Goal: Task Accomplishment & Management: Use online tool/utility

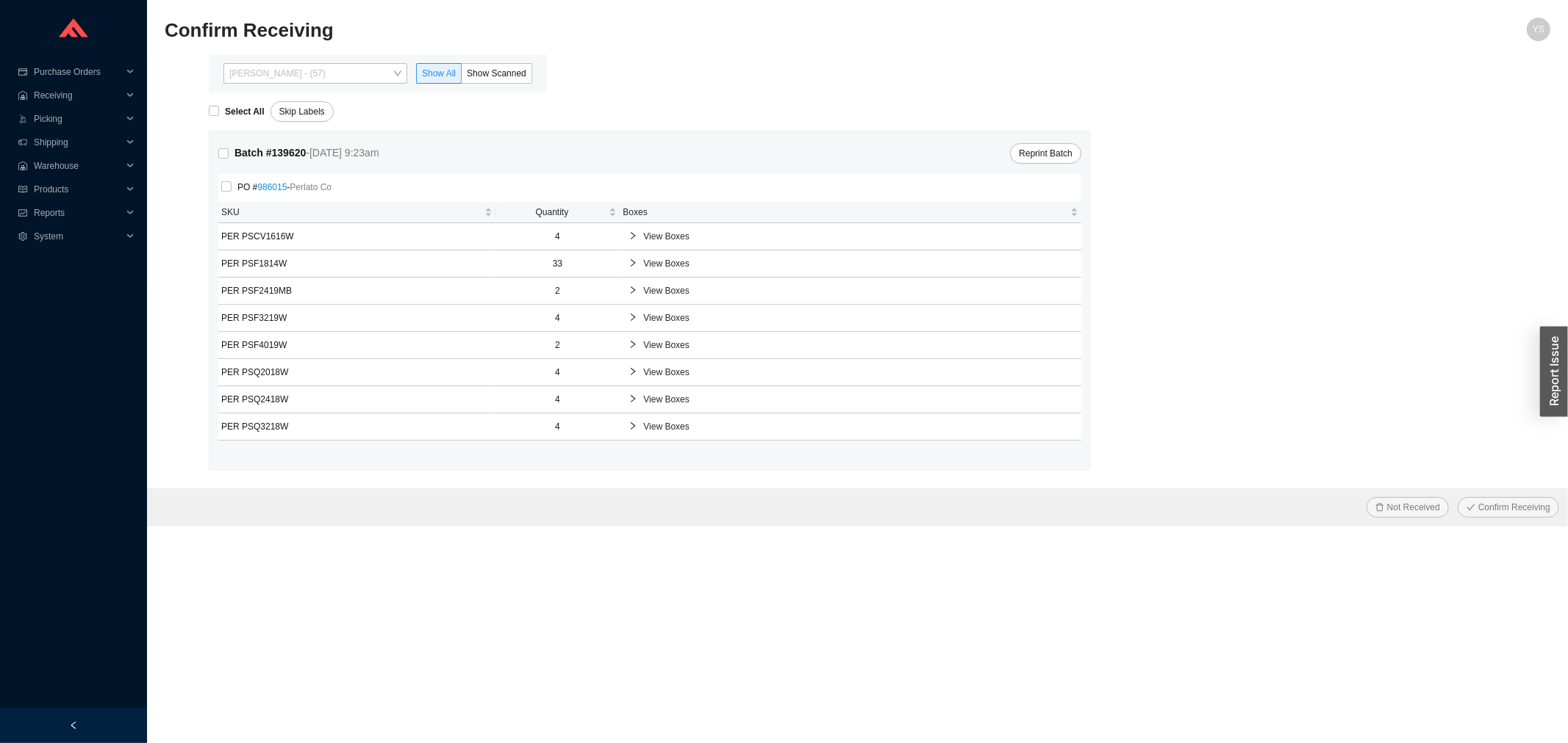
click at [280, 71] on span "Yossi Siff - (57)" at bounding box center [315, 73] width 172 height 19
click at [511, 77] on span "Show Scanned" at bounding box center [496, 74] width 60 height 11
click at [461, 77] on input "Show Scanned" at bounding box center [461, 77] width 0 height 0
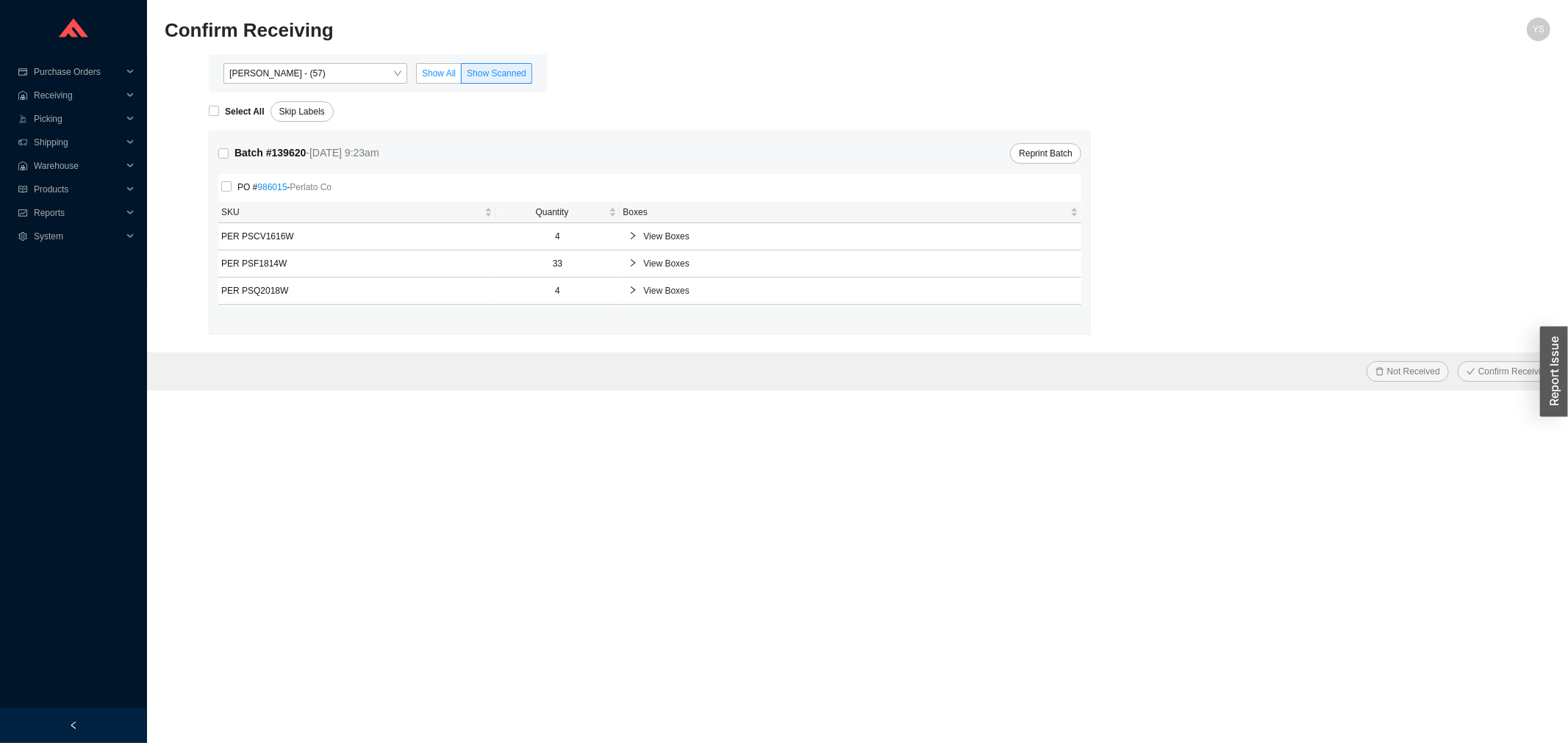
click at [443, 76] on span "Show All" at bounding box center [439, 74] width 34 height 11
click at [417, 77] on input "Show All" at bounding box center [417, 77] width 0 height 0
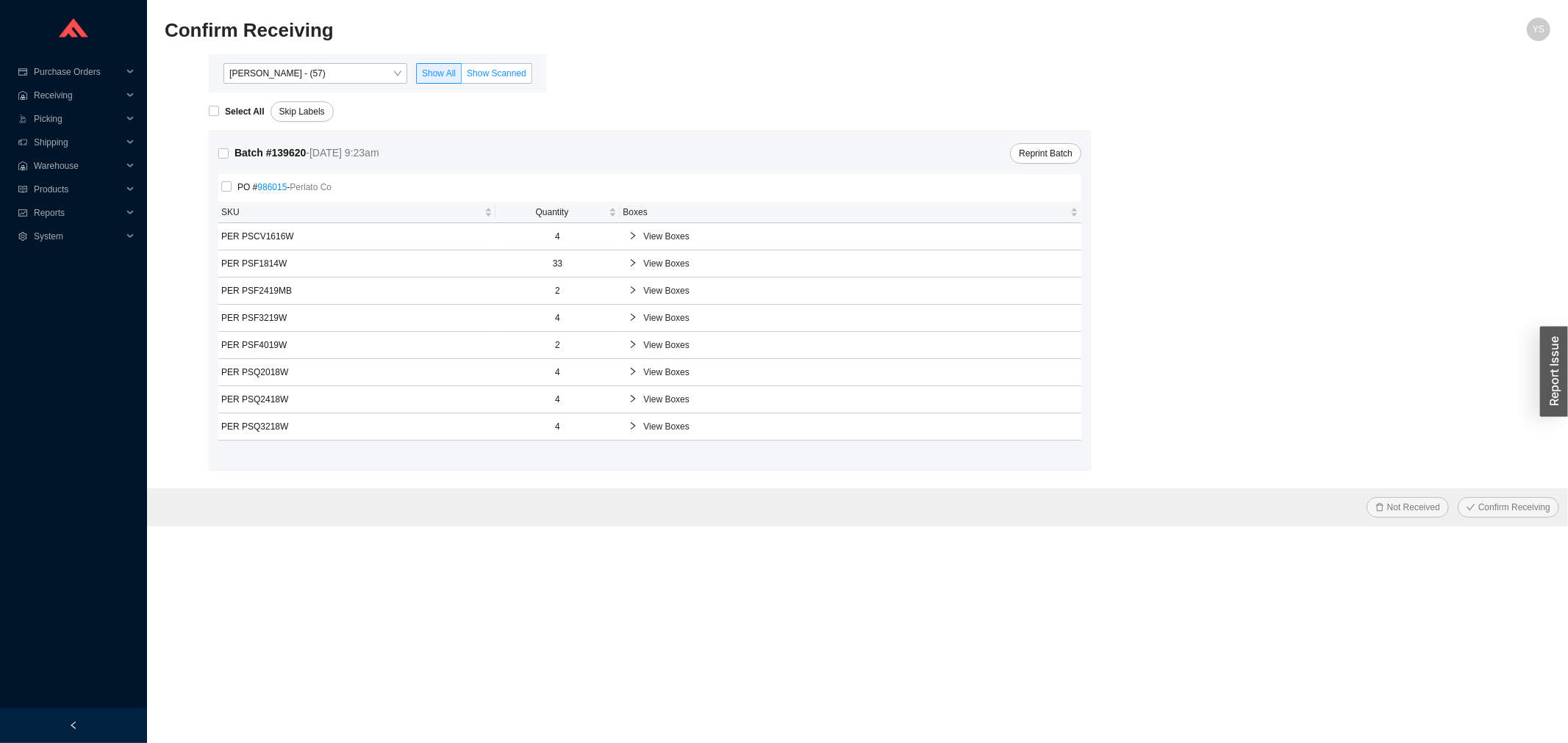
click at [499, 74] on span "Show Scanned" at bounding box center [496, 74] width 60 height 11
click at [461, 77] on input "Show Scanned" at bounding box center [461, 77] width 0 height 0
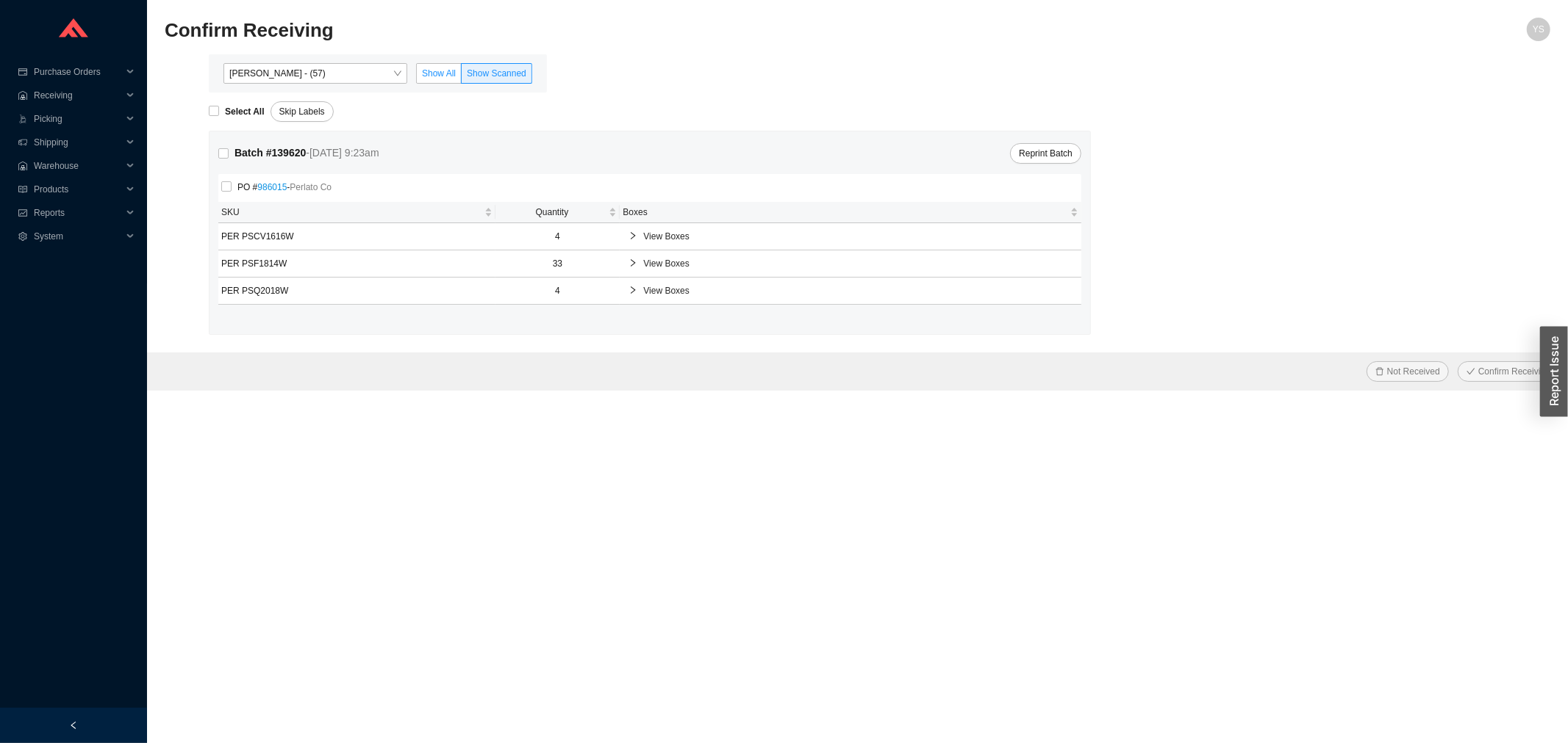
click at [439, 74] on span "Show All" at bounding box center [439, 74] width 34 height 11
click at [417, 77] on input "Show All" at bounding box center [417, 77] width 0 height 0
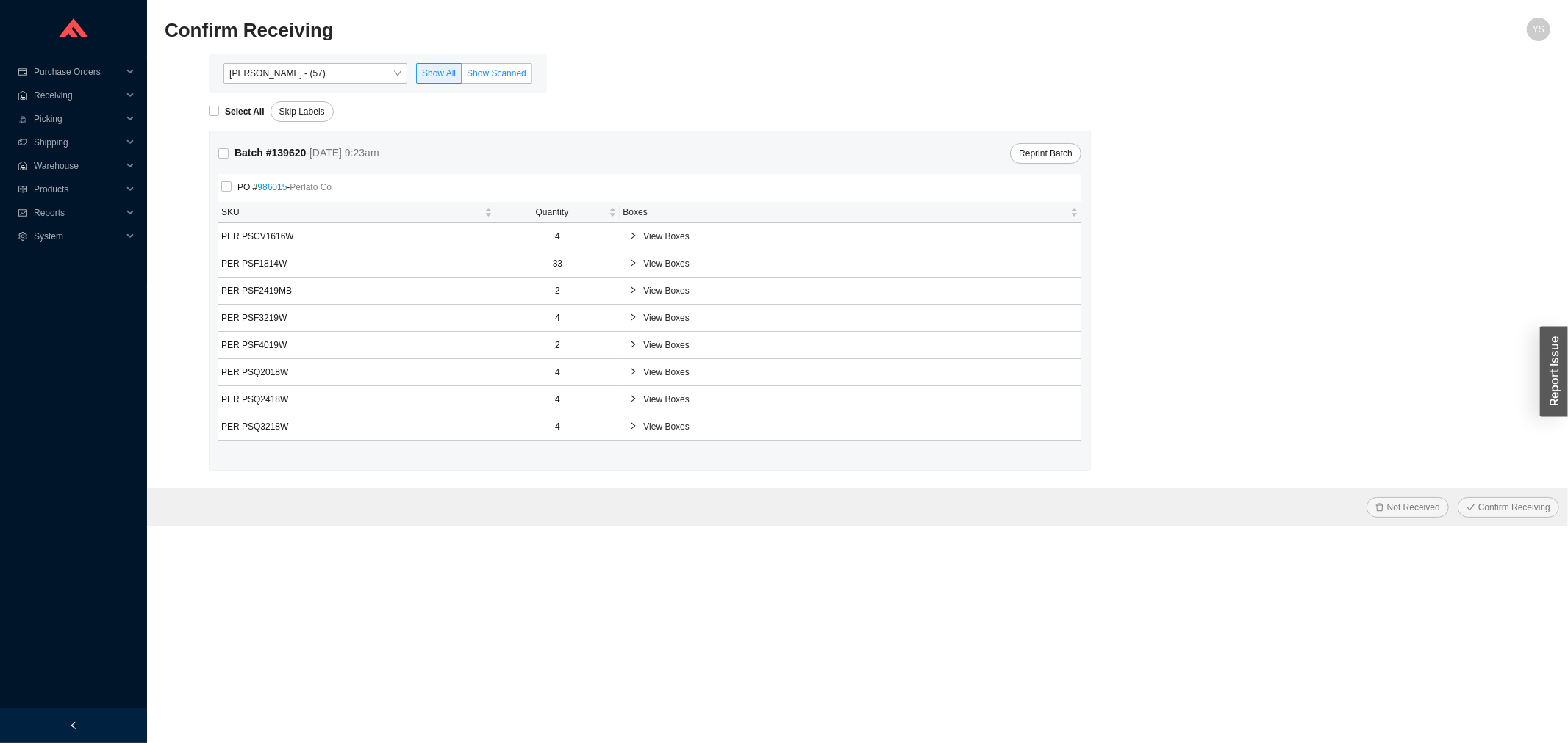
click at [503, 77] on span "Show Scanned" at bounding box center [496, 74] width 60 height 11
click at [461, 77] on input "Show Scanned" at bounding box center [461, 77] width 0 height 0
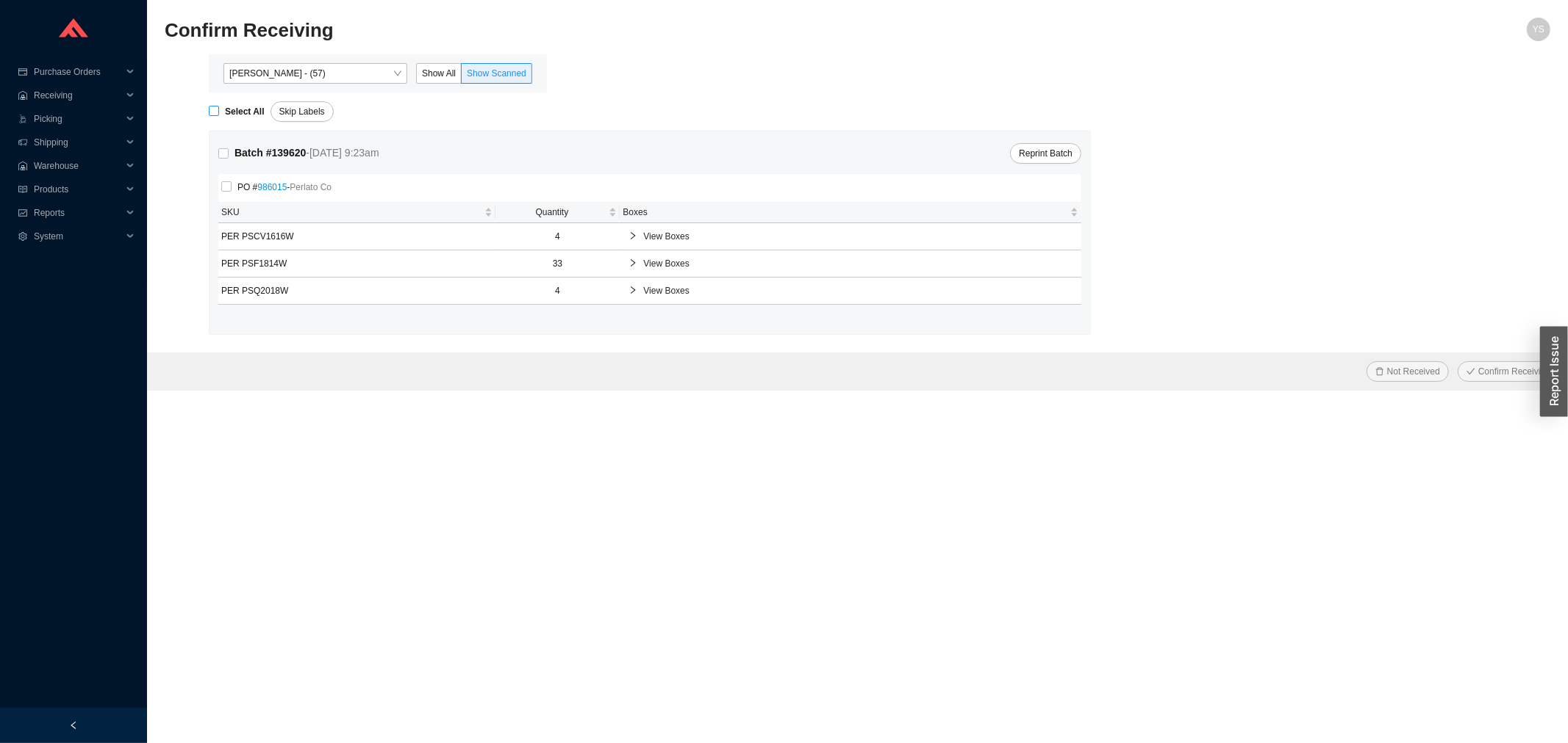
click at [240, 111] on strong "Select All" at bounding box center [245, 112] width 40 height 11
click at [219, 111] on input "Select All" at bounding box center [214, 111] width 11 height 11
checkbox input "true"
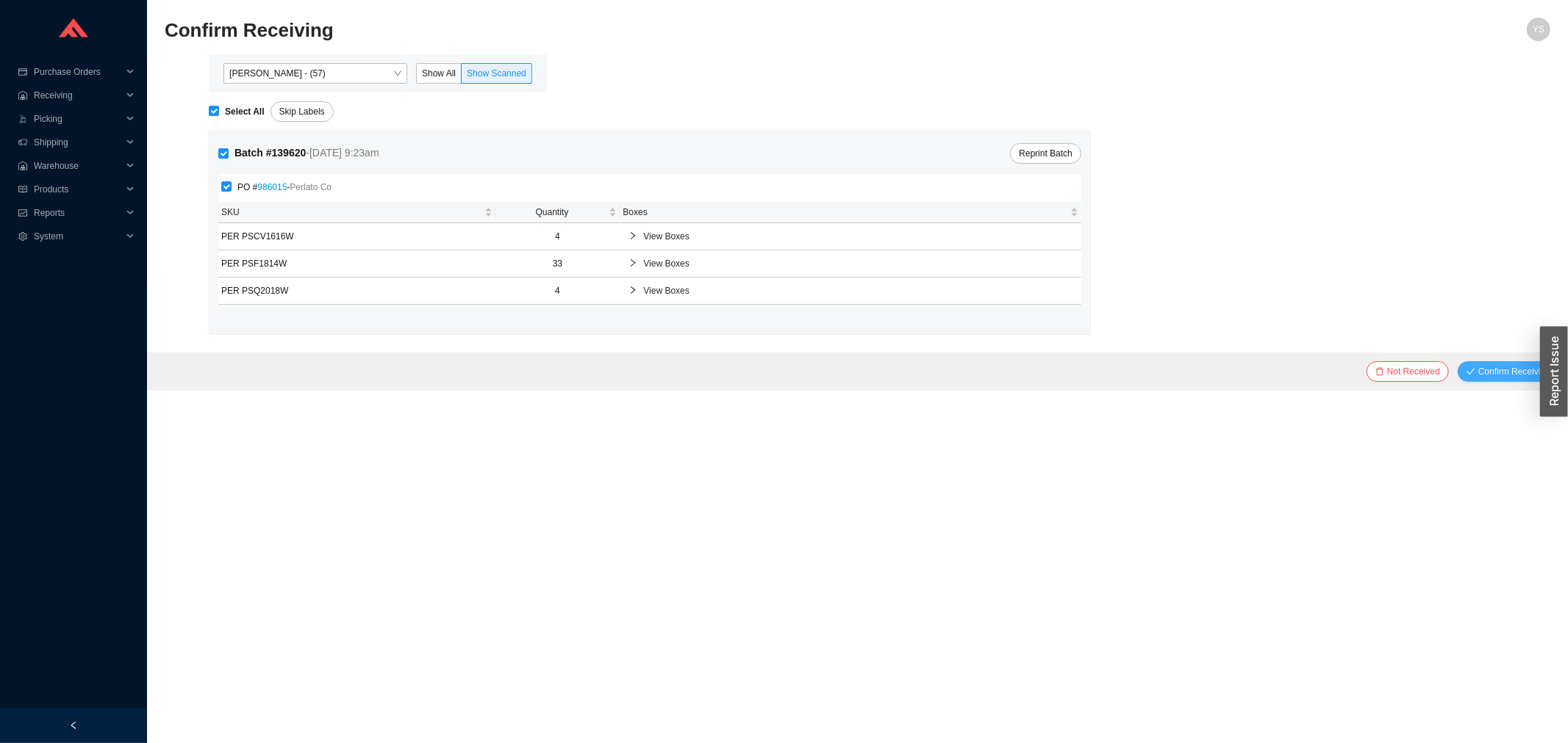
click at [1492, 363] on button "Confirm Receiving" at bounding box center [1508, 371] width 102 height 20
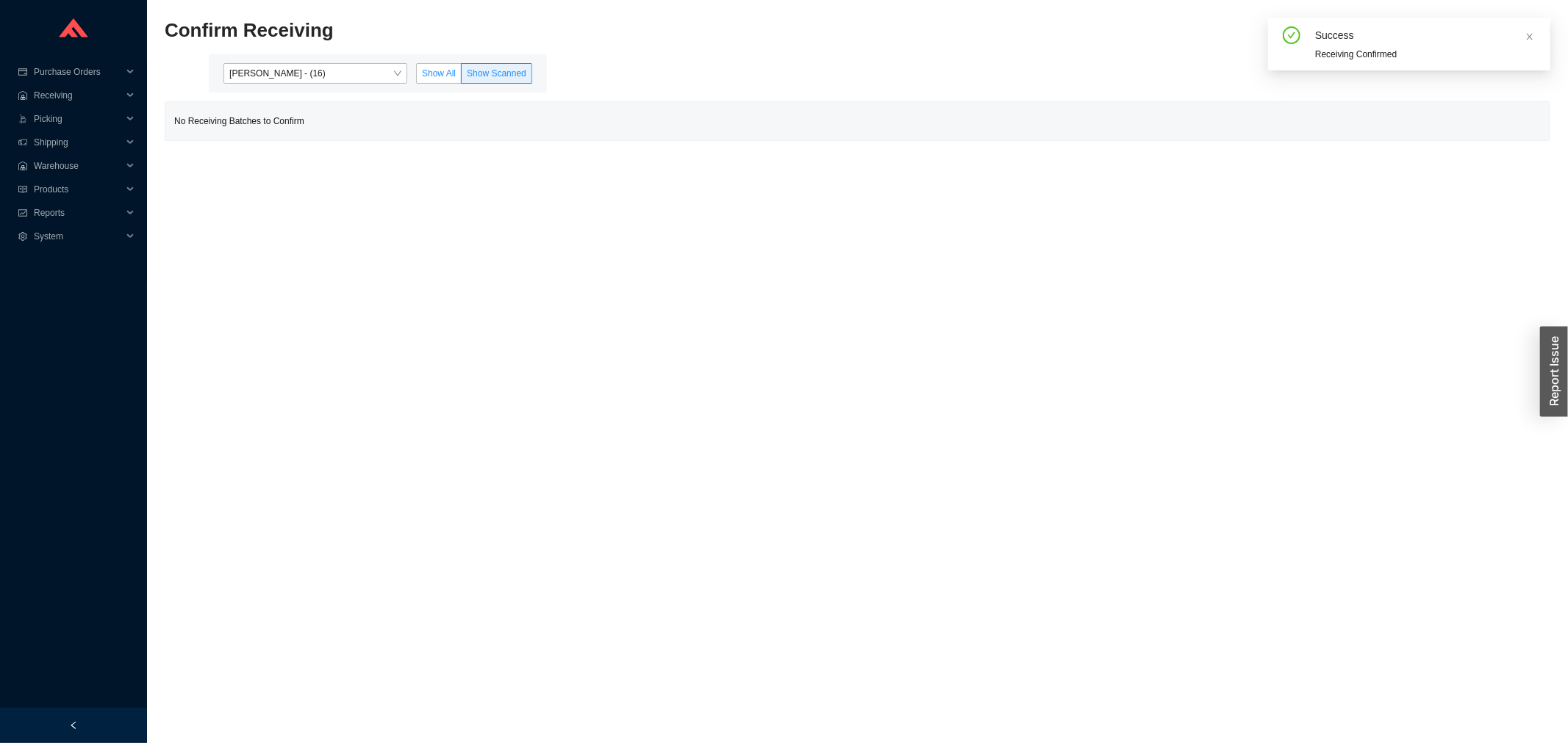
click at [439, 75] on span "Show All" at bounding box center [439, 74] width 34 height 11
click at [417, 77] on input "Show All" at bounding box center [417, 77] width 0 height 0
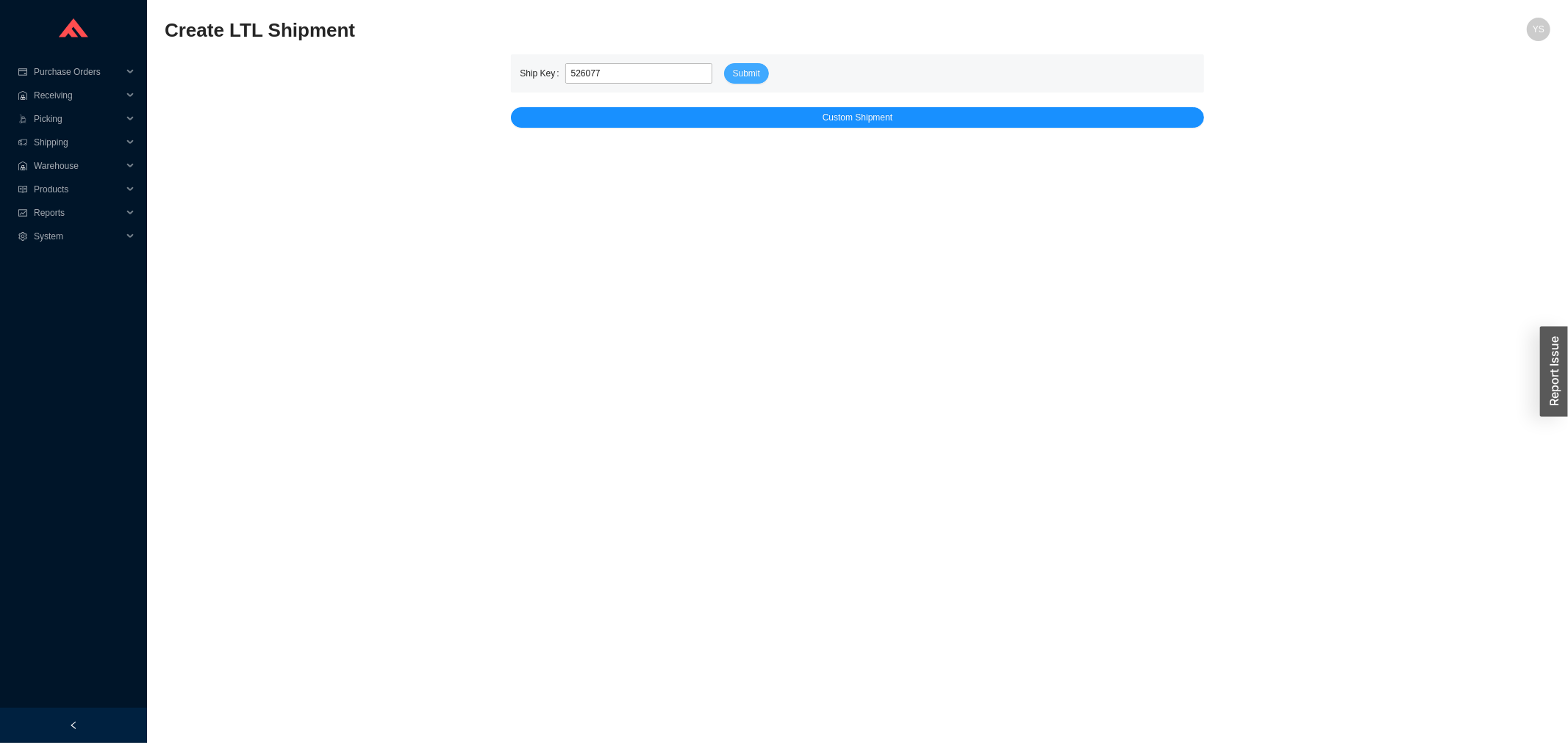
type input "526077"
click at [759, 63] on button "Submit" at bounding box center [746, 73] width 45 height 20
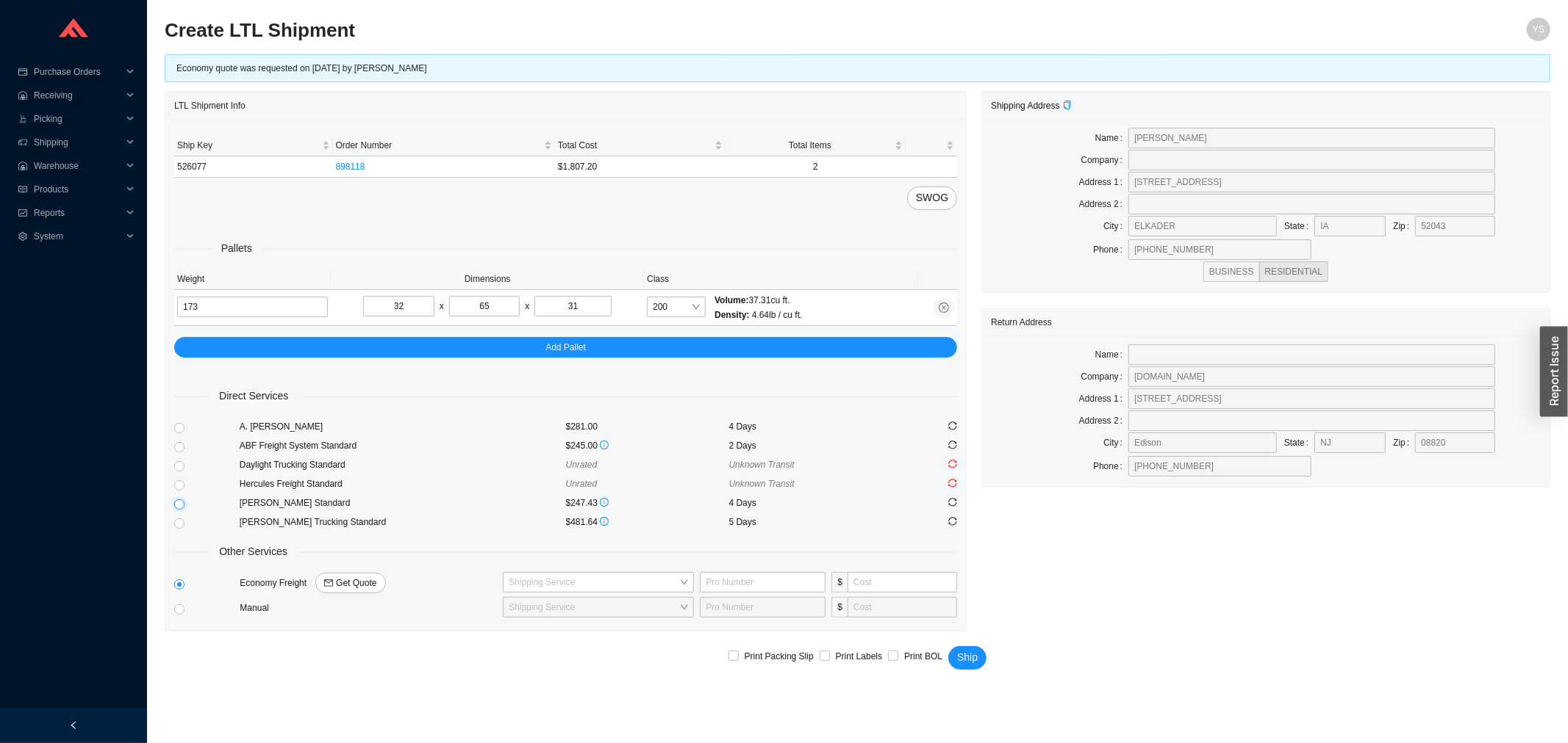
click at [176, 503] on input "radio" at bounding box center [180, 505] width 11 height 11
radio input "true"
checkbox input "true"
click at [952, 651] on button "Ship" at bounding box center [967, 658] width 38 height 23
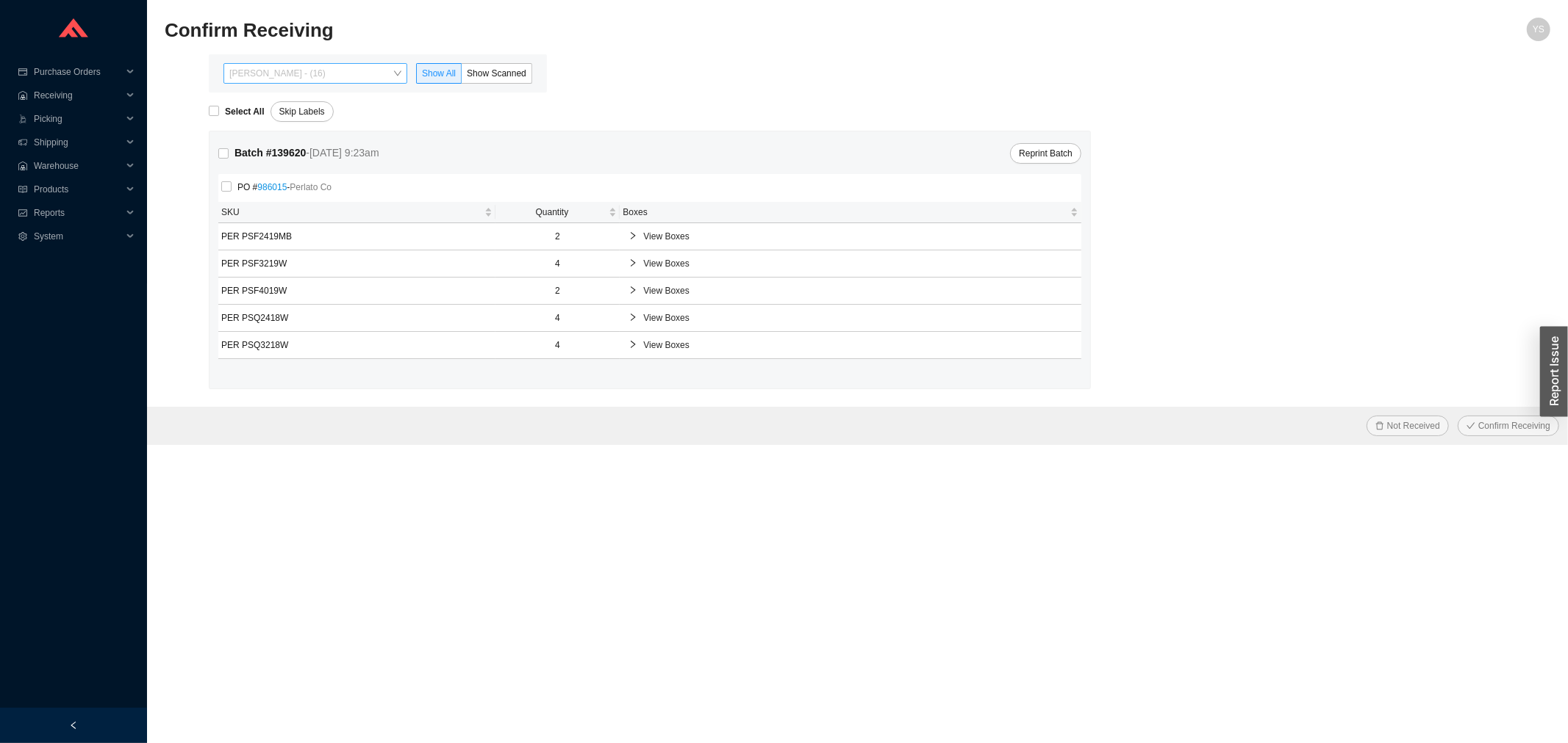
click at [273, 71] on span "Yossi Siff - (16)" at bounding box center [315, 73] width 172 height 19
click at [283, 124] on div "Aron - (0)" at bounding box center [316, 120] width 172 height 13
click at [29, 207] on div "Reports" at bounding box center [73, 213] width 147 height 23
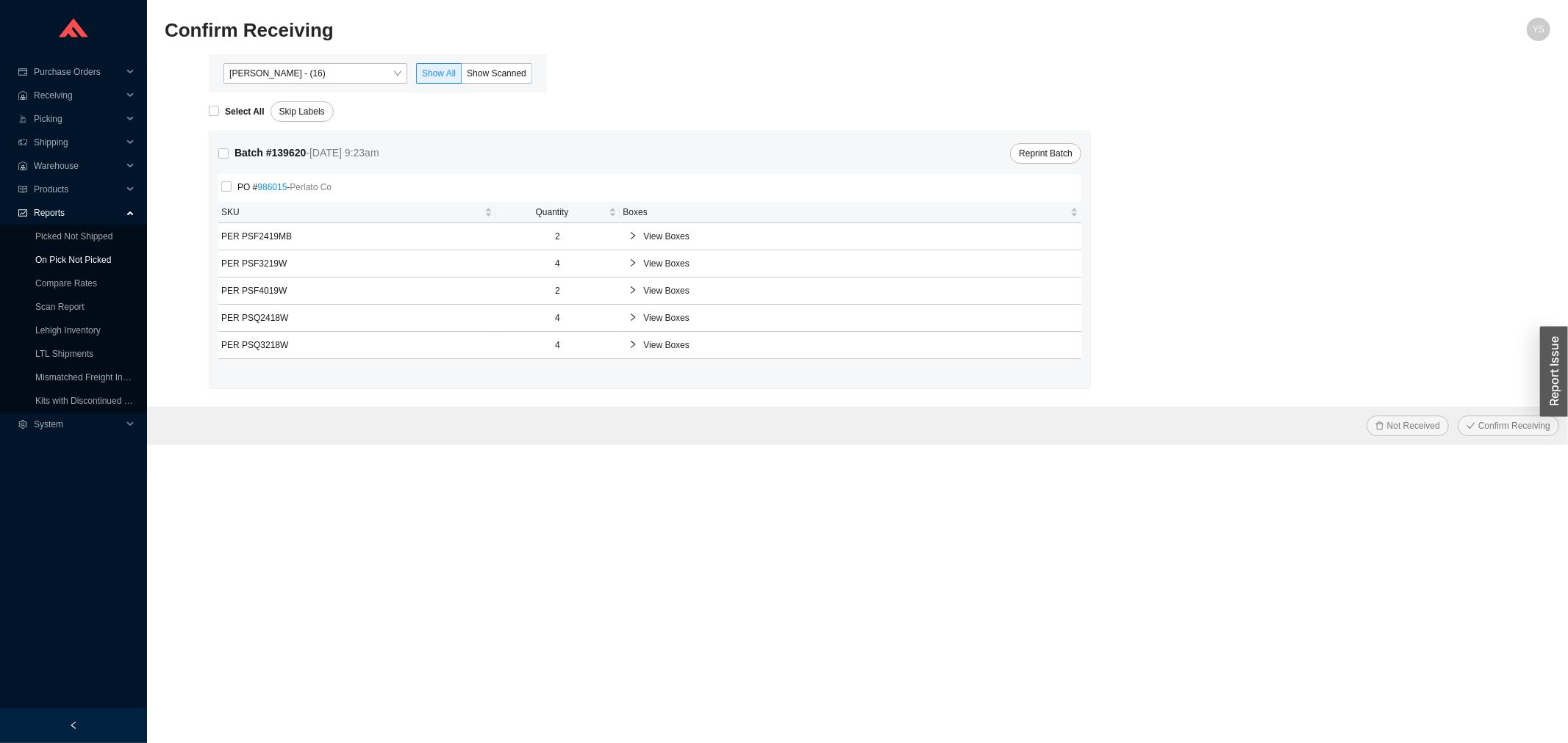
click at [77, 254] on link "On Pick Not Picked" at bounding box center [73, 260] width 76 height 11
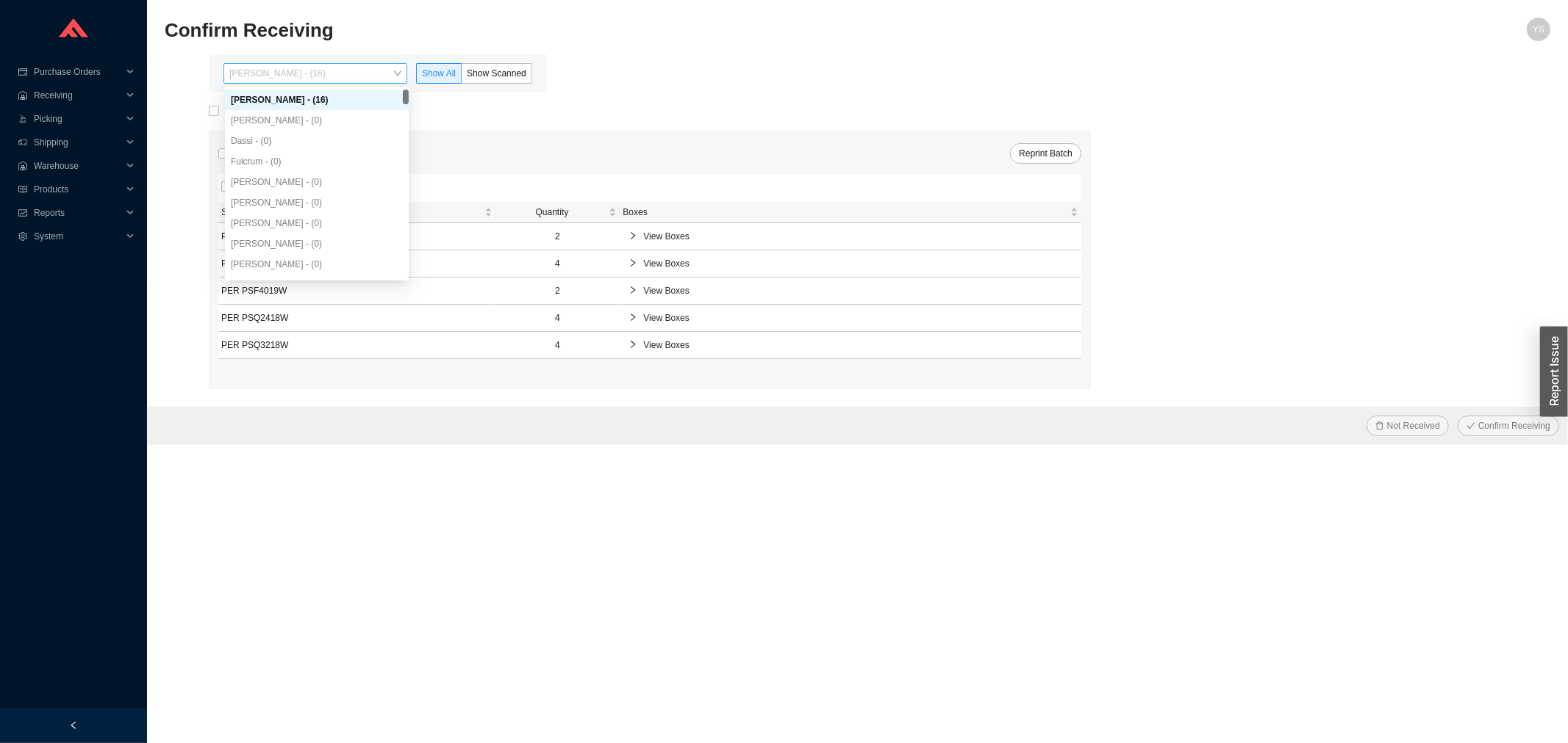
click at [266, 78] on span "[PERSON_NAME] - (16)" at bounding box center [315, 73] width 172 height 19
click at [271, 120] on div "[PERSON_NAME] - (0)" at bounding box center [316, 120] width 172 height 13
click at [48, 213] on span "Reports" at bounding box center [77, 213] width 88 height 23
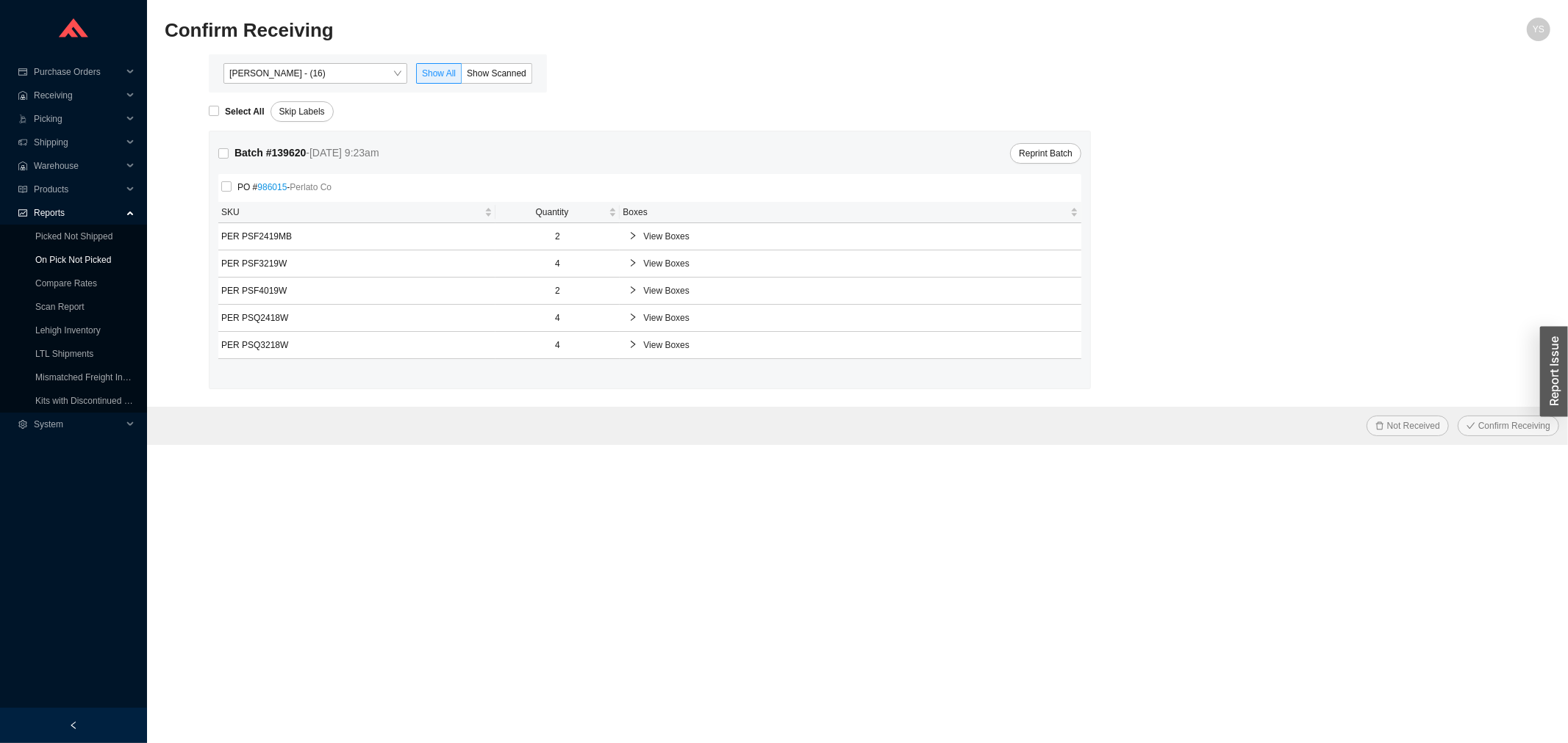
click at [65, 262] on link "On Pick Not Picked" at bounding box center [73, 260] width 76 height 11
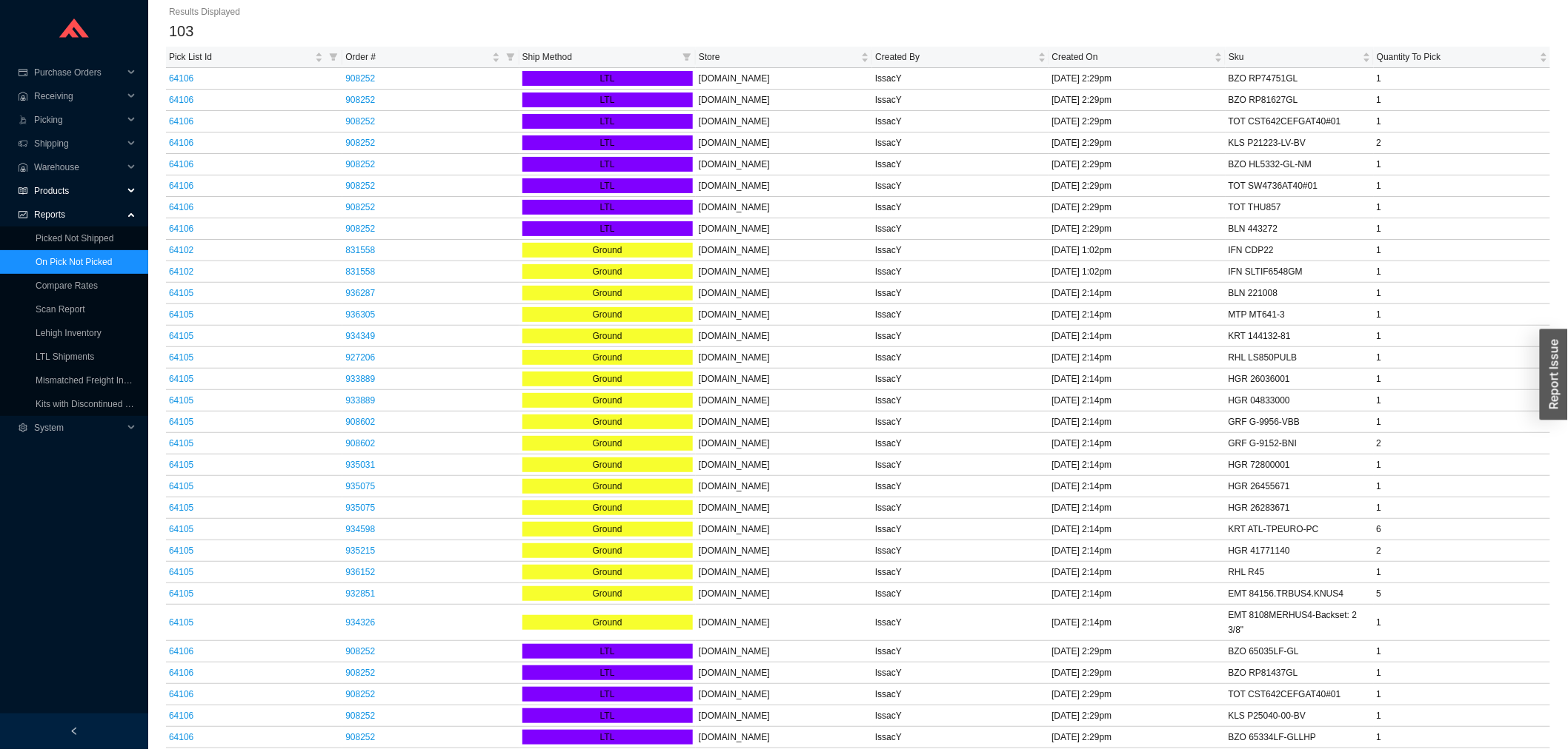
scroll to position [83, 0]
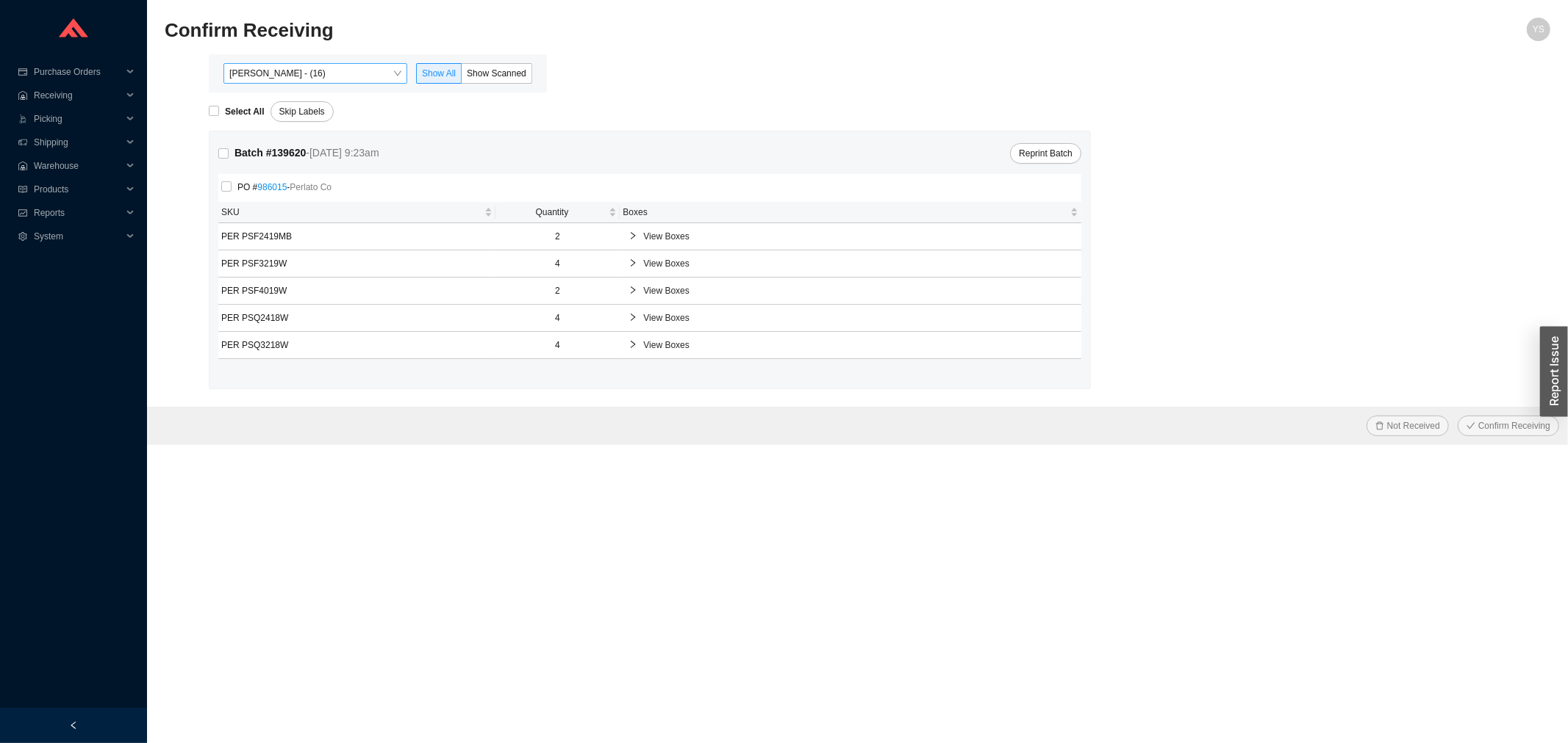
click at [266, 70] on span "[PERSON_NAME] - (16)" at bounding box center [315, 73] width 172 height 19
click at [152, 262] on section "Confirm Receiving YS [PERSON_NAME] - (16) Show All Show Scanned Select All Skip…" at bounding box center [857, 371] width 1421 height 743
click at [499, 61] on div "[PERSON_NAME] - (16) Show All Show Scanned" at bounding box center [378, 73] width 338 height 38
click at [496, 61] on div "[PERSON_NAME] - (16) Show All Show Scanned" at bounding box center [378, 73] width 338 height 38
click at [489, 79] on label "Show Scanned" at bounding box center [496, 73] width 70 height 20
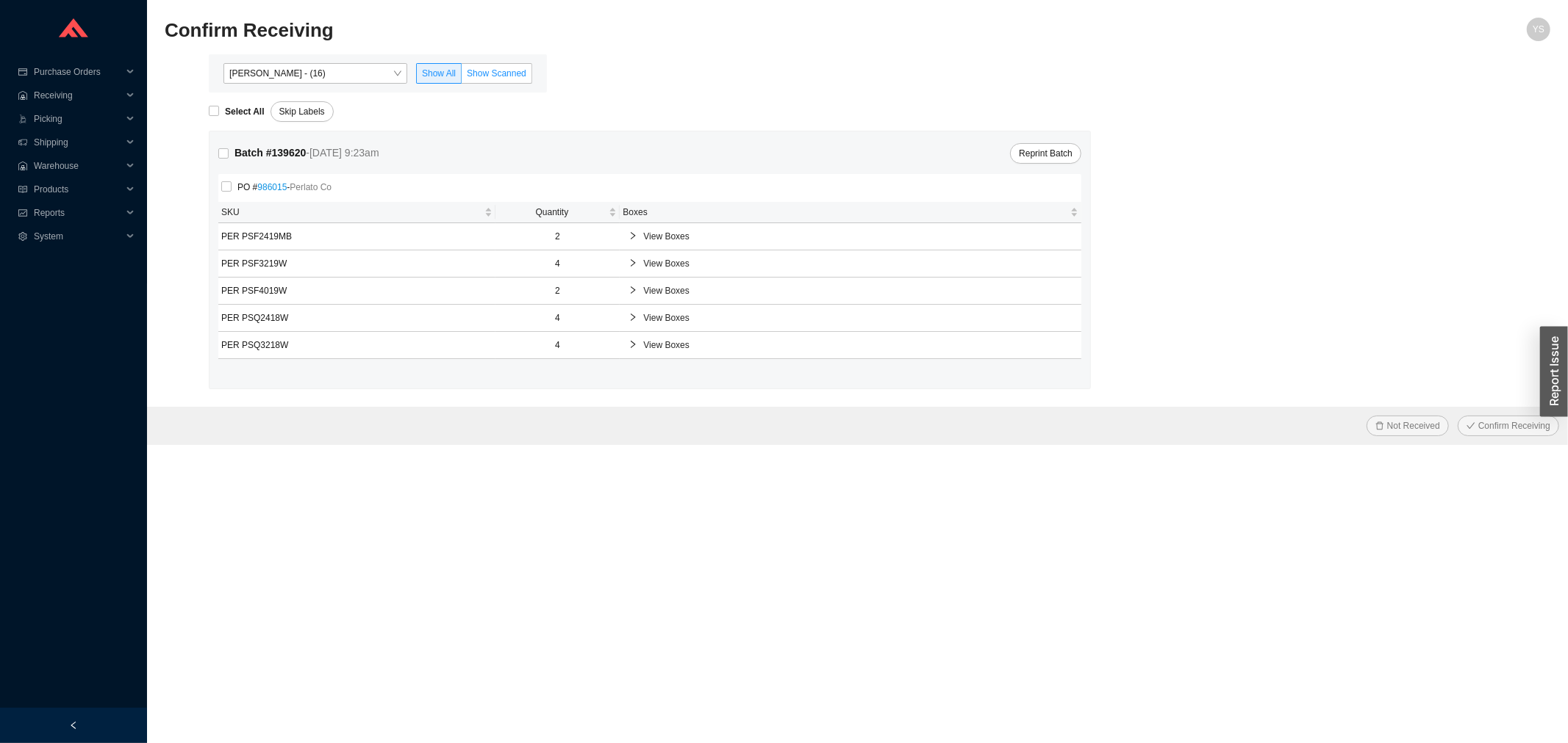
click at [461, 77] on input "Show Scanned" at bounding box center [461, 77] width 0 height 0
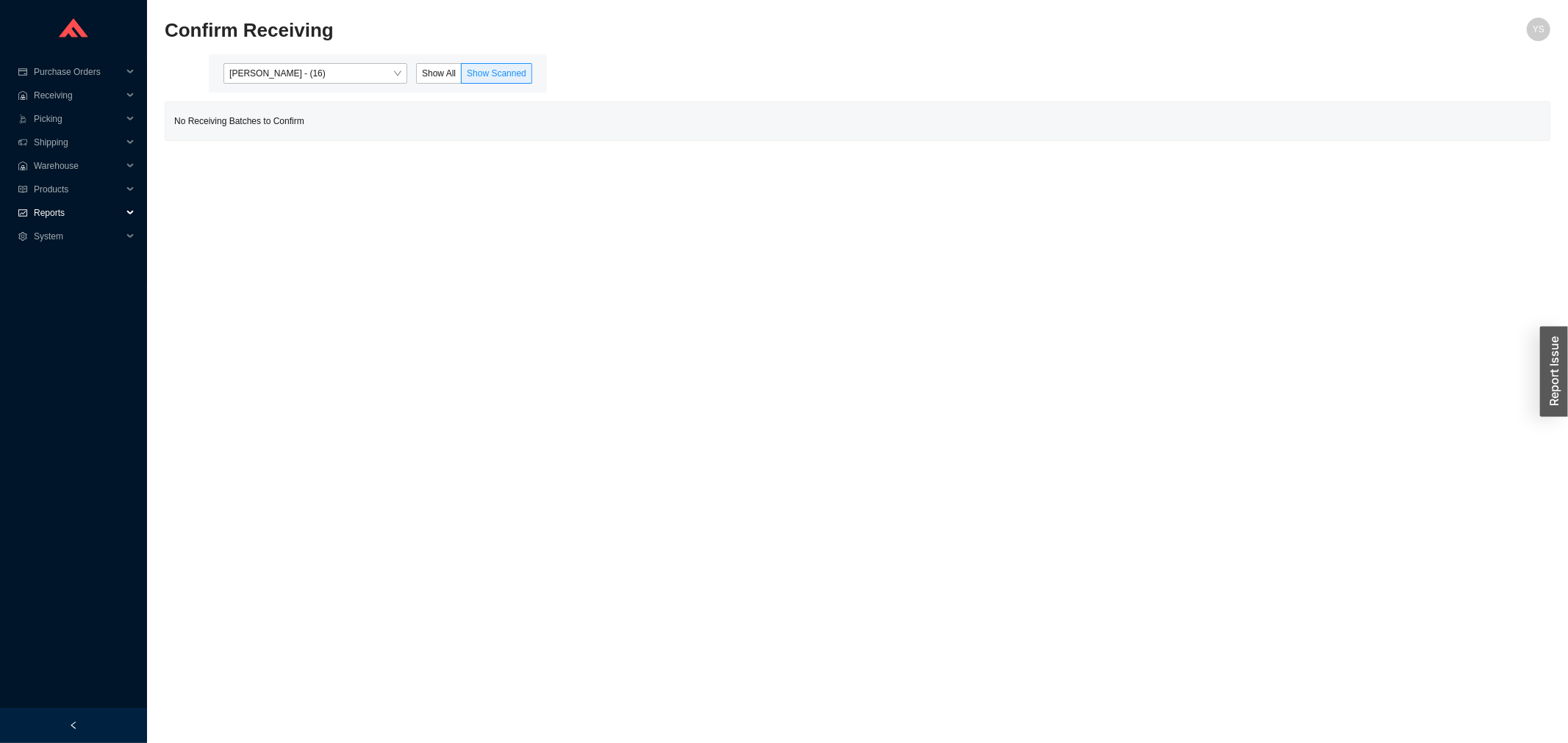
click at [46, 212] on span "Reports" at bounding box center [77, 213] width 88 height 23
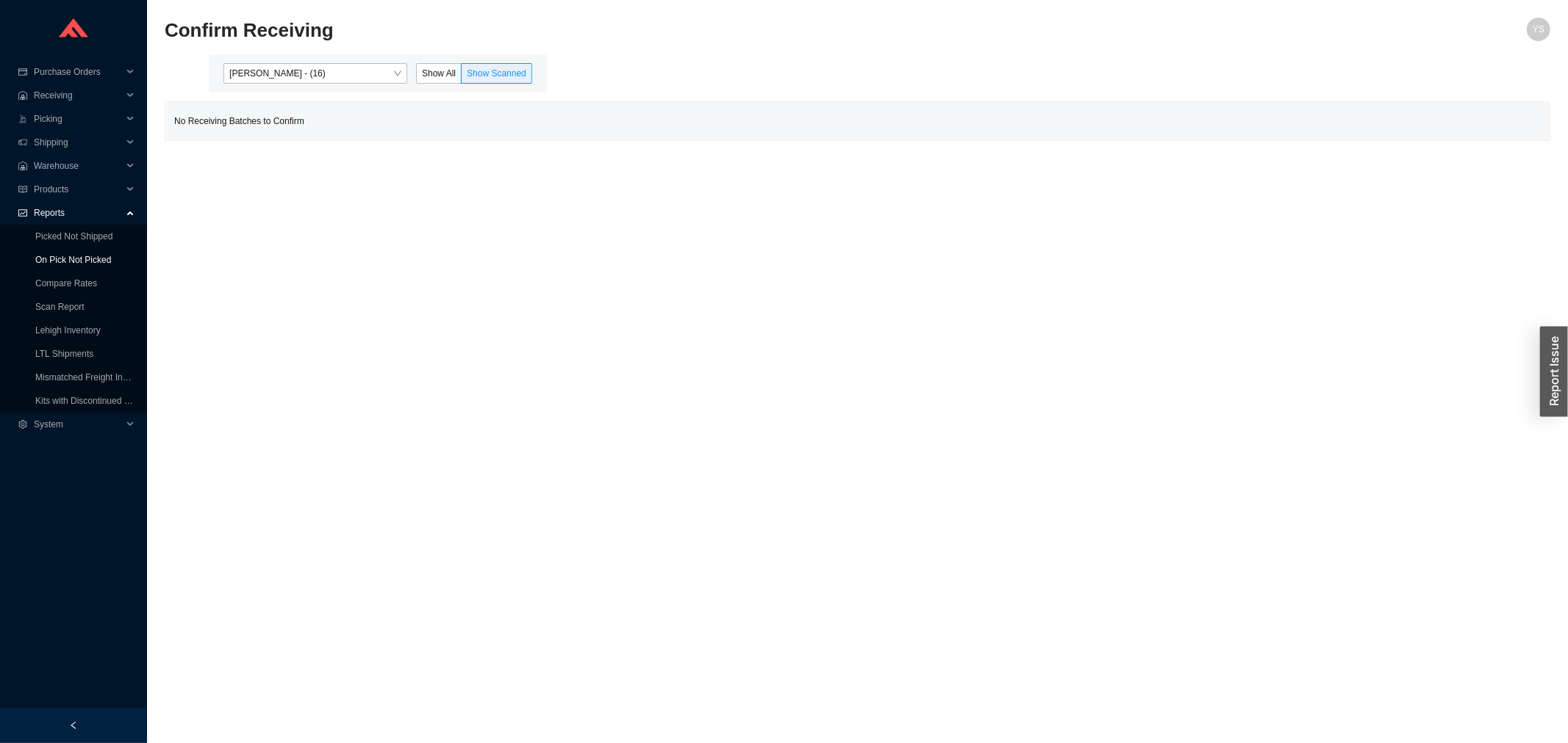
click at [48, 254] on link "On Pick Not Picked" at bounding box center [73, 260] width 76 height 11
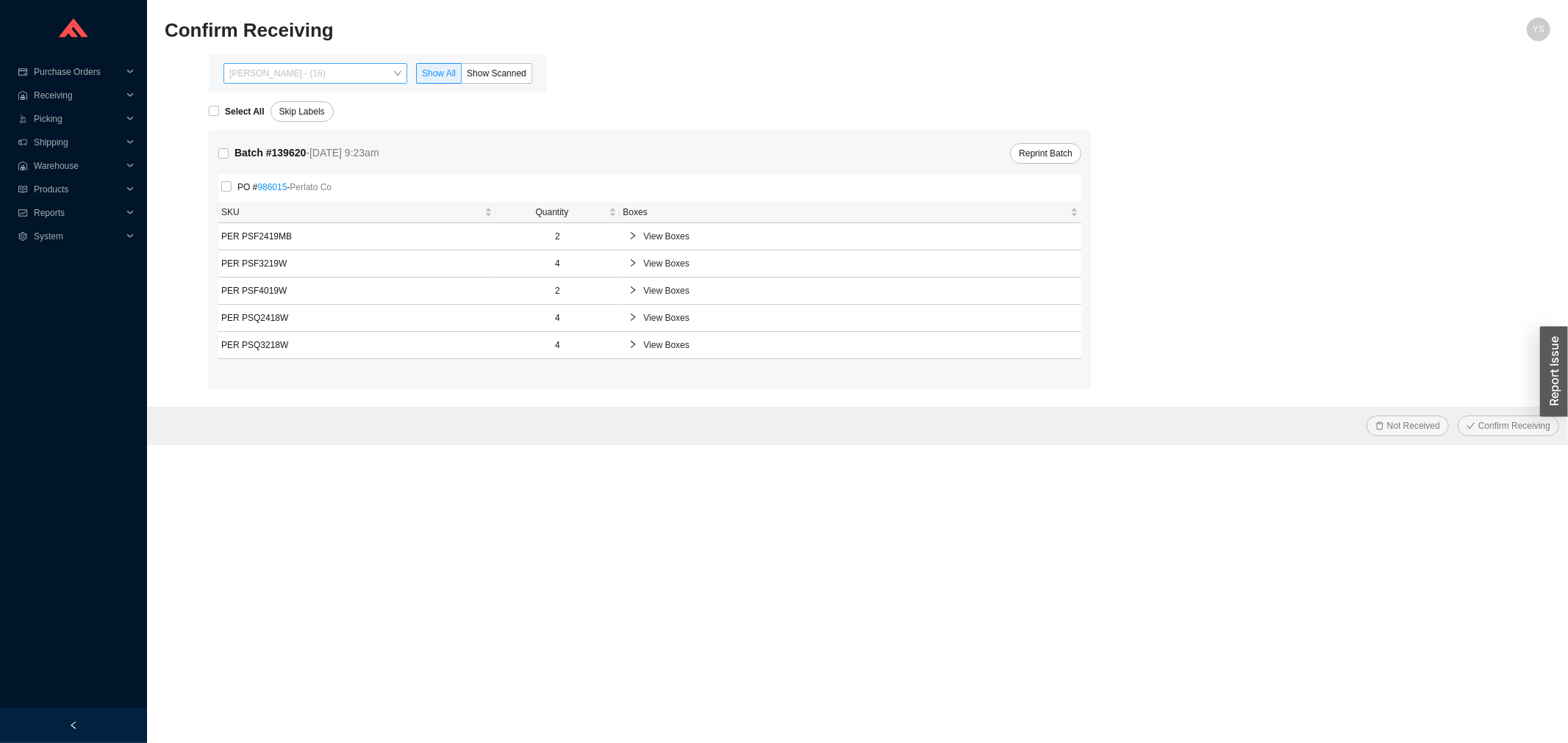
click at [258, 71] on span "Yossi Siff - (16)" at bounding box center [315, 73] width 172 height 19
click at [107, 240] on span "System" at bounding box center [77, 237] width 88 height 23
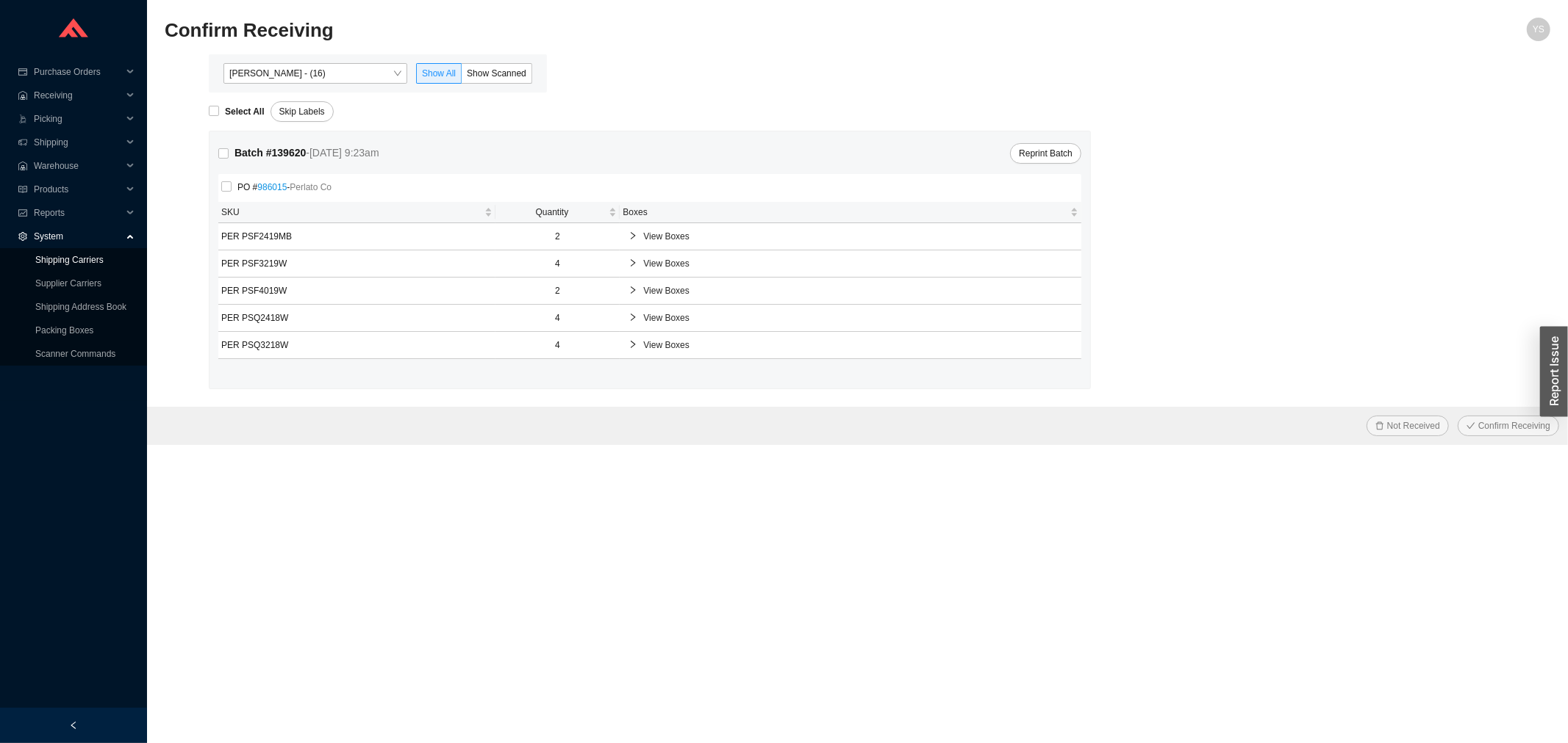
click at [75, 265] on link "Shipping Carriers" at bounding box center [69, 260] width 69 height 11
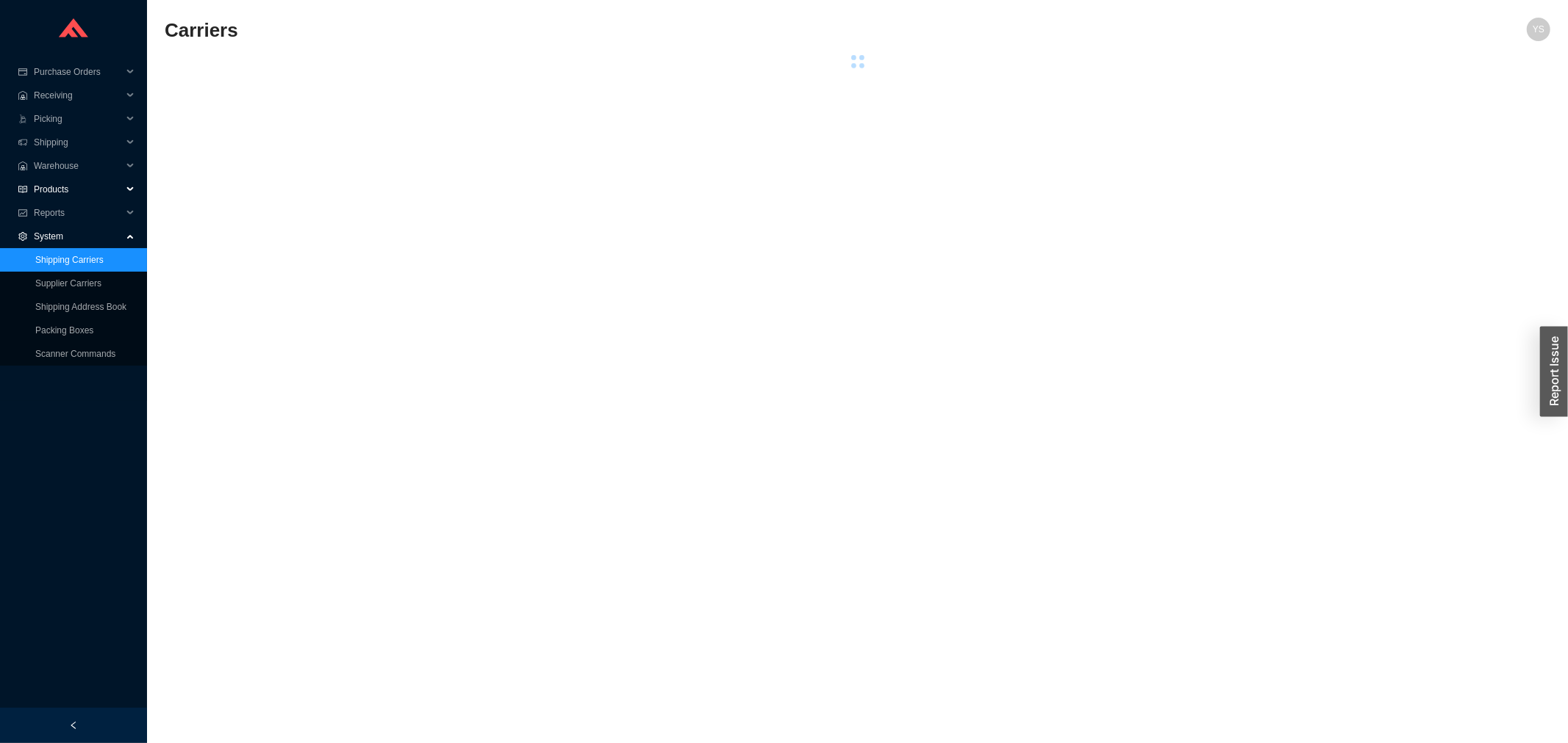
click at [67, 197] on span "Products" at bounding box center [77, 190] width 88 height 23
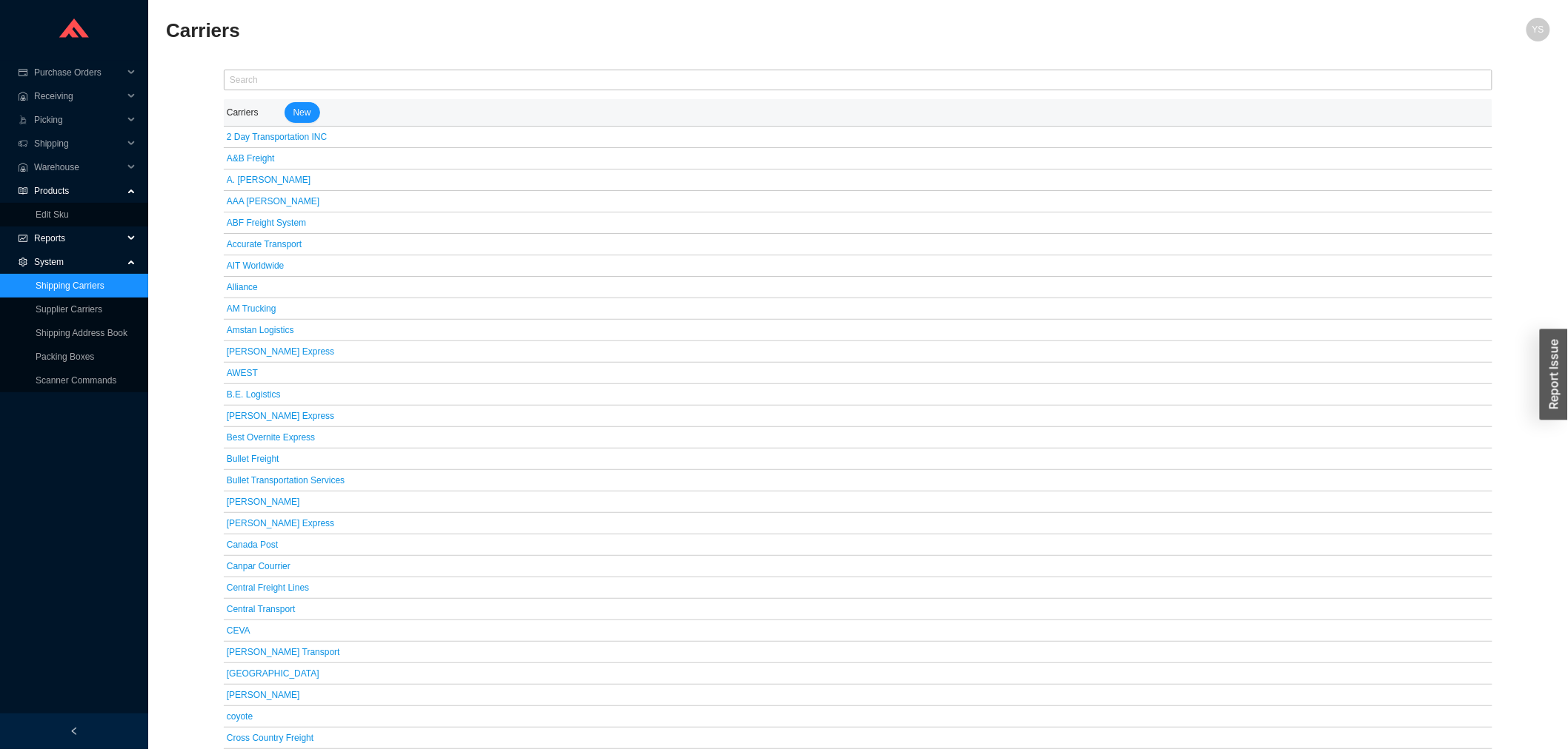
click at [70, 235] on span "Reports" at bounding box center [78, 239] width 89 height 23
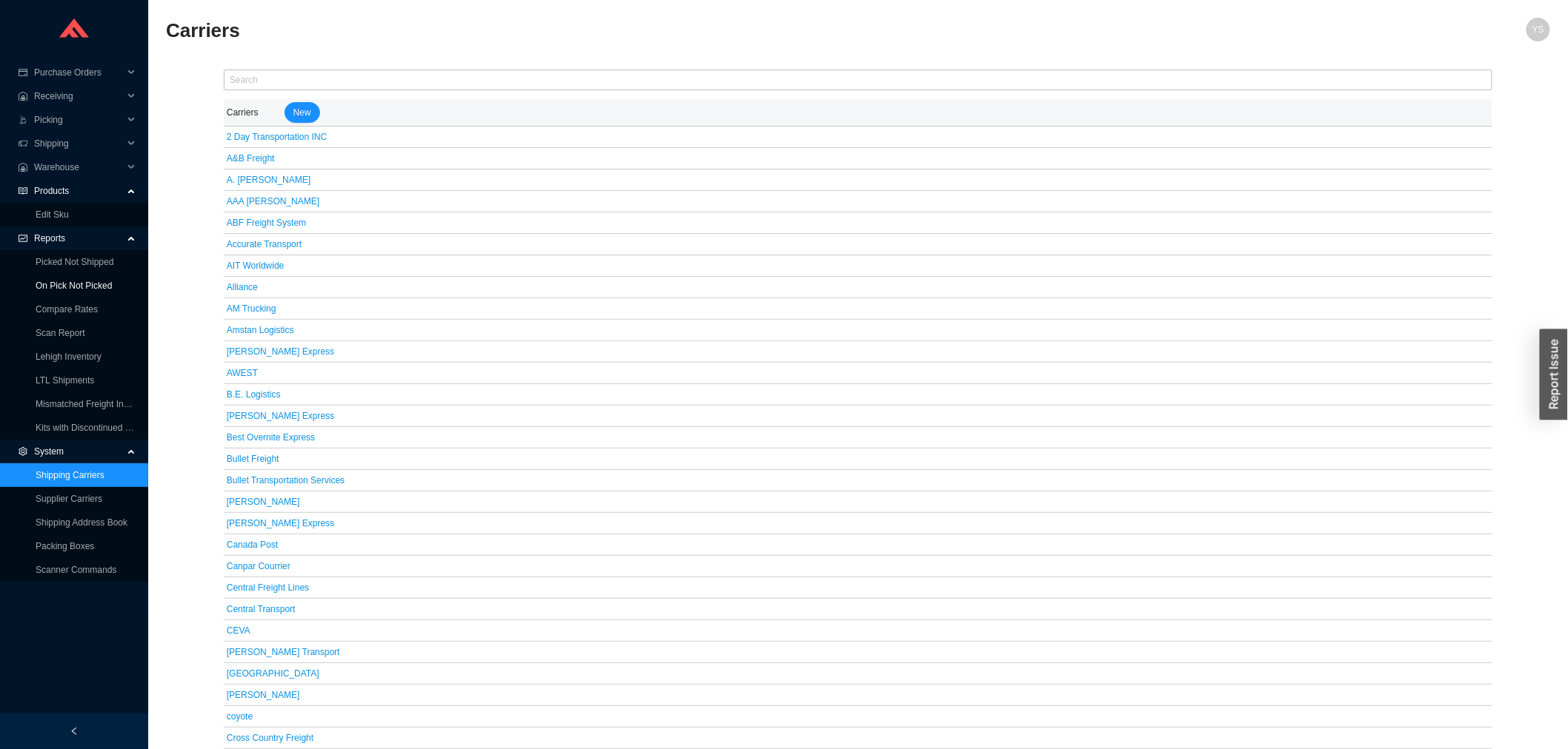
click at [70, 284] on link "On Pick Not Picked" at bounding box center [74, 286] width 76 height 11
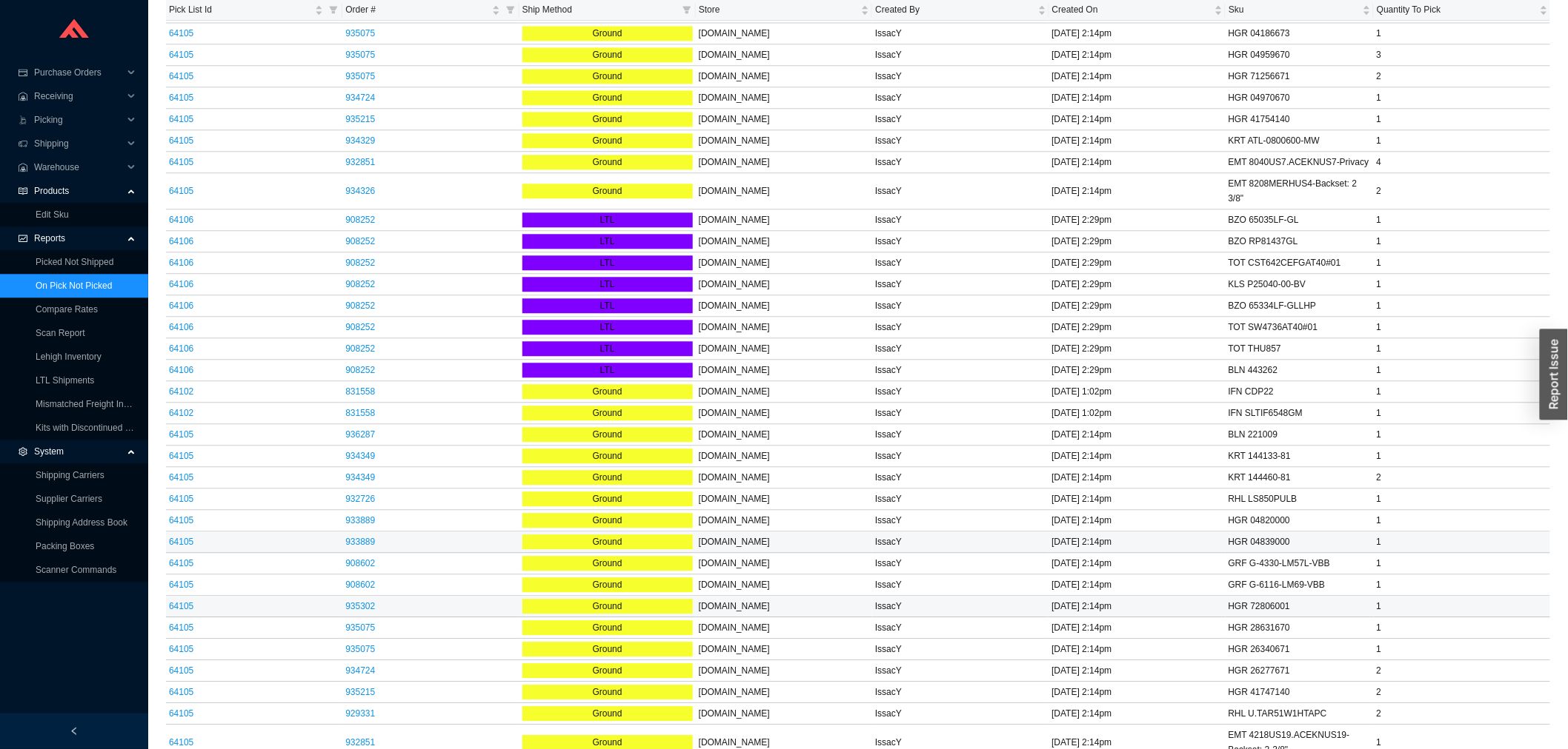
scroll to position [1605, 0]
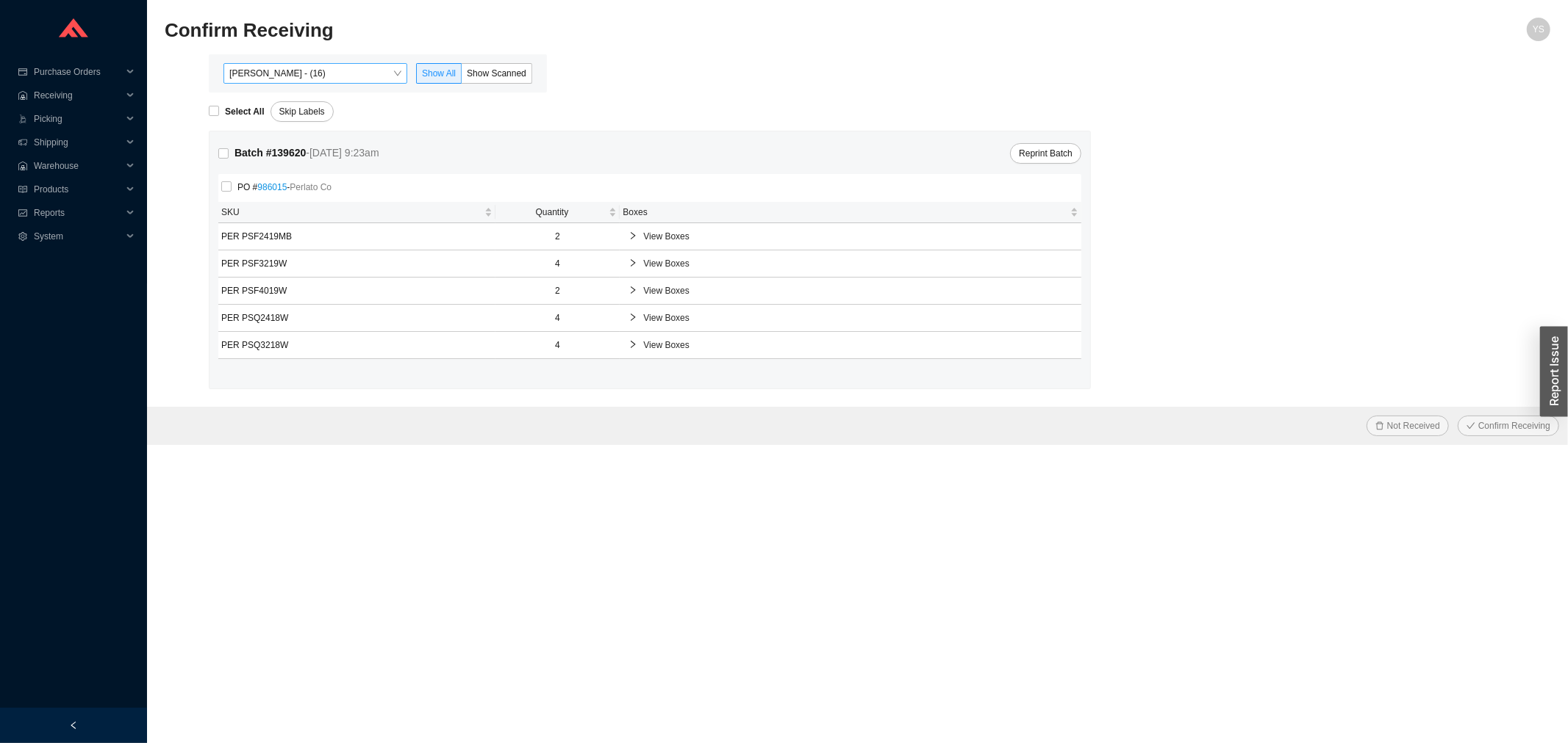
click at [306, 74] on span "Yossi Siff - (16)" at bounding box center [315, 73] width 172 height 19
click at [598, 134] on div "Batch # 139620 - 8/25/25 9:23am Reprint Batch PO # 986015 - Perlato Co SKU Quan…" at bounding box center [649, 260] width 881 height 257
click at [76, 206] on span "Reports" at bounding box center [77, 213] width 88 height 23
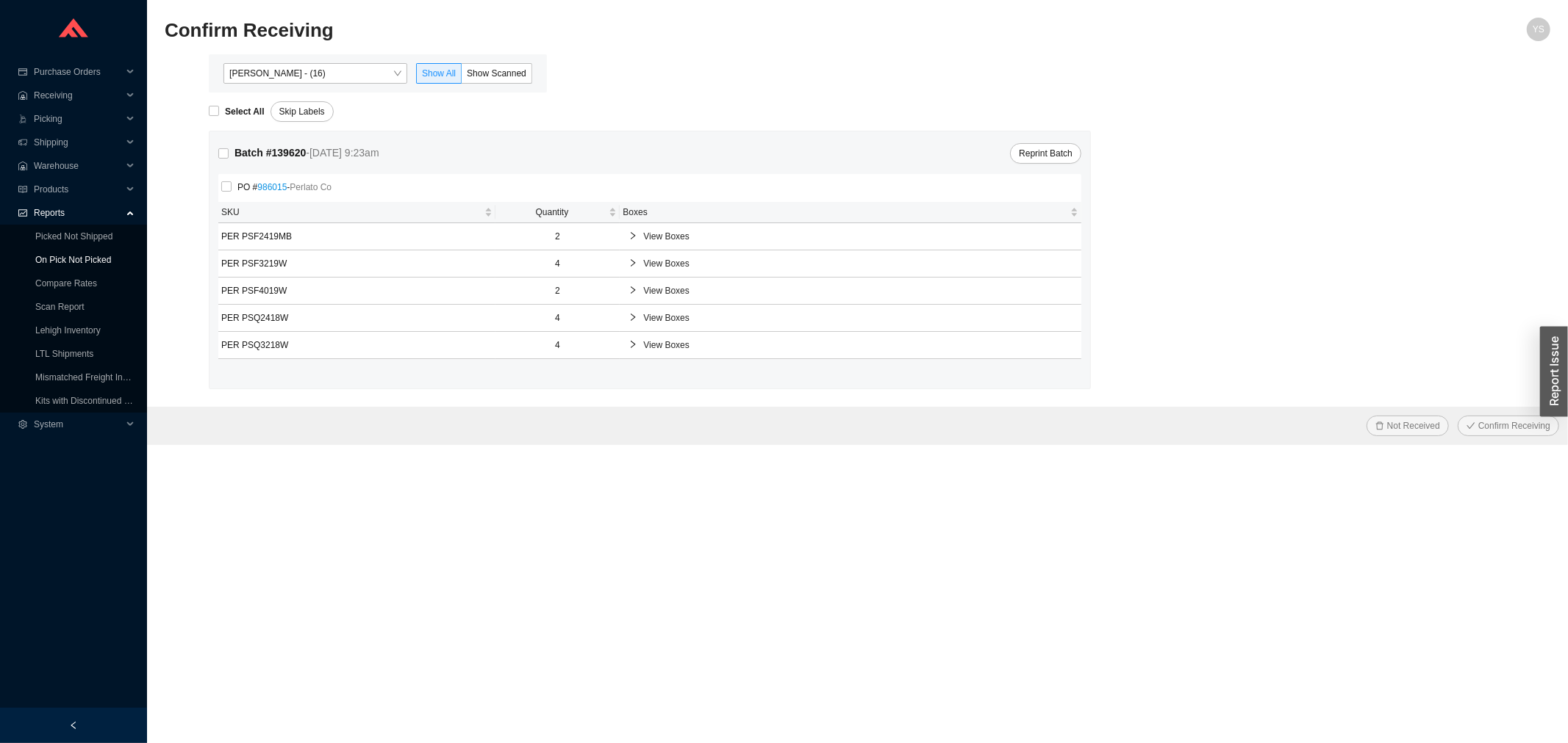
click at [91, 254] on link "On Pick Not Picked" at bounding box center [73, 260] width 76 height 11
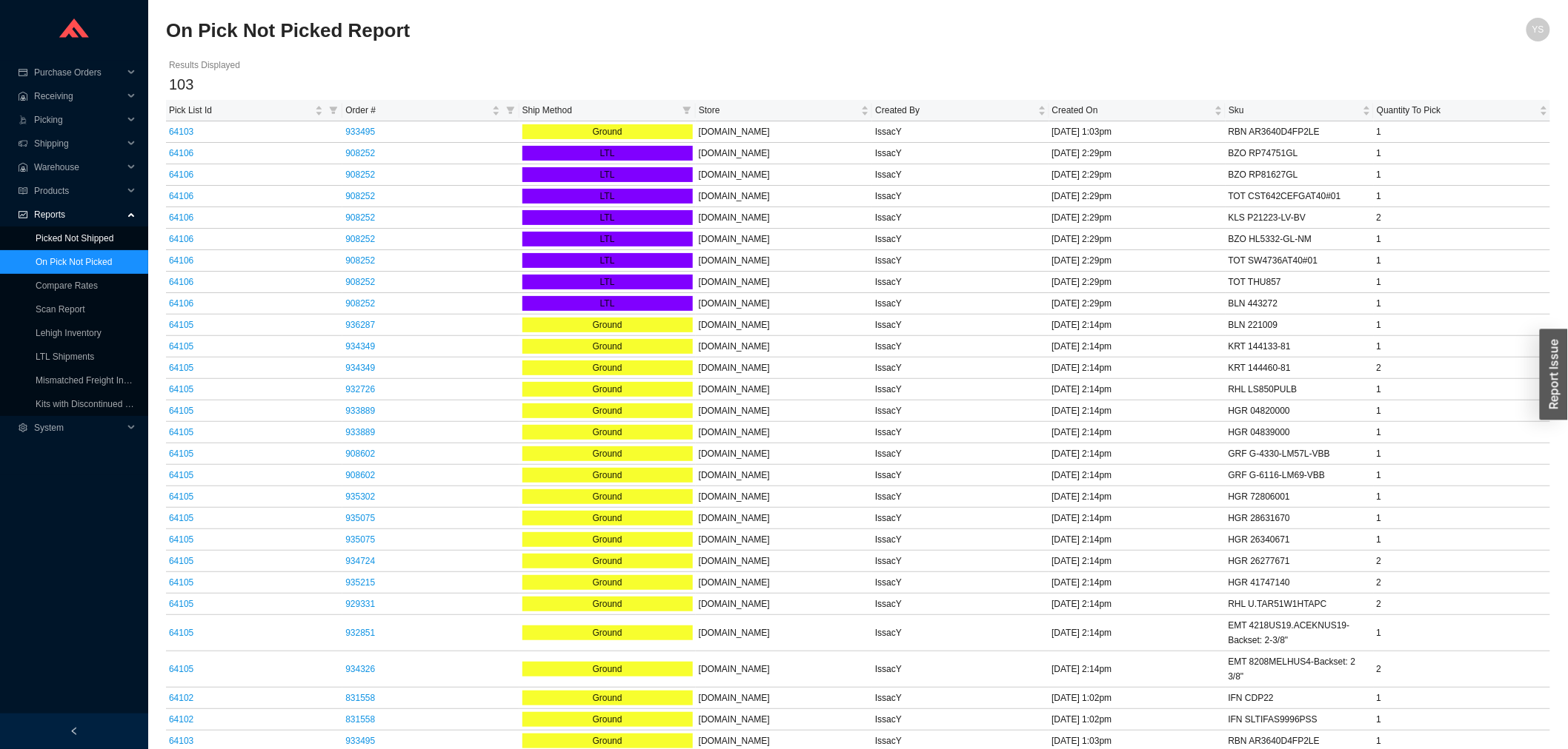
click at [90, 235] on link "Picked Not Shipped" at bounding box center [74, 239] width 78 height 11
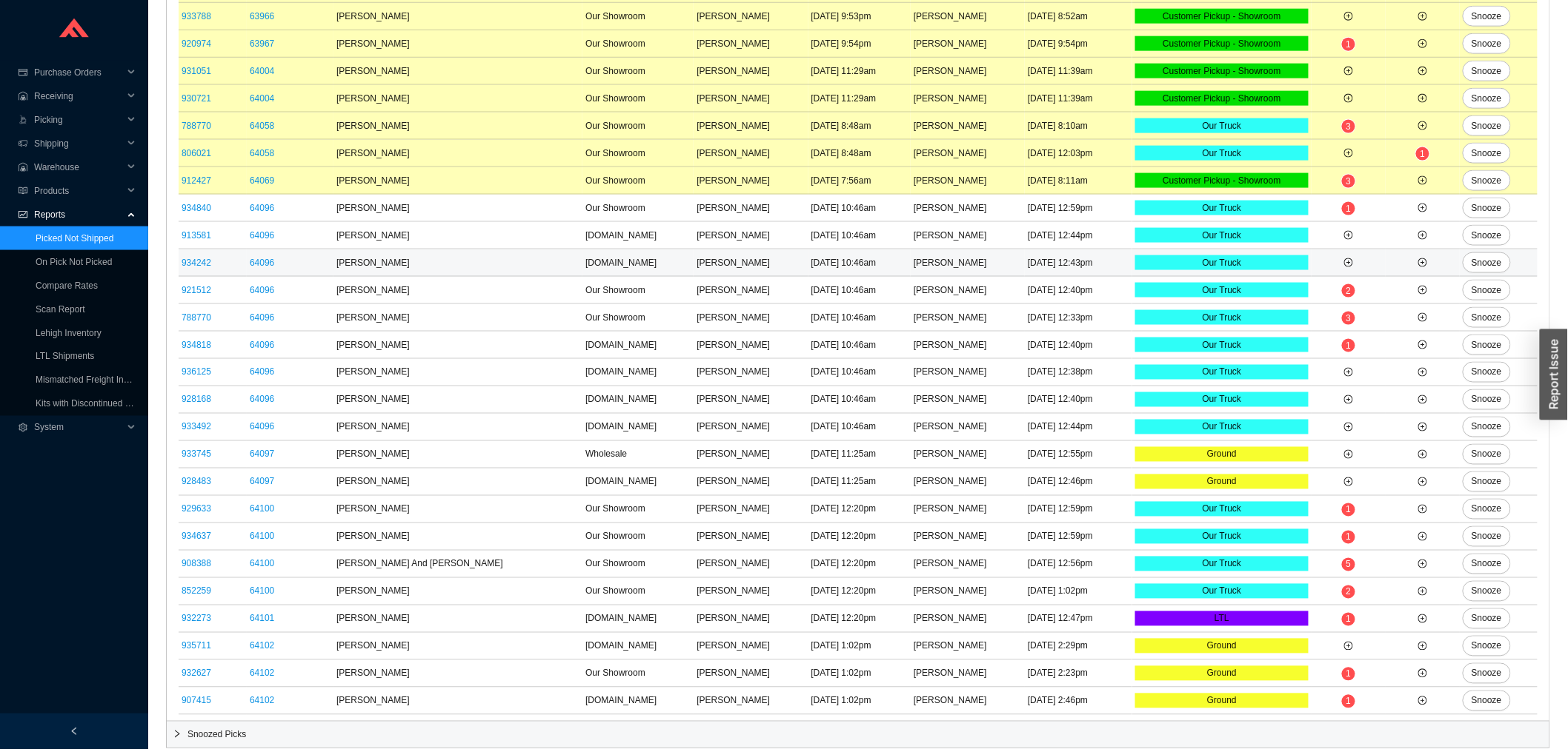
scroll to position [743, 0]
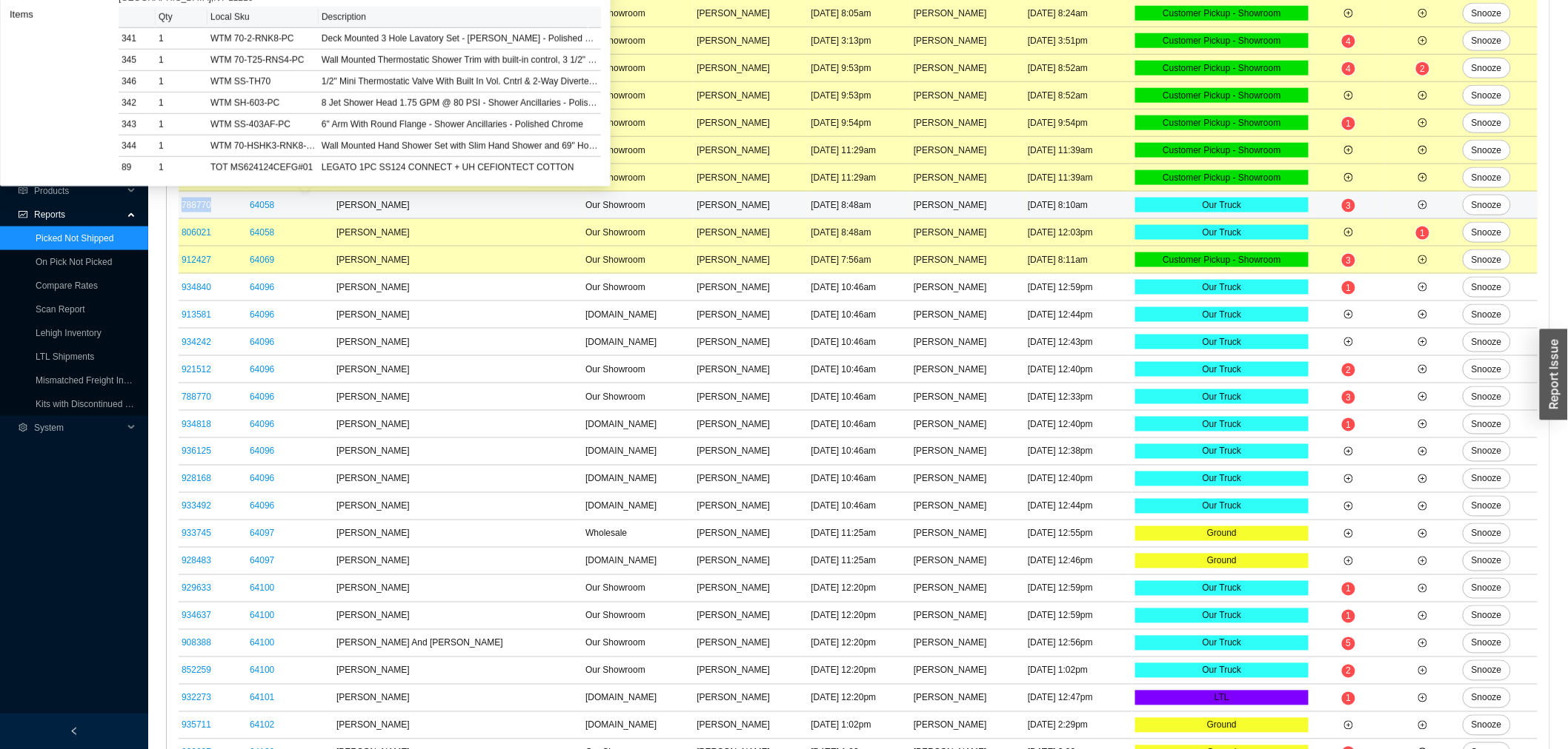
drag, startPoint x: 221, startPoint y: 213, endPoint x: 180, endPoint y: 210, distance: 41.1
click at [180, 210] on td "788770" at bounding box center [213, 205] width 68 height 28
copy link "788770"
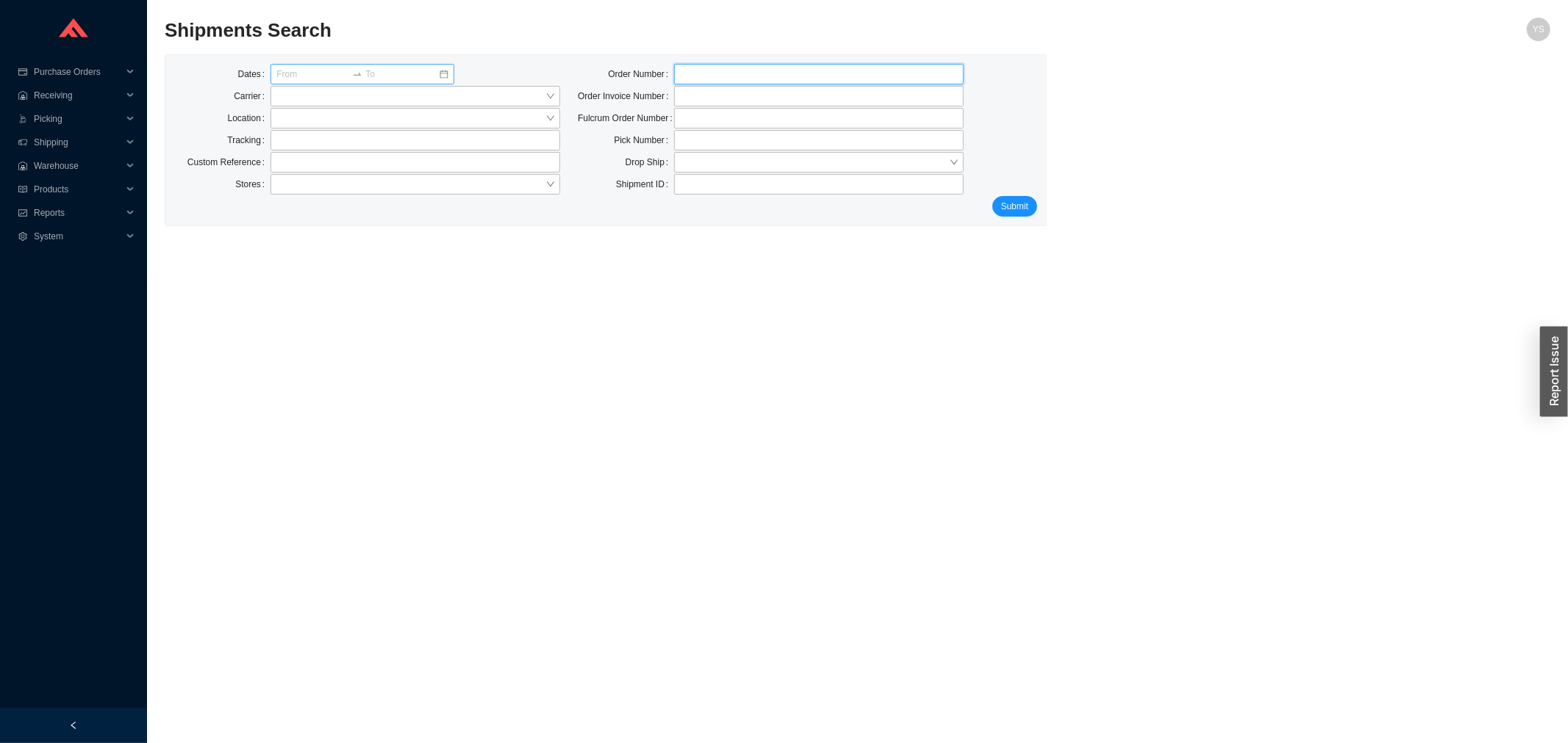
click at [681, 78] on input "tel" at bounding box center [818, 74] width 289 height 20
paste input "788770"
type input "788770"
click button "Submit" at bounding box center [1014, 206] width 45 height 20
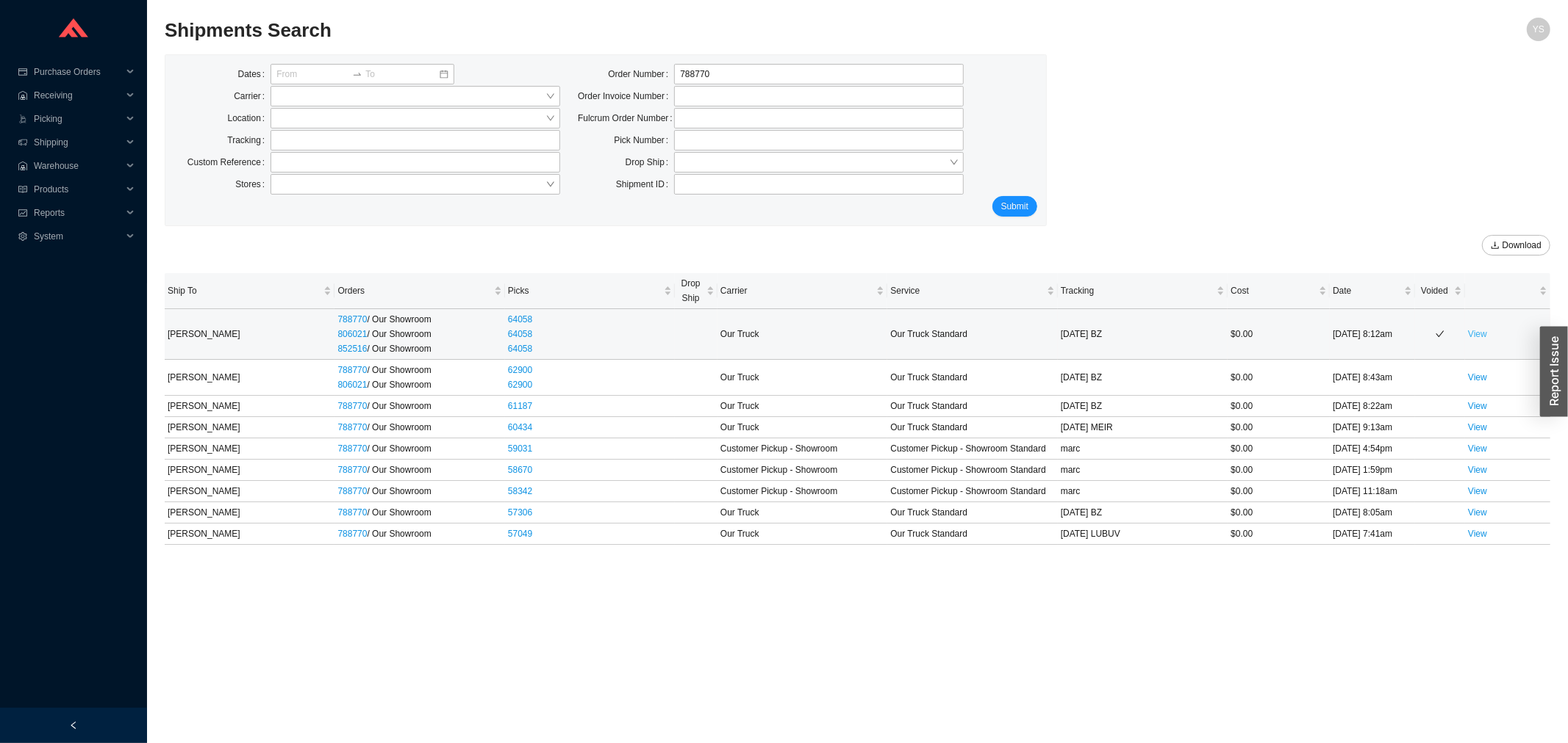
click at [1475, 340] on td "View" at bounding box center [1507, 335] width 85 height 51
click at [1475, 339] on link "View" at bounding box center [1476, 335] width 19 height 11
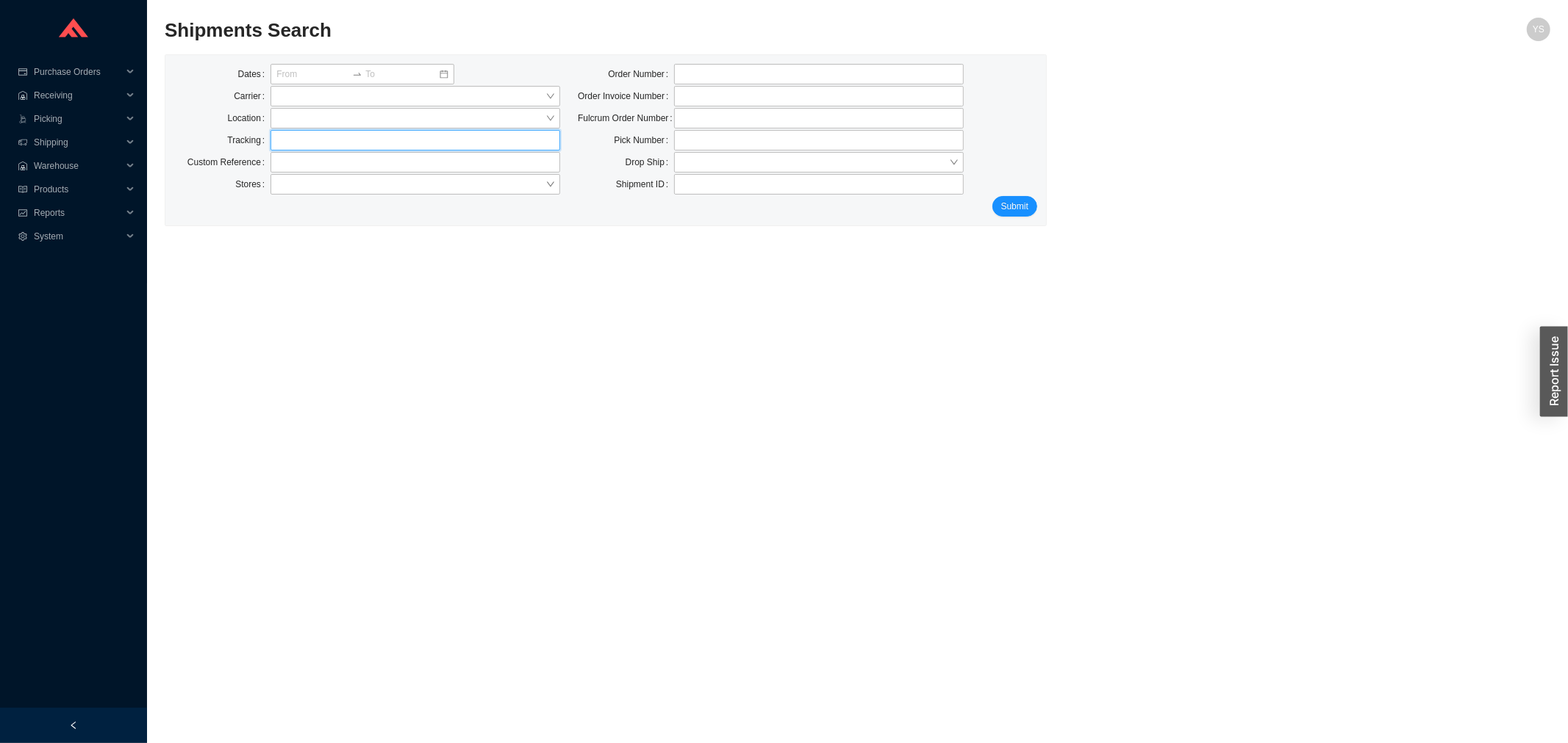
click at [305, 142] on input "text" at bounding box center [415, 140] width 289 height 20
paste input "519140891"
type input "519140891"
click button "Submit" at bounding box center [1014, 206] width 45 height 20
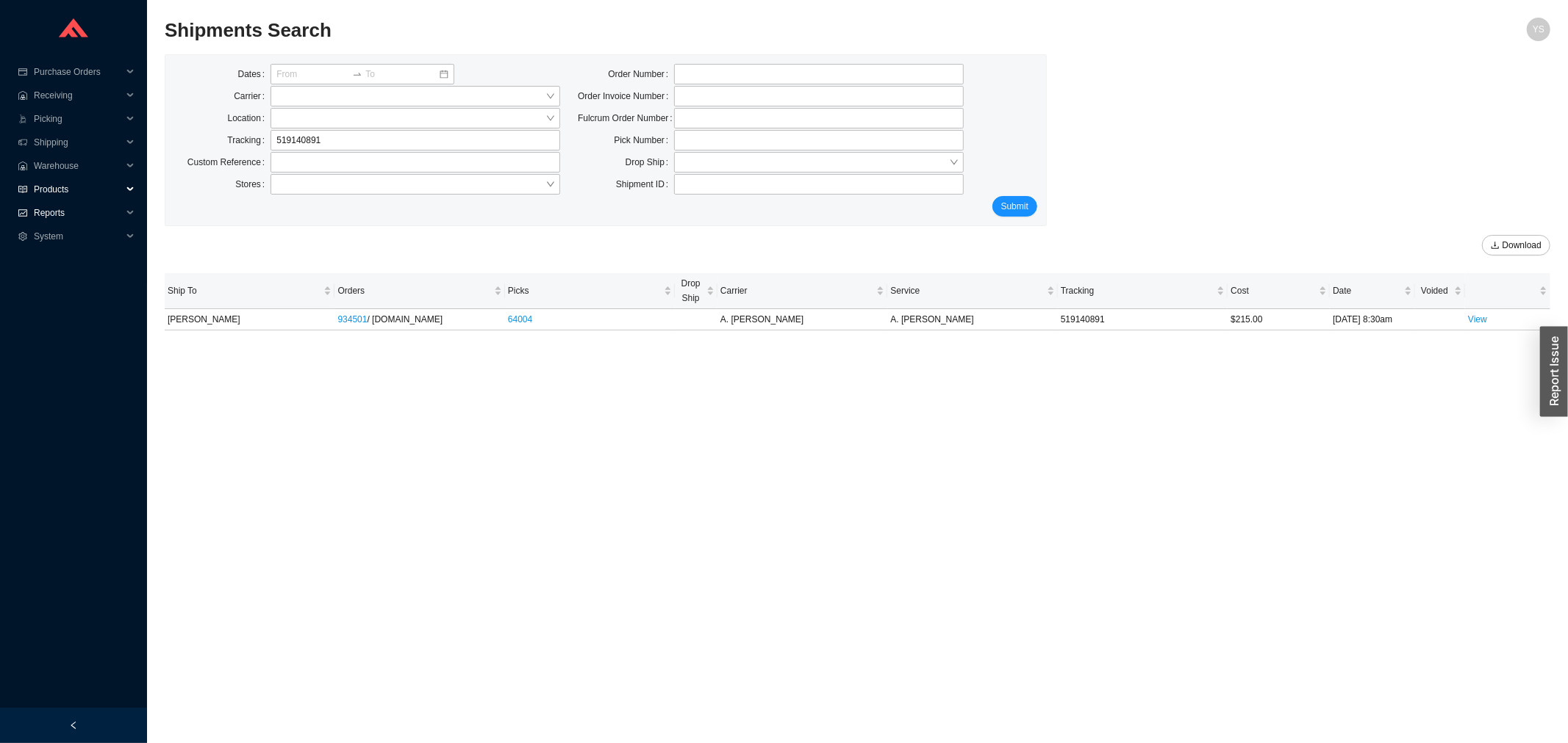
drag, startPoint x: 79, startPoint y: 196, endPoint x: 72, endPoint y: 215, distance: 20.2
click at [79, 196] on span "Products" at bounding box center [77, 190] width 88 height 23
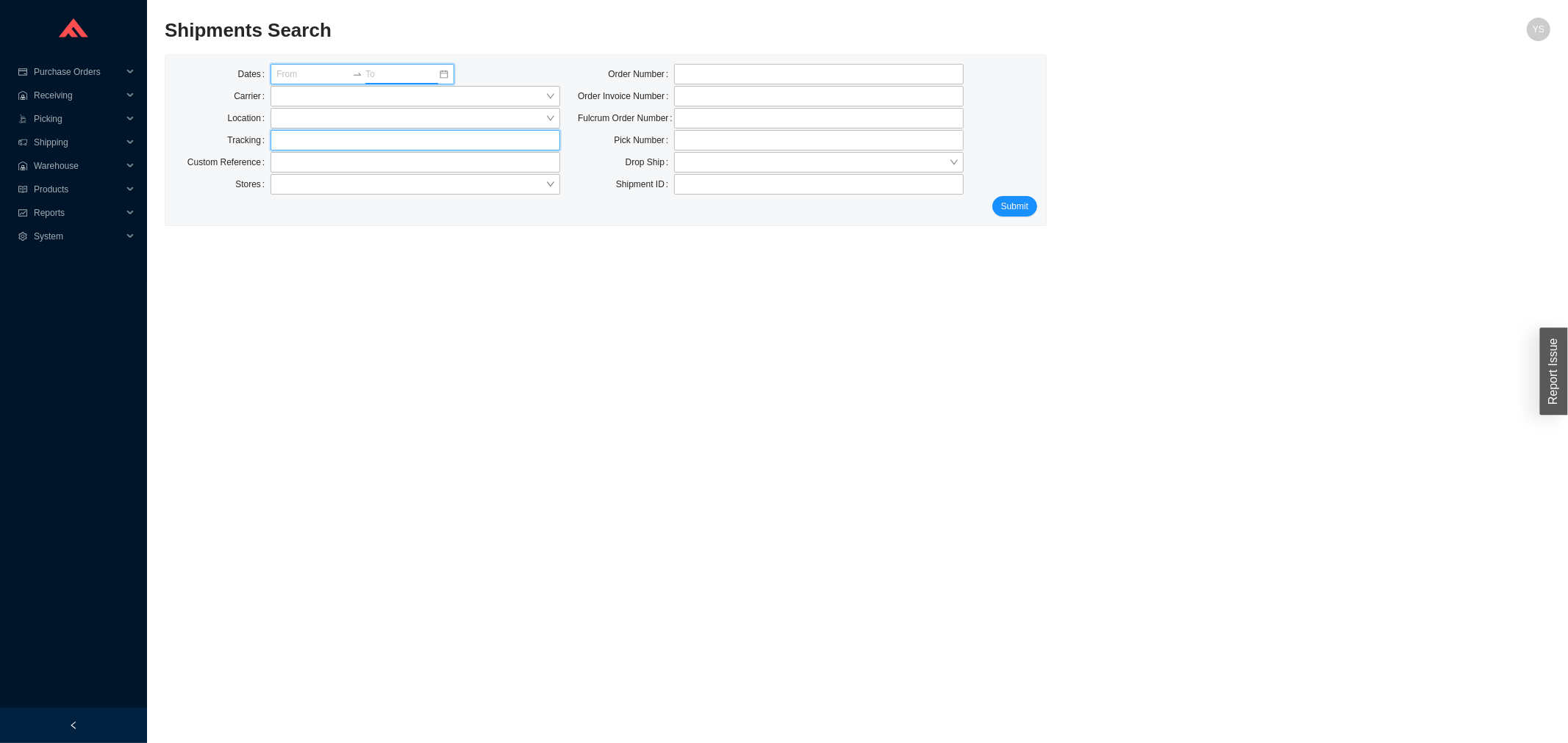
click at [301, 137] on input "text" at bounding box center [415, 140] width 289 height 20
paste input "352326229"
type input "352326229"
click button "Submit" at bounding box center [1014, 206] width 45 height 20
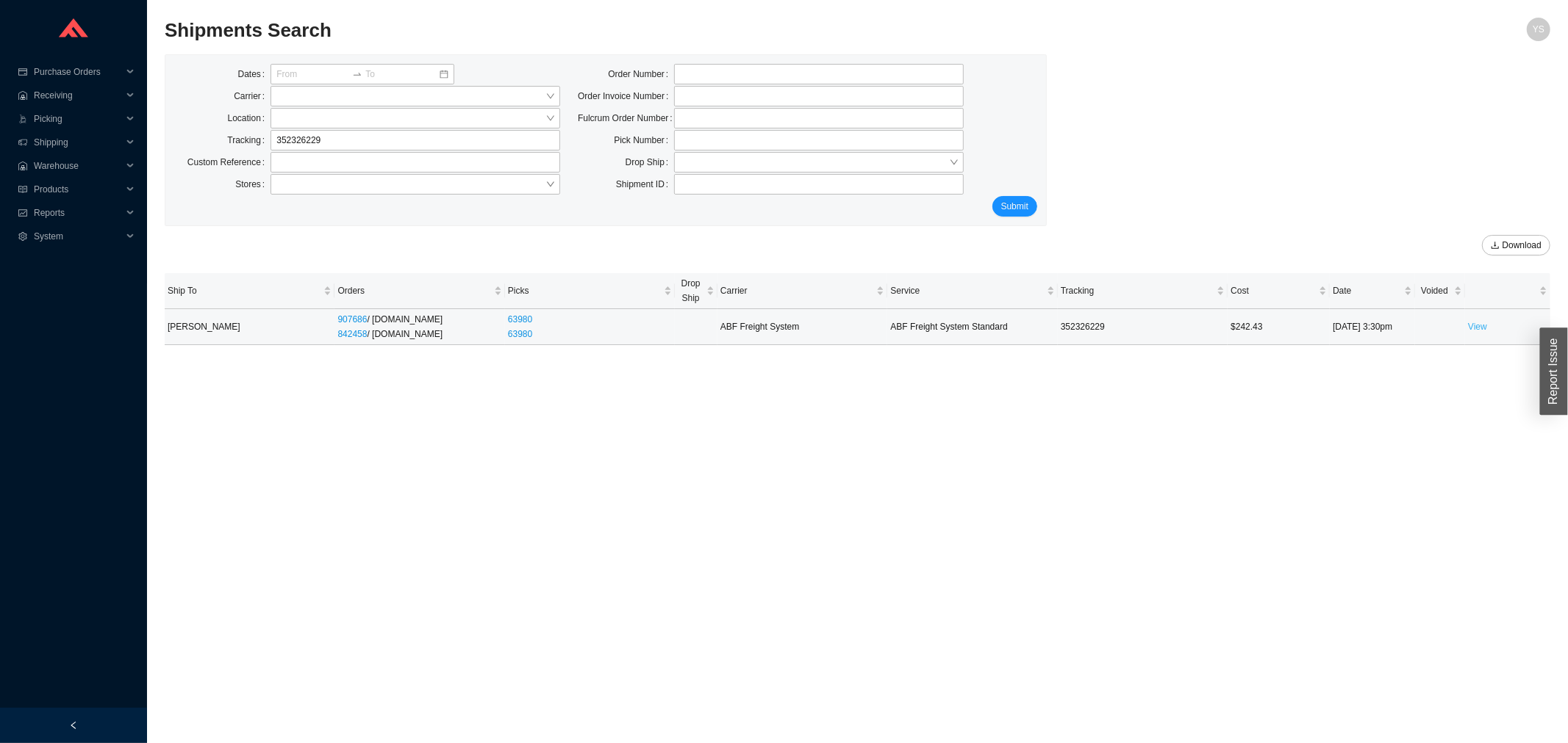
click at [1475, 322] on link "View" at bounding box center [1476, 327] width 19 height 11
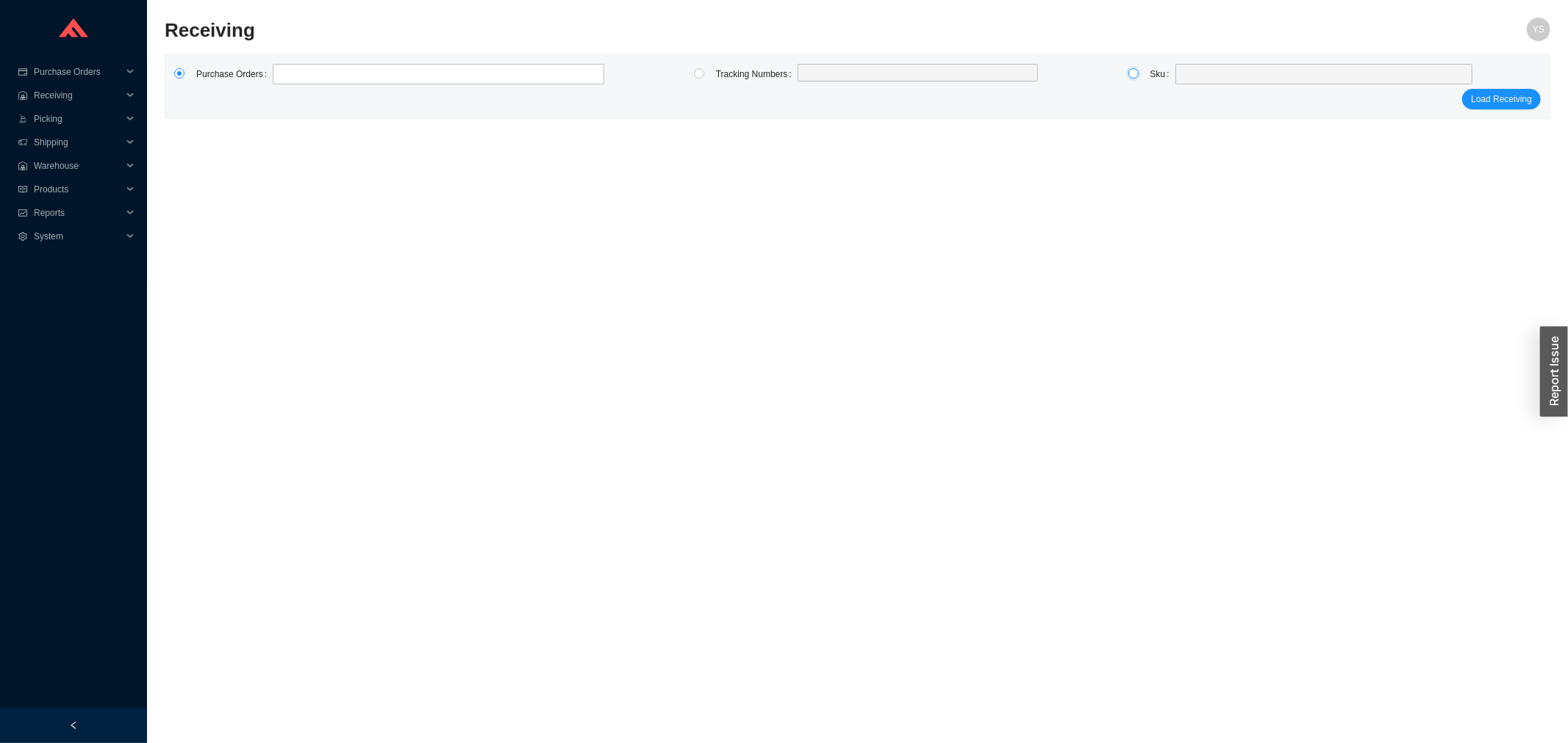
click at [1134, 70] on input "radio" at bounding box center [1133, 74] width 11 height 11
radio input "true"
click at [1198, 72] on span at bounding box center [1323, 74] width 285 height 19
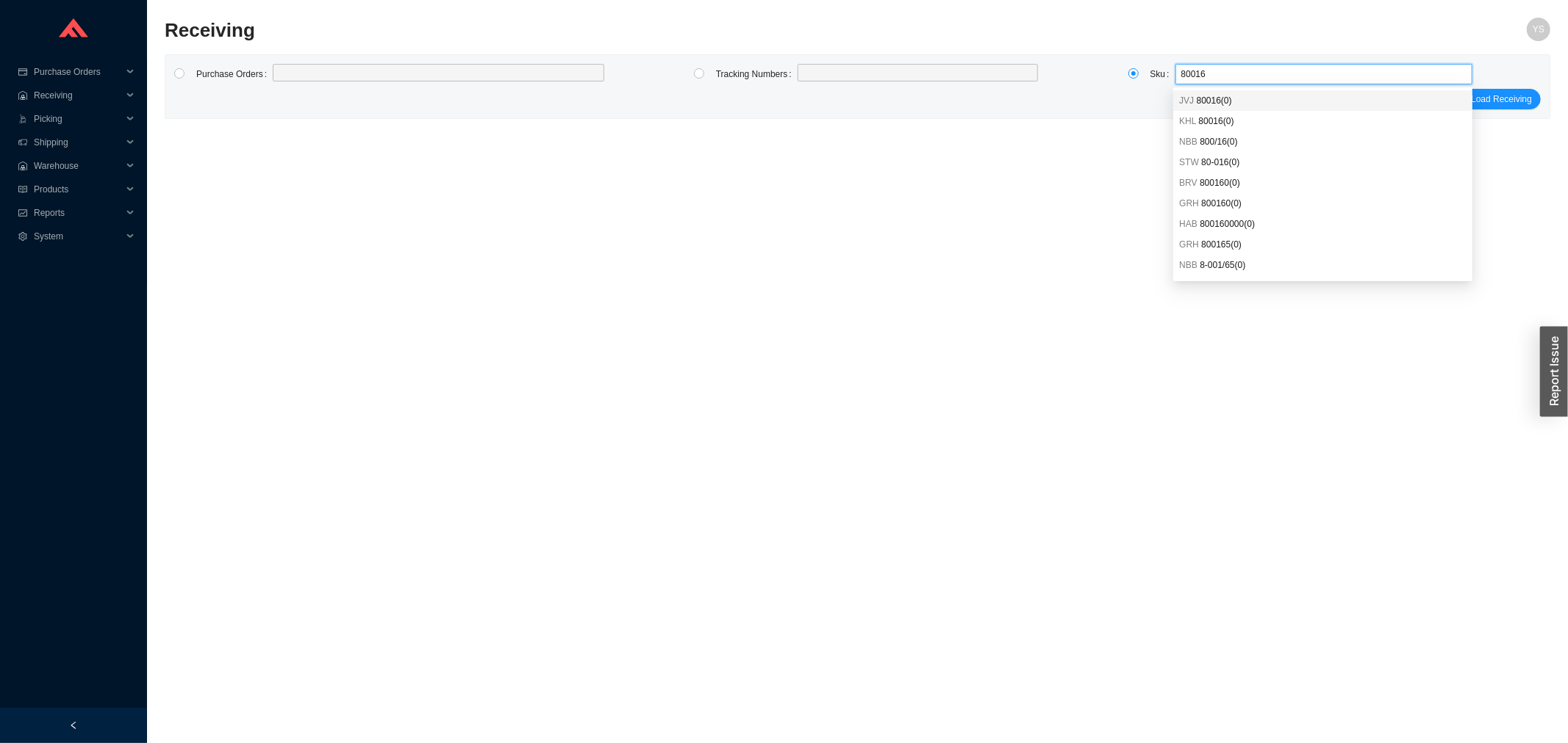
type input "80016i"
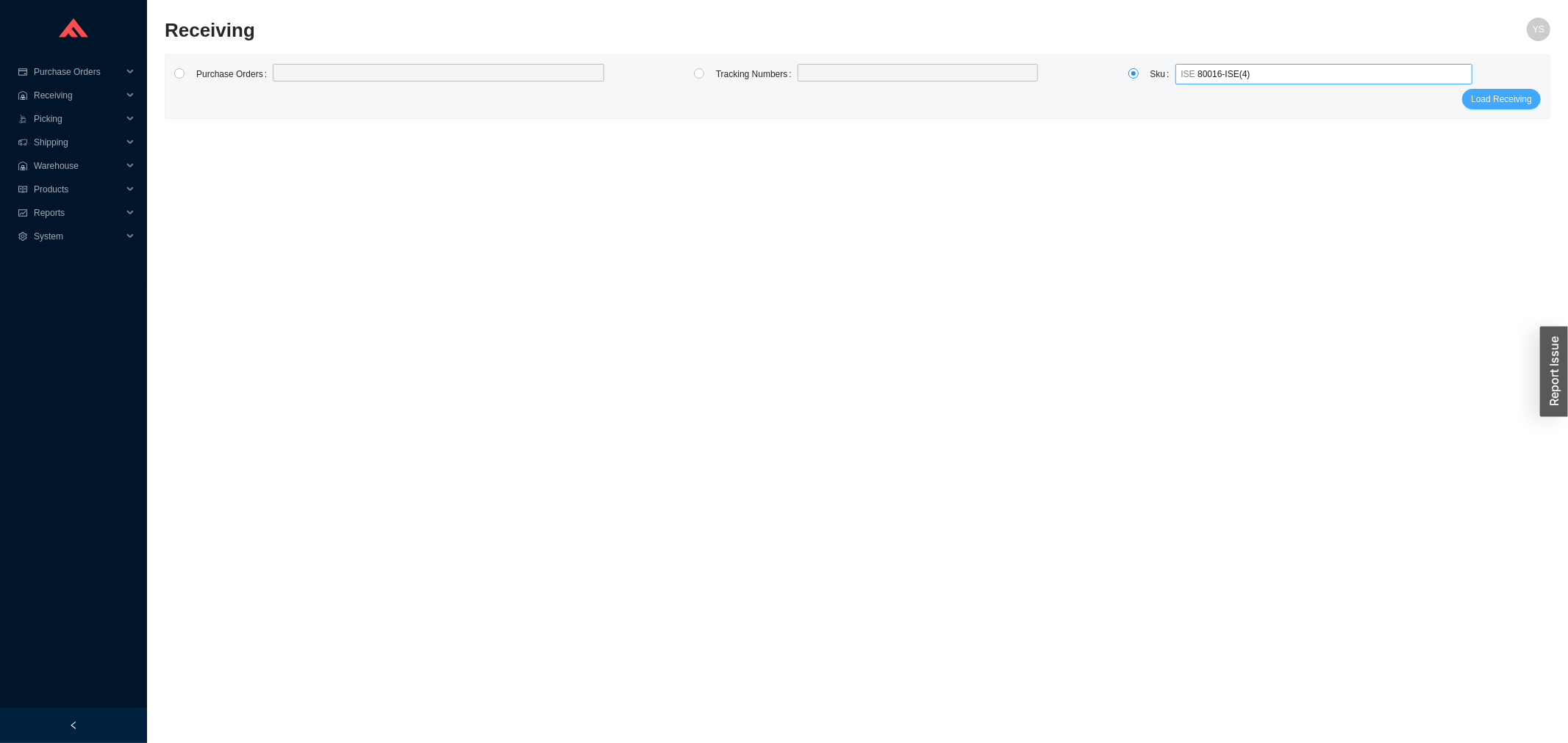
click button "Load Receiving" at bounding box center [1501, 99] width 78 height 20
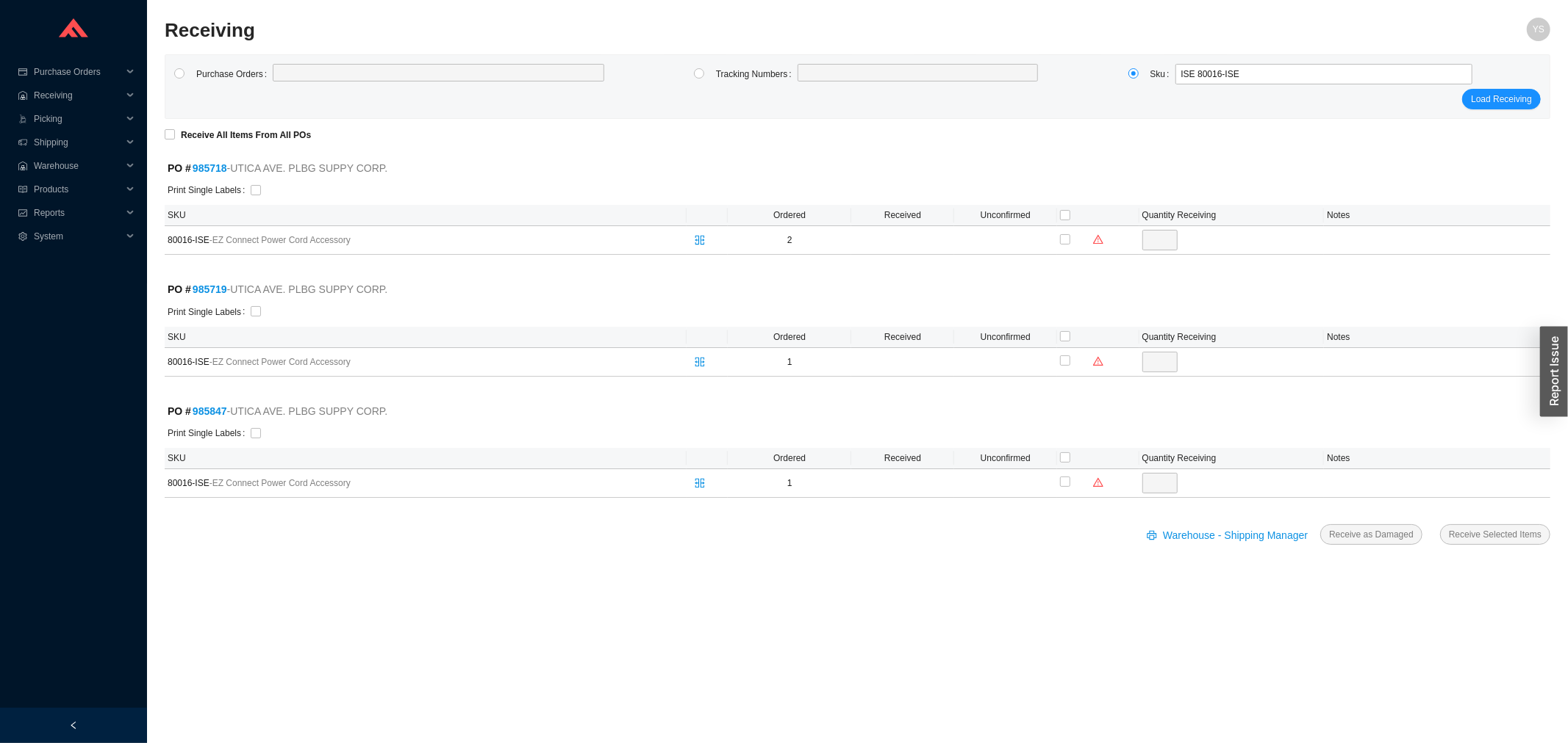
click at [191, 125] on main "Purchase Orders Tracking Numbers Sku ISE 80016-ISE Load Receiving Receive All I…" at bounding box center [857, 316] width 1385 height 523
click at [190, 130] on strong "Receive All Items From All POs" at bounding box center [246, 135] width 130 height 11
click at [175, 129] on input "Receive All Items From All POs" at bounding box center [170, 134] width 11 height 11
checkbox input "true"
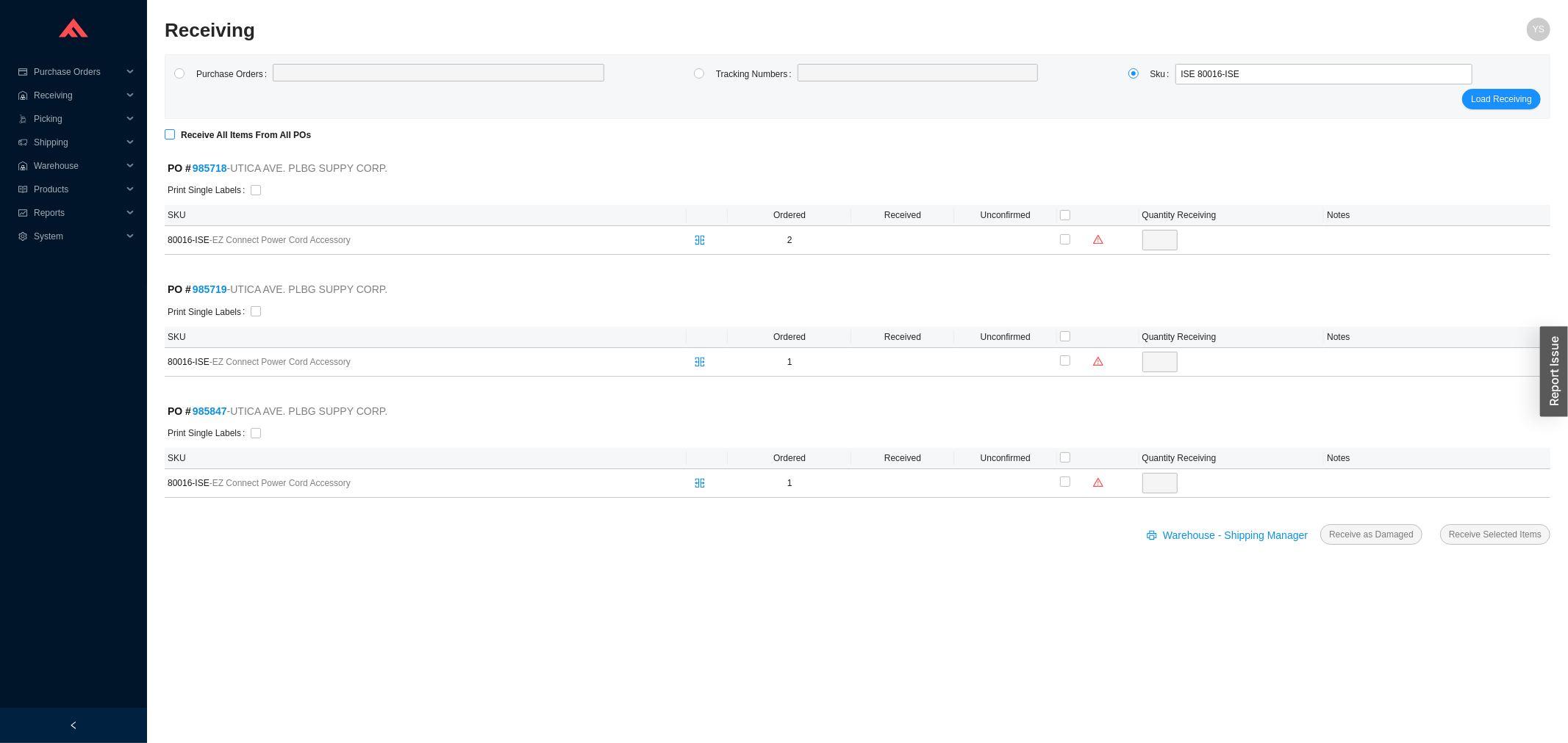
checkbox input "true"
type input "2"
checkbox input "true"
type input "1"
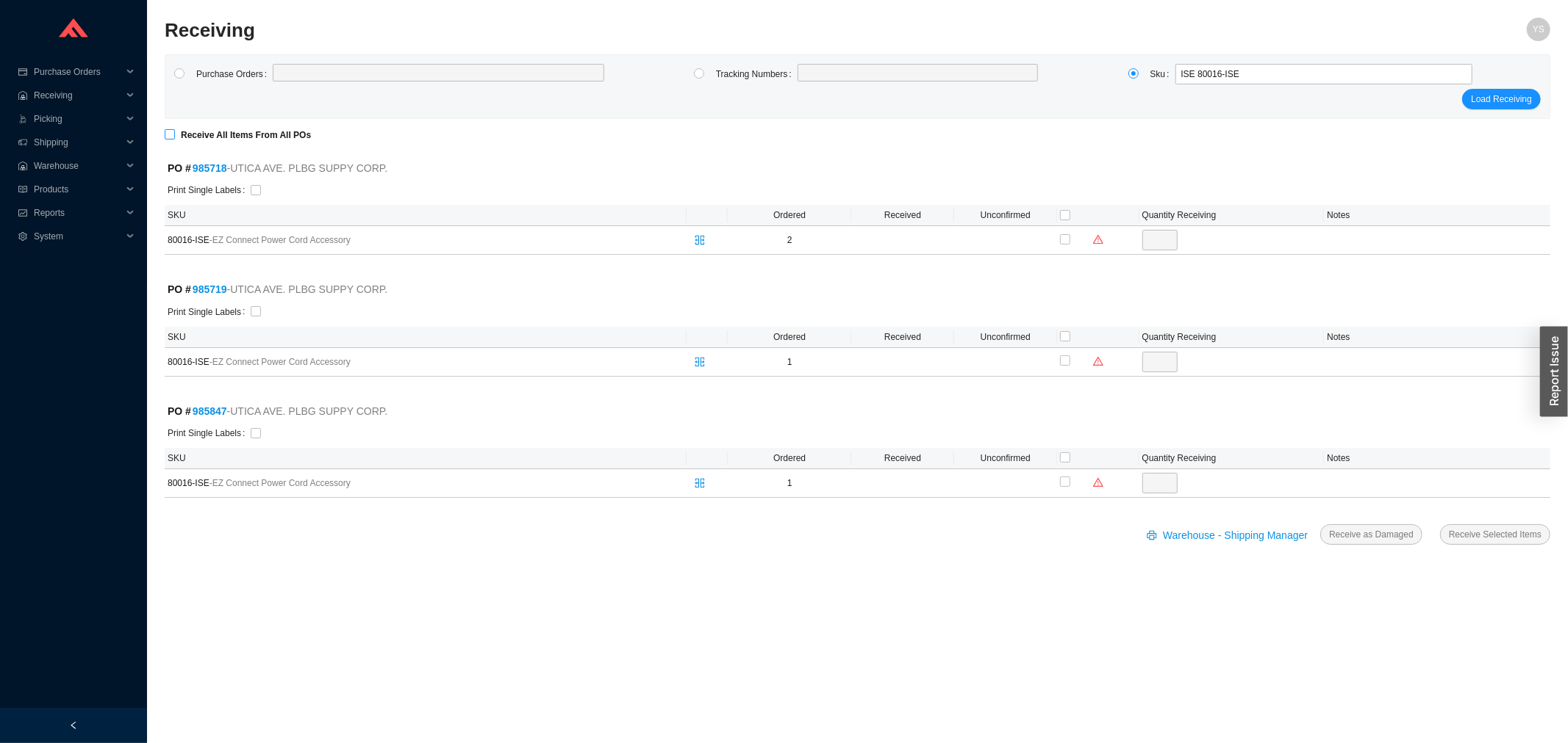
checkbox input "true"
type input "1"
click at [181, 130] on strong "Receive All Items From All POs" at bounding box center [246, 135] width 130 height 11
click at [175, 130] on input "Receive All Items From All POs" at bounding box center [170, 134] width 11 height 11
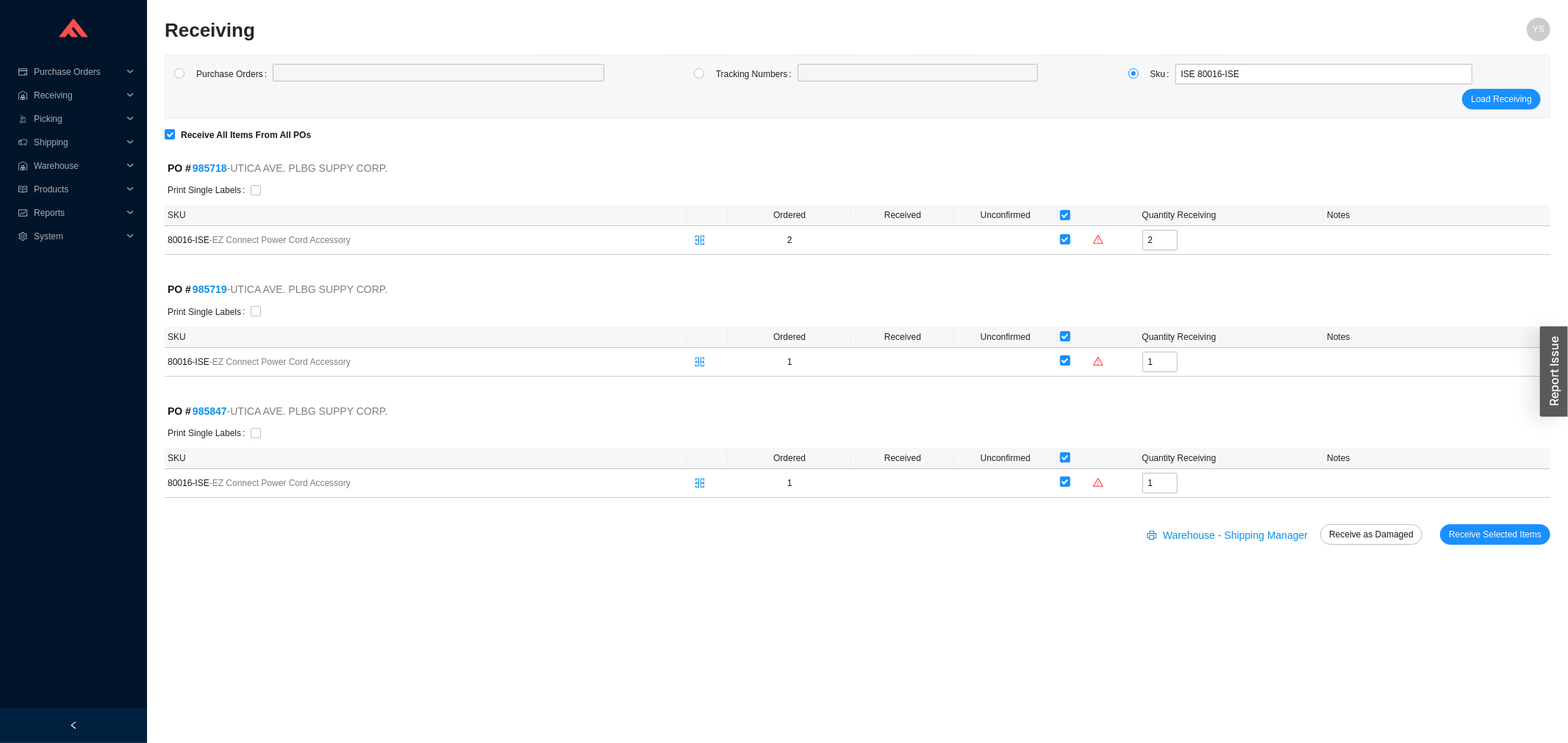
checkbox input "false"
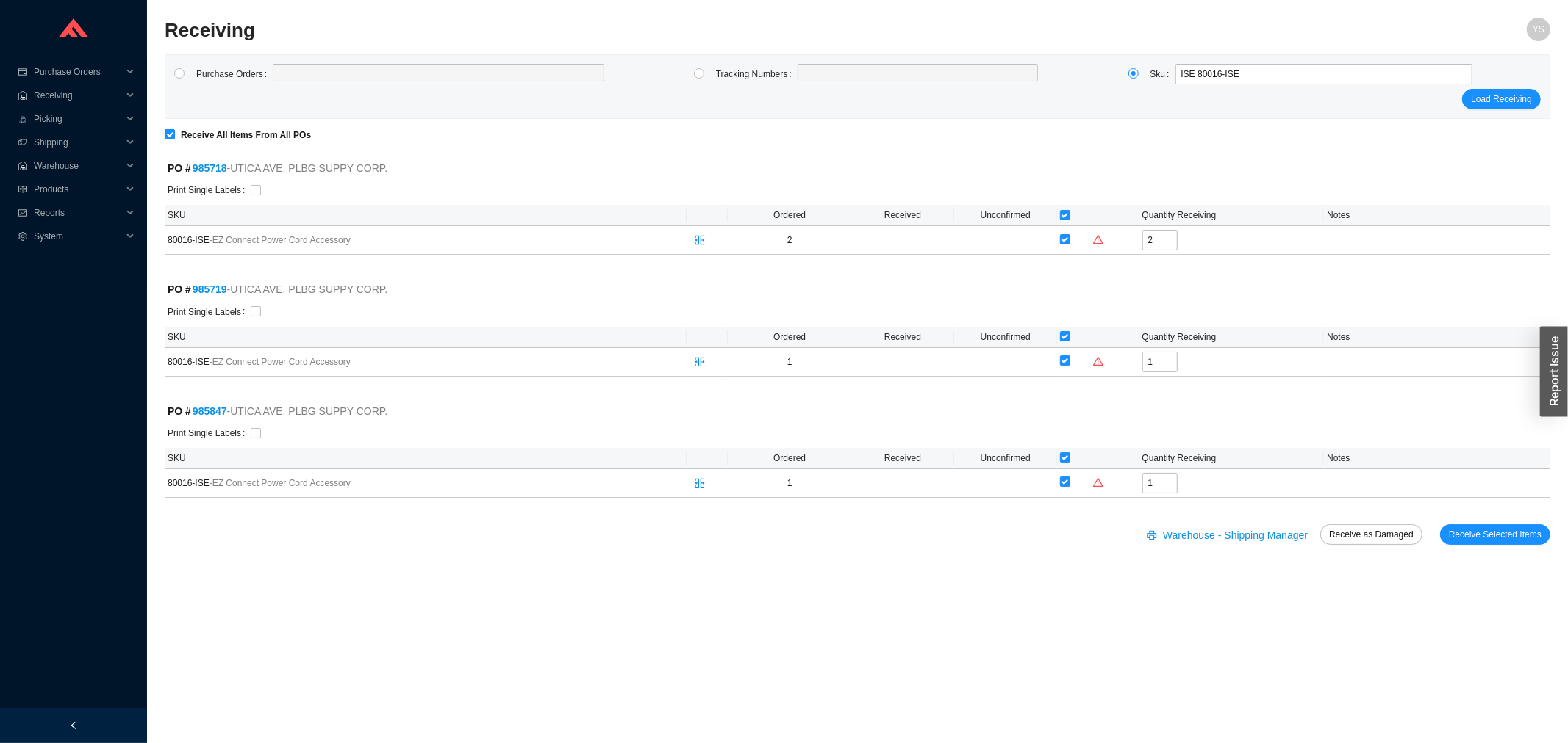
checkbox input "false"
click at [181, 130] on strong "Receive All Items From All POs" at bounding box center [246, 135] width 130 height 11
click at [175, 130] on input "Receive All Items From All POs" at bounding box center [170, 134] width 11 height 11
checkbox input "true"
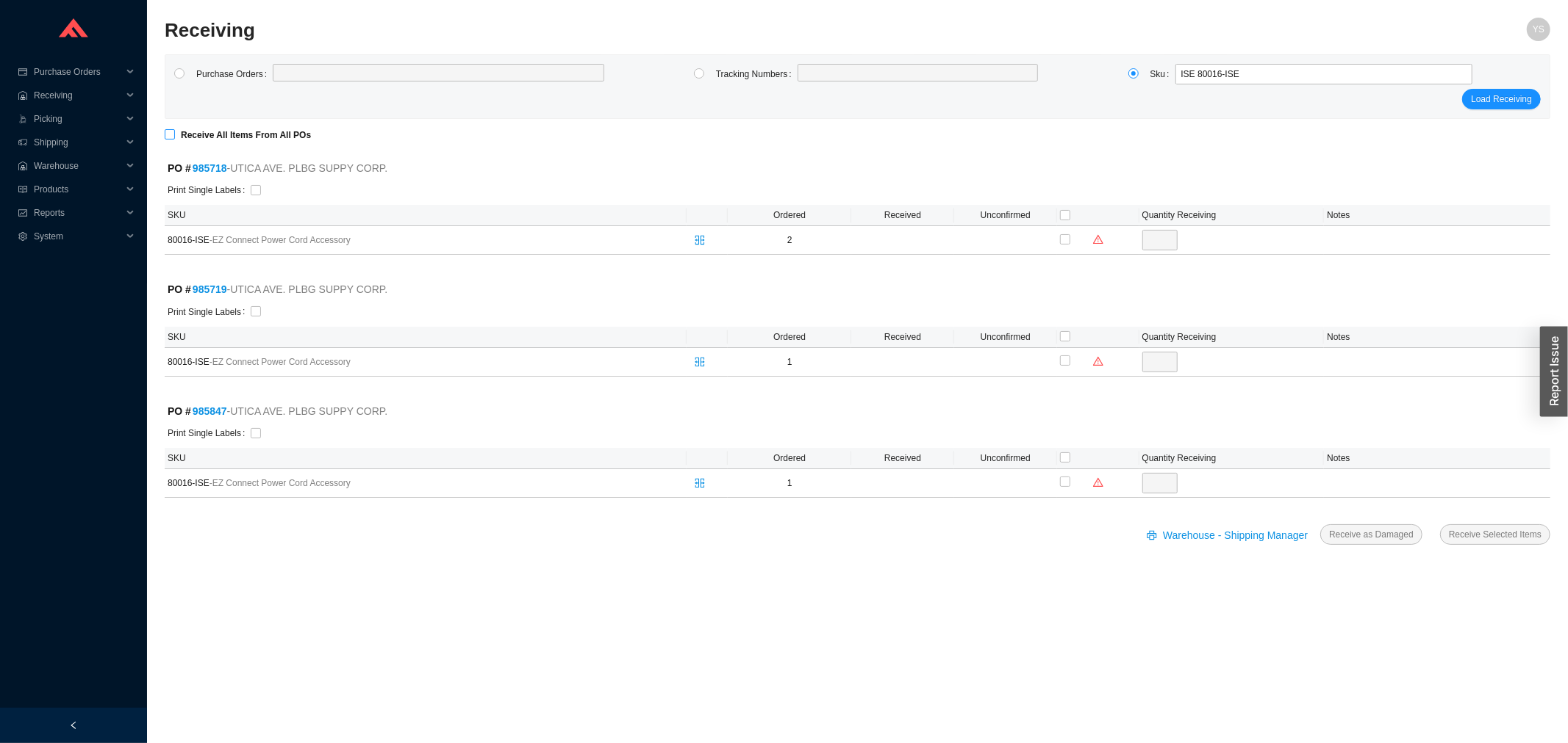
checkbox input "true"
type input "2"
checkbox input "true"
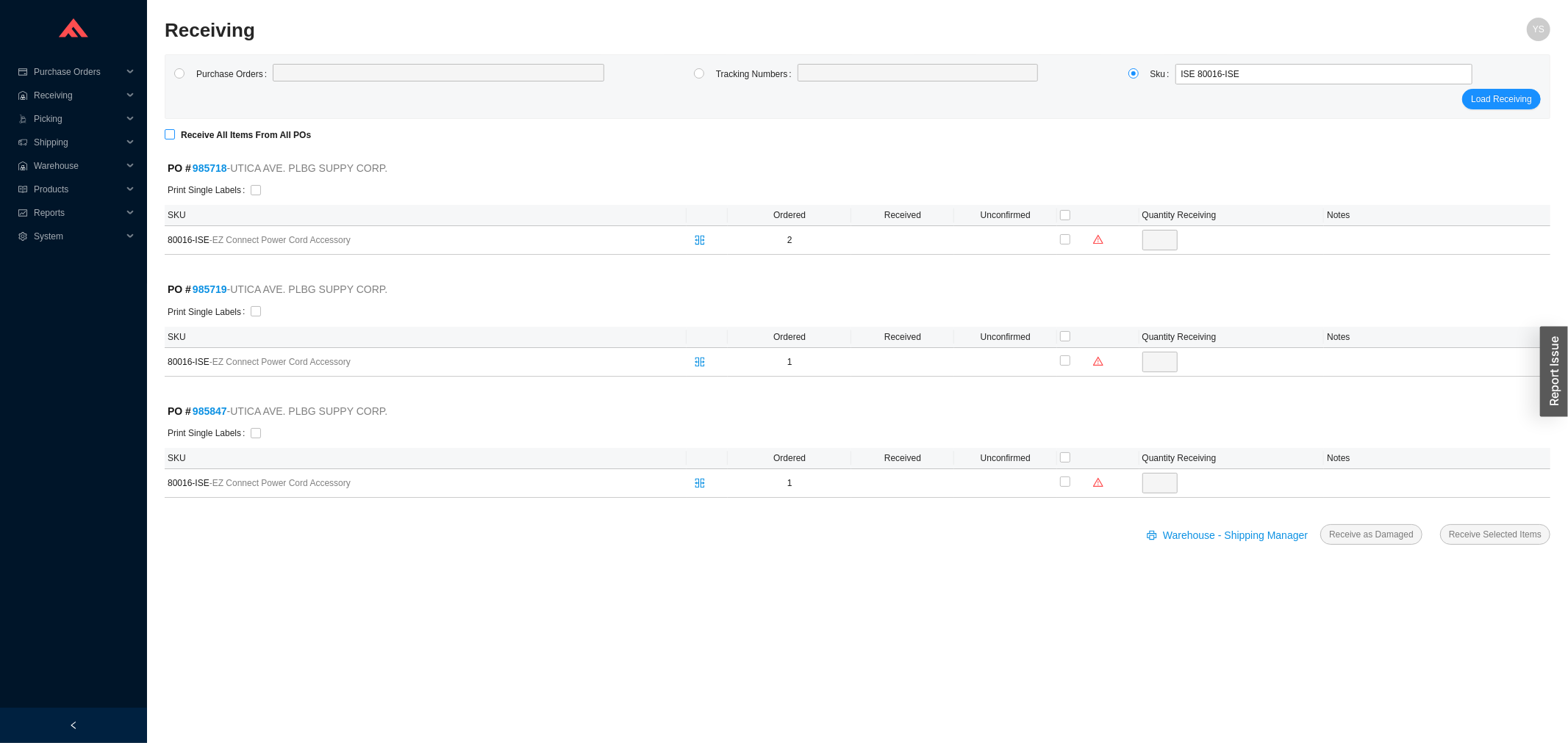
type input "1"
checkbox input "true"
type input "1"
click at [1269, 532] on span "Warehouse - Shipping Manager" at bounding box center [1235, 536] width 145 height 17
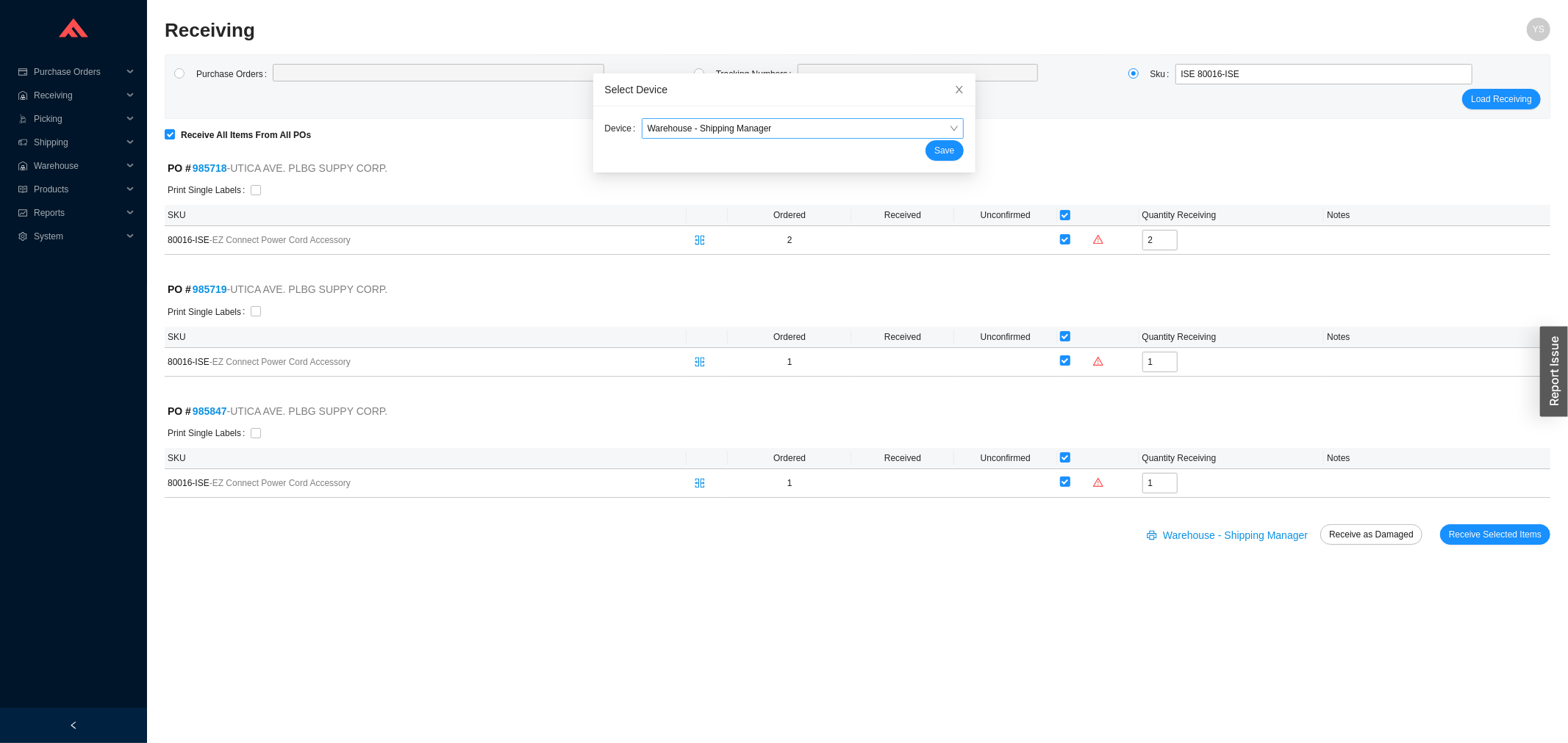
click at [816, 137] on span "Warehouse - Shipping Manager" at bounding box center [802, 128] width 310 height 19
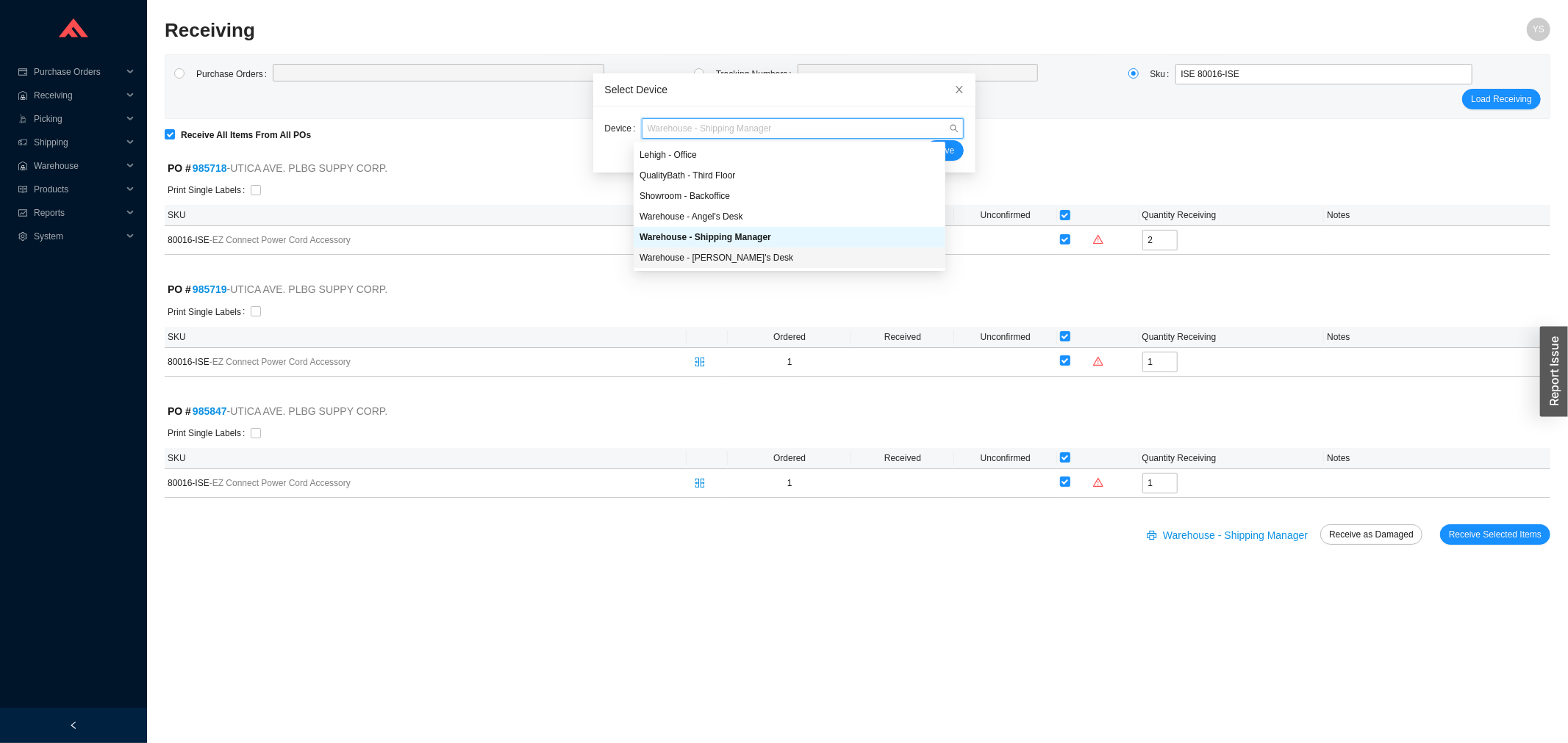
click at [722, 253] on div "Warehouse - Yossi's Desk" at bounding box center [789, 257] width 300 height 13
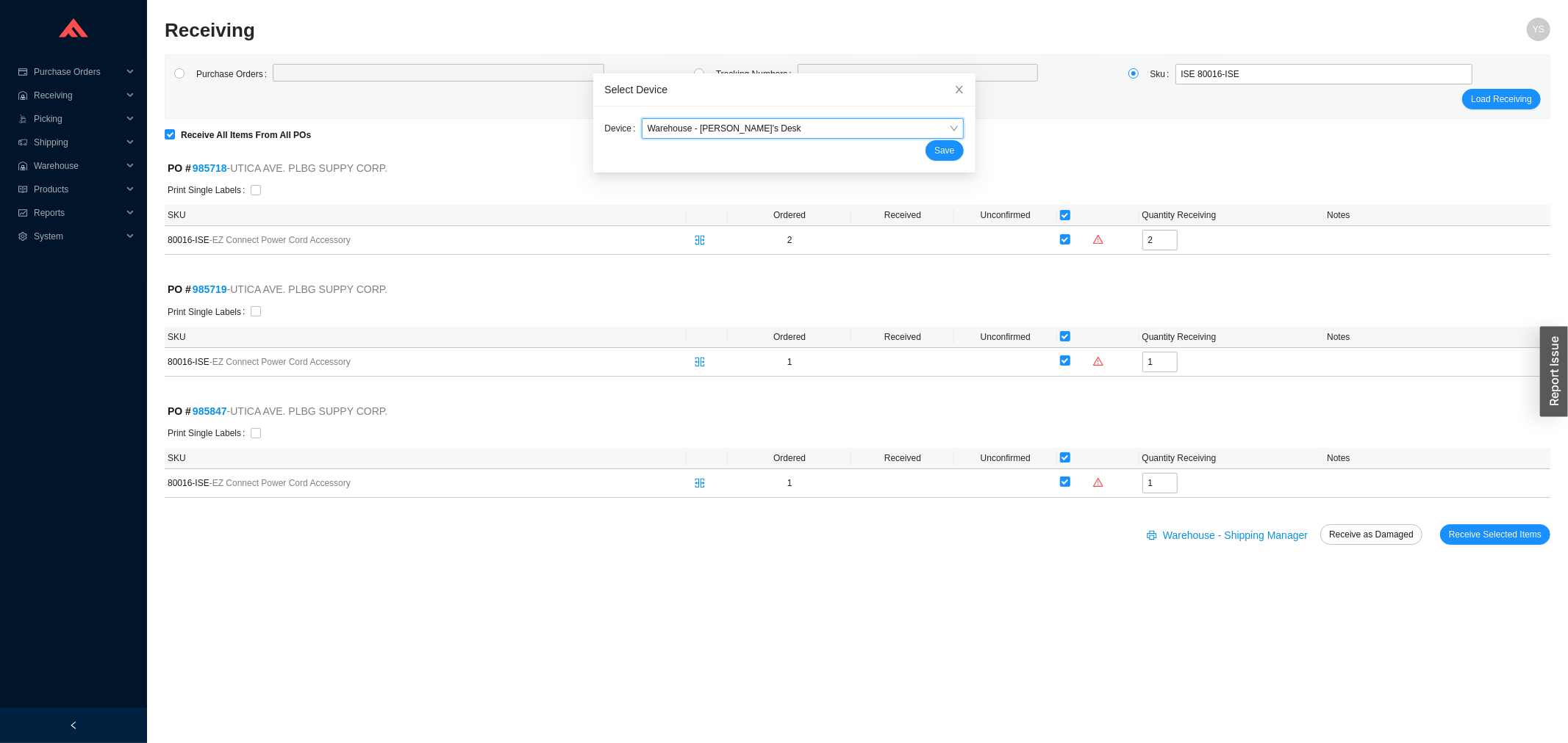
drag, startPoint x: 923, startPoint y: 162, endPoint x: 928, endPoint y: 150, distance: 13.0
click at [923, 158] on div "Device Warehouse - Yossi's Desk Warehouse - Yossi's Desk Save" at bounding box center [784, 140] width 382 height 66
click at [934, 150] on span "Save" at bounding box center [944, 150] width 20 height 15
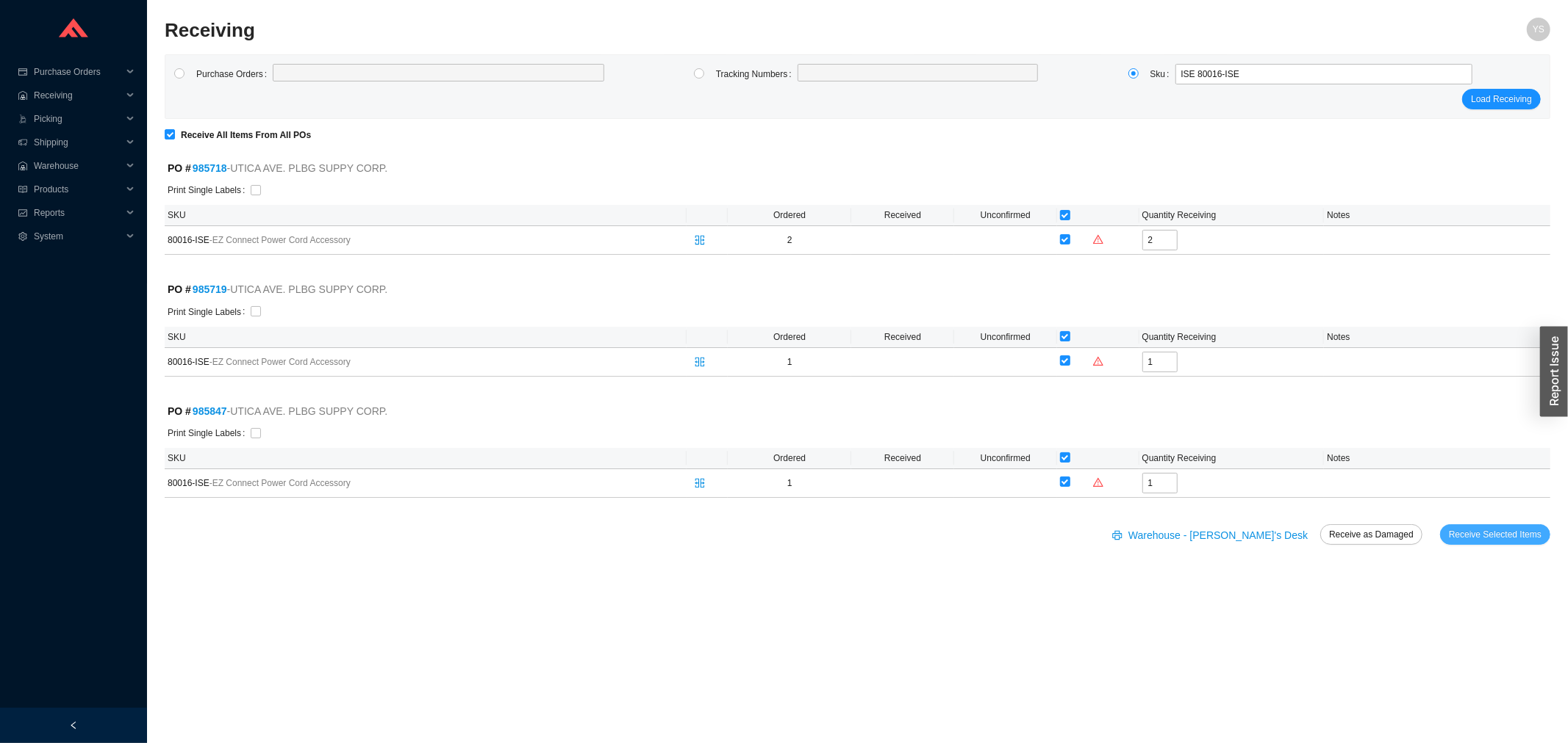
click at [1485, 537] on span "Receive Selected Items" at bounding box center [1495, 535] width 93 height 15
radio input "true"
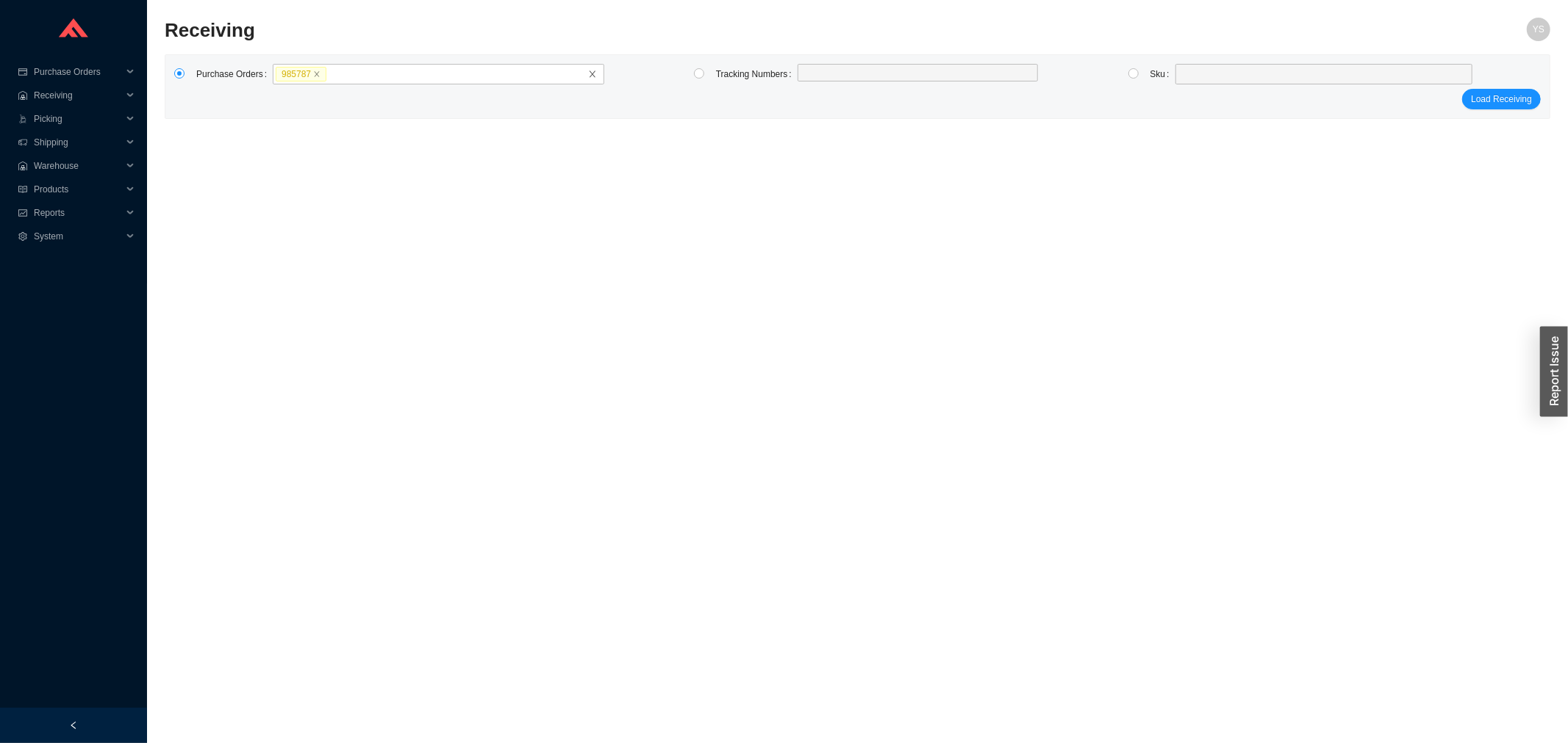
click at [1462, 89] on button "Load Receiving" at bounding box center [1501, 99] width 78 height 20
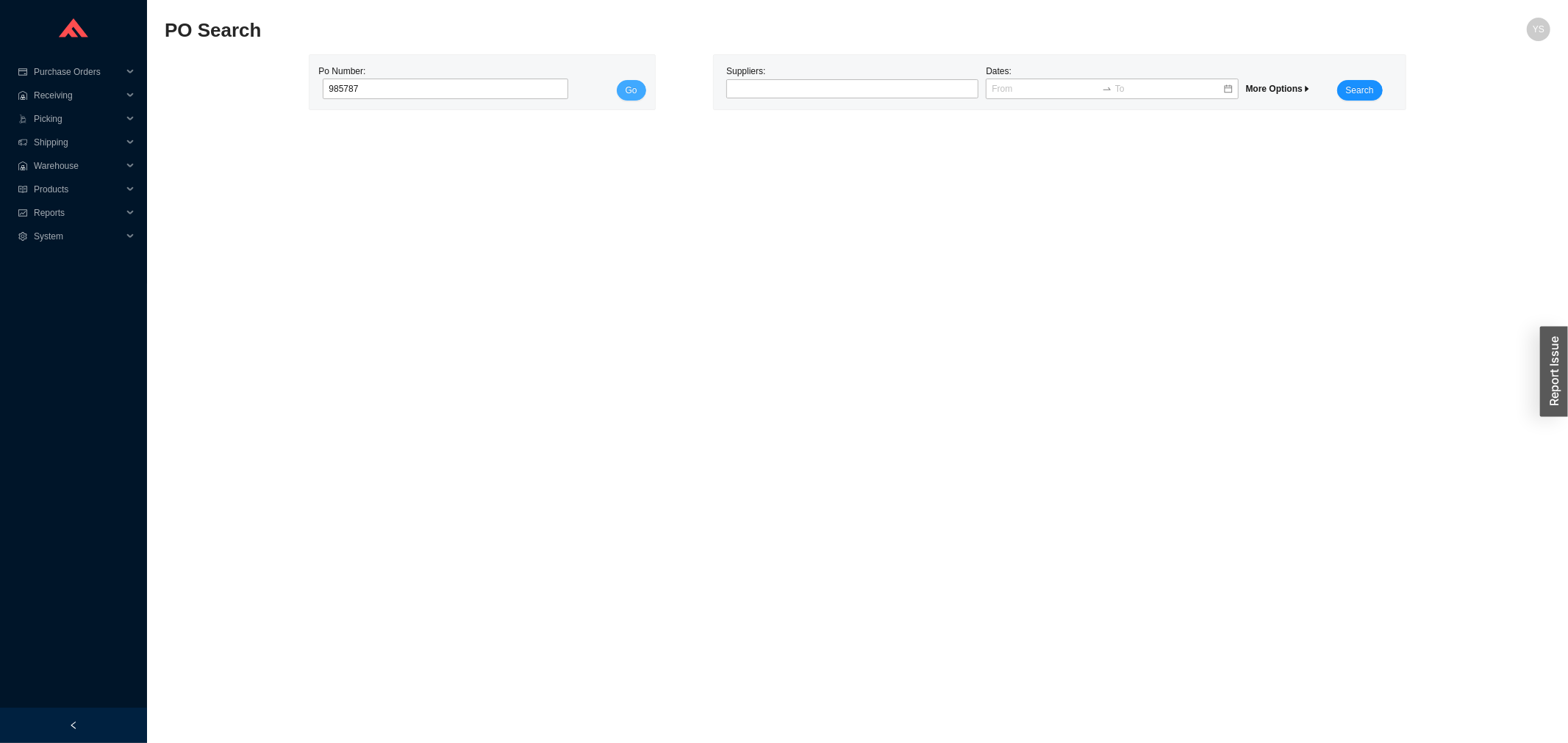
type input "985787"
click at [628, 94] on span "Go" at bounding box center [630, 90] width 12 height 15
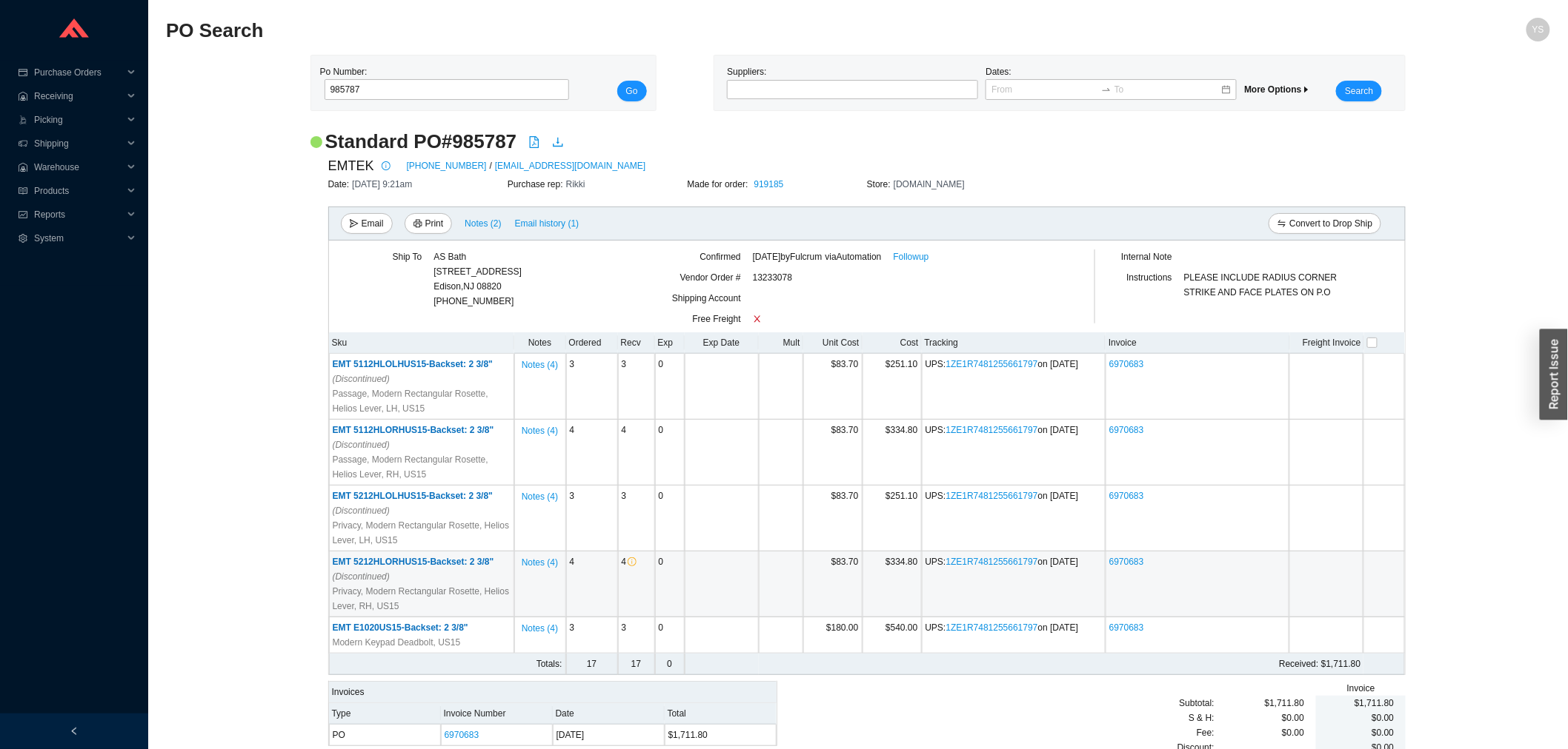
click at [372, 558] on span "EMT 5212HLORHUS15-Backset: 2 3/8" (Discontinued)" at bounding box center [414, 570] width 162 height 25
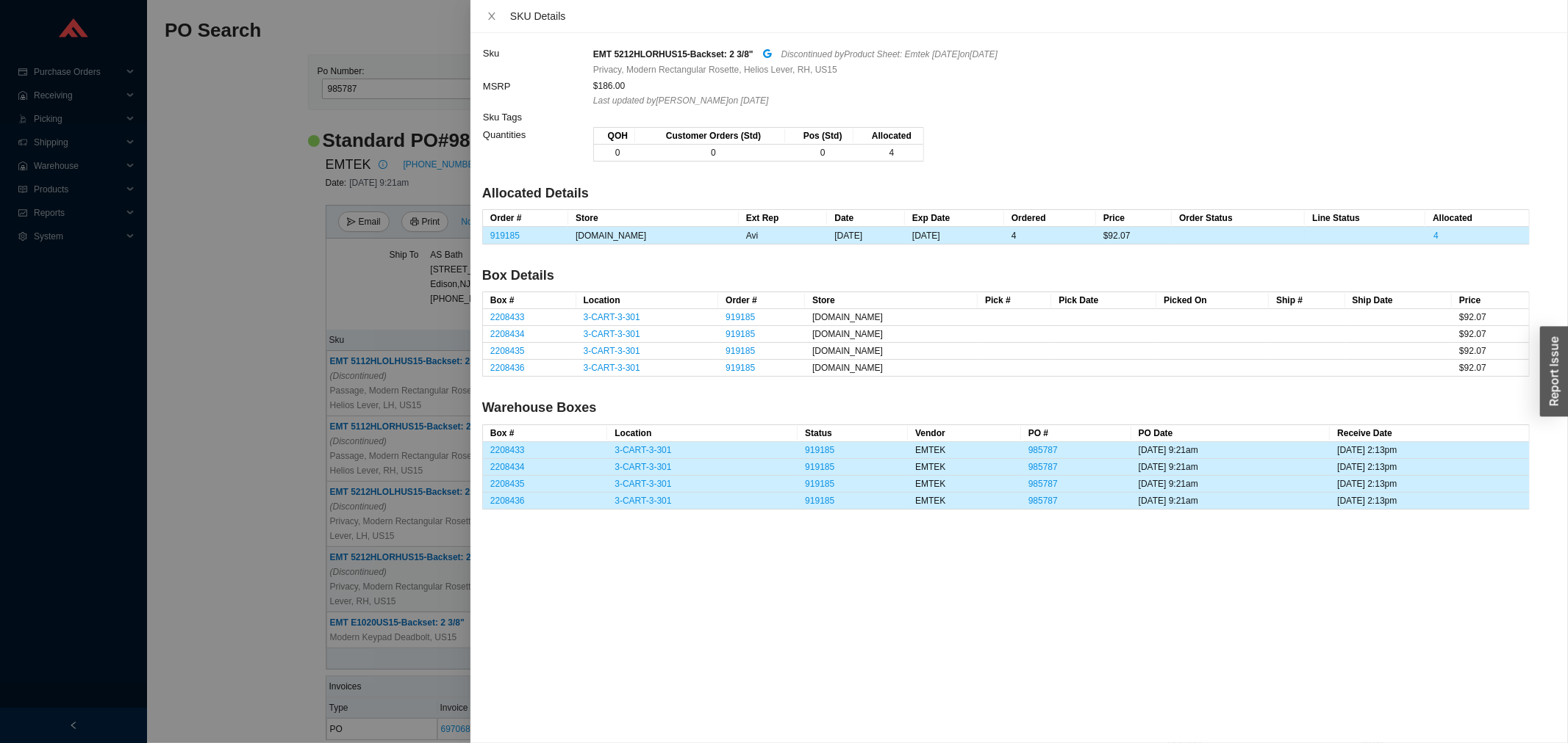
click at [262, 343] on div at bounding box center [784, 371] width 1568 height 743
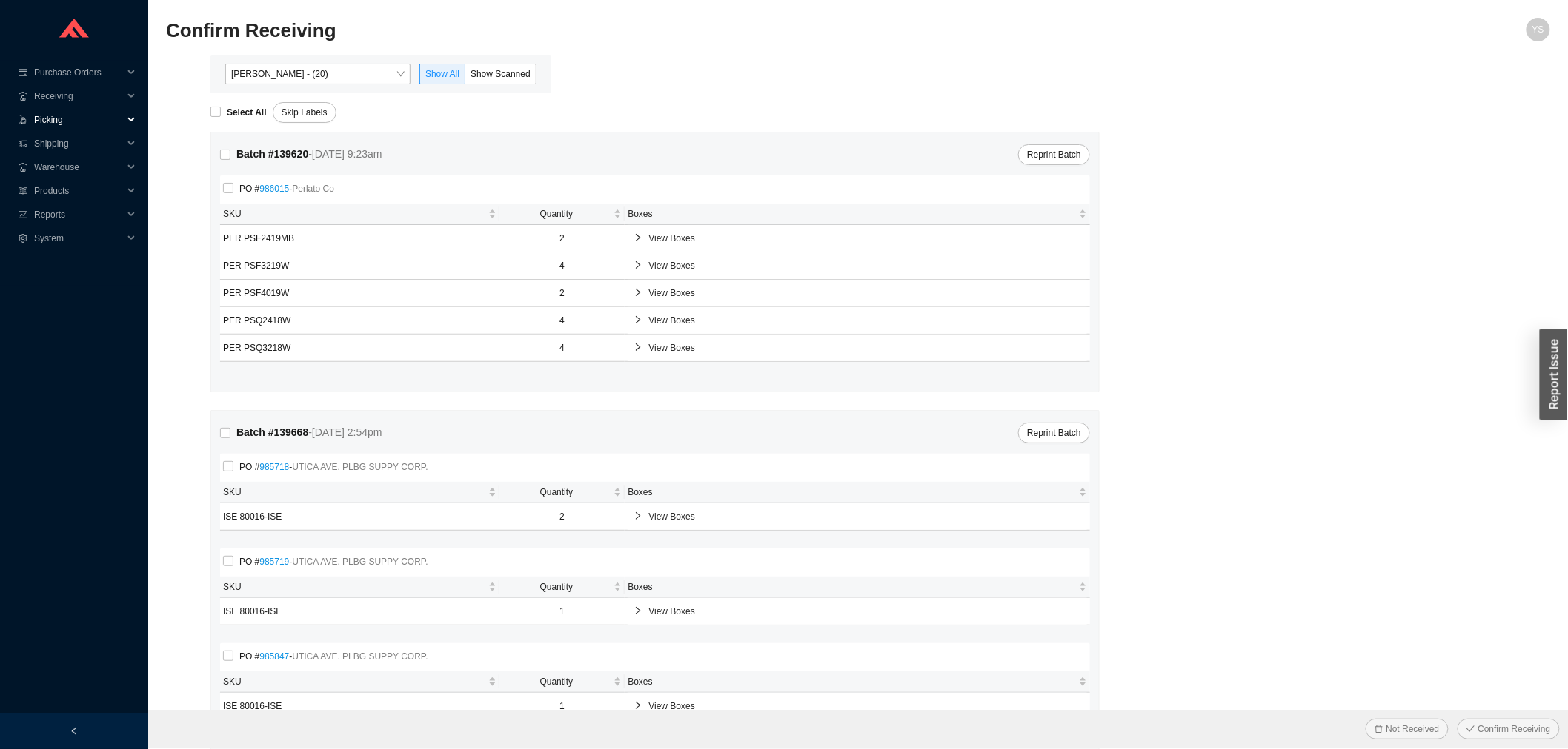
click at [74, 122] on span "Picking" at bounding box center [78, 120] width 89 height 23
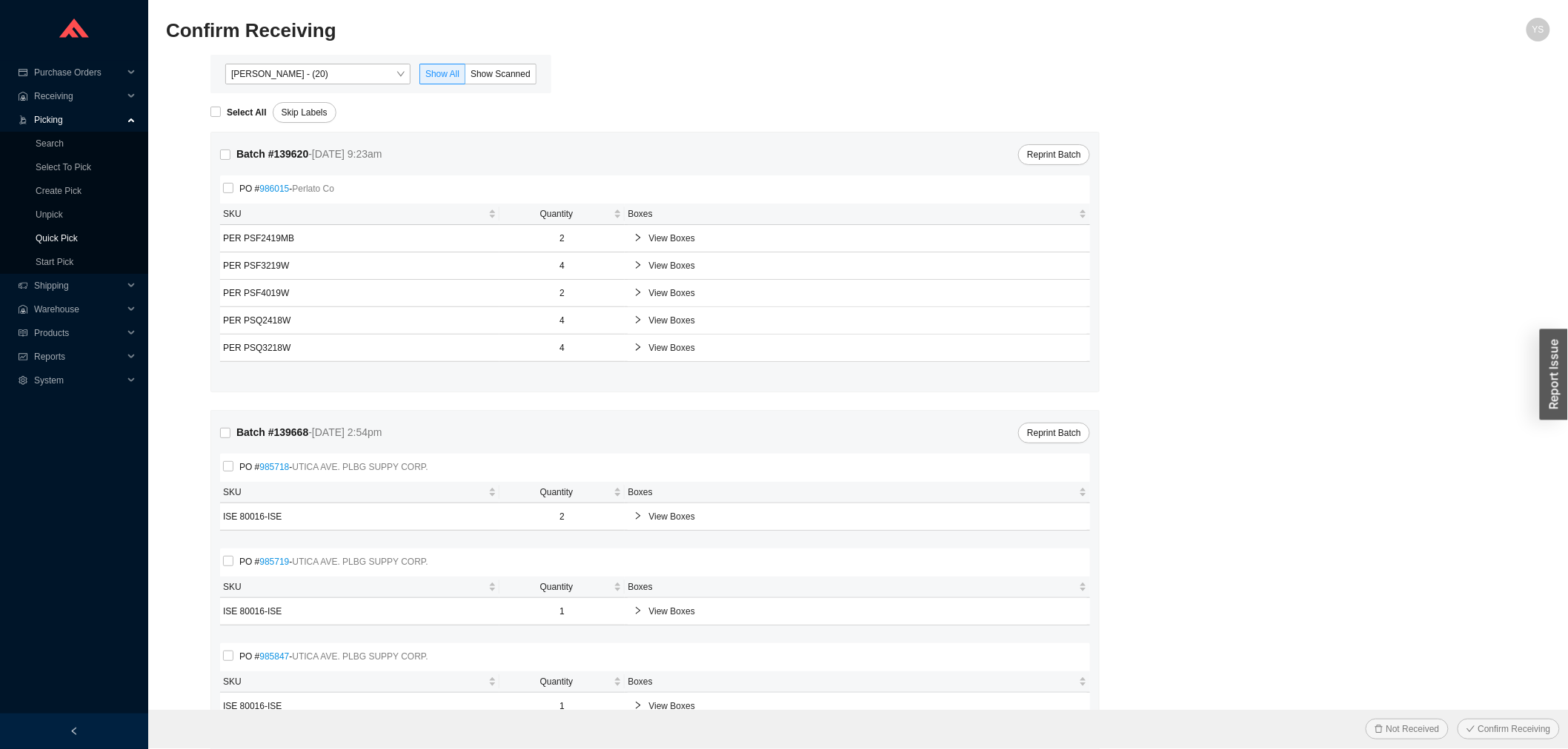
click at [73, 240] on link "Quick Pick" at bounding box center [57, 239] width 42 height 11
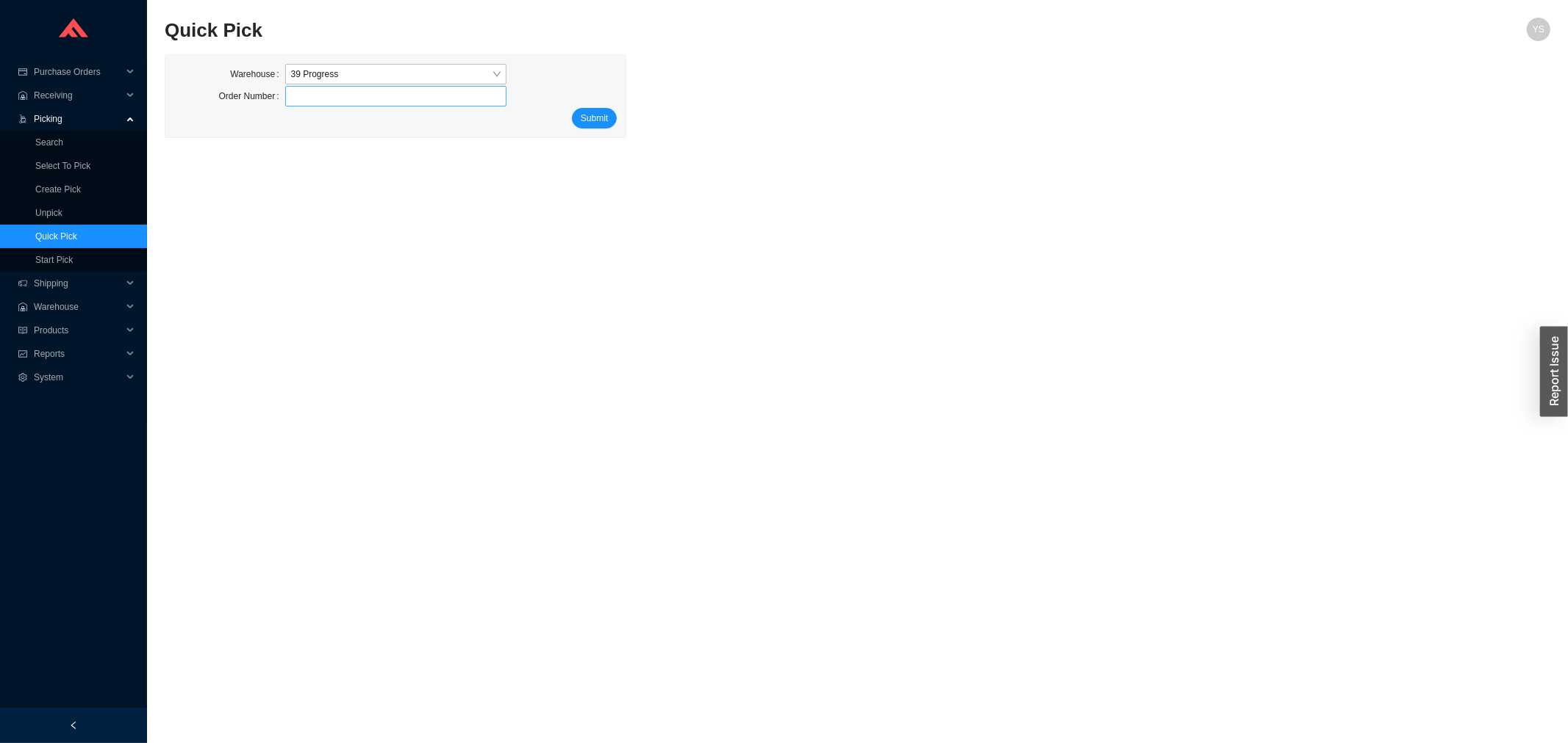
type input "916586"
click button "Submit" at bounding box center [594, 117] width 45 height 20
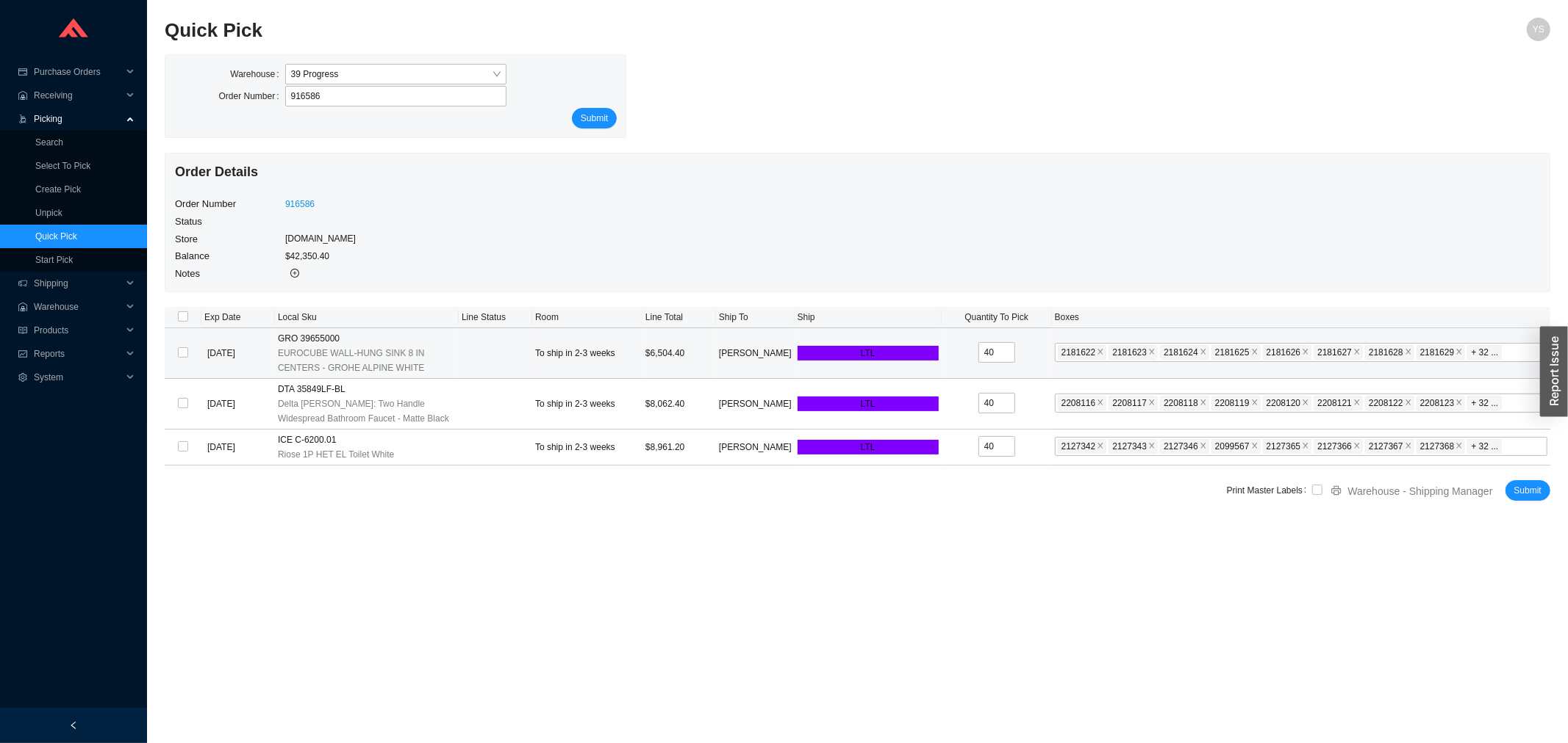
click at [179, 343] on td at bounding box center [183, 353] width 37 height 51
click at [182, 357] on input "checkbox" at bounding box center [183, 352] width 11 height 11
checkbox input "true"
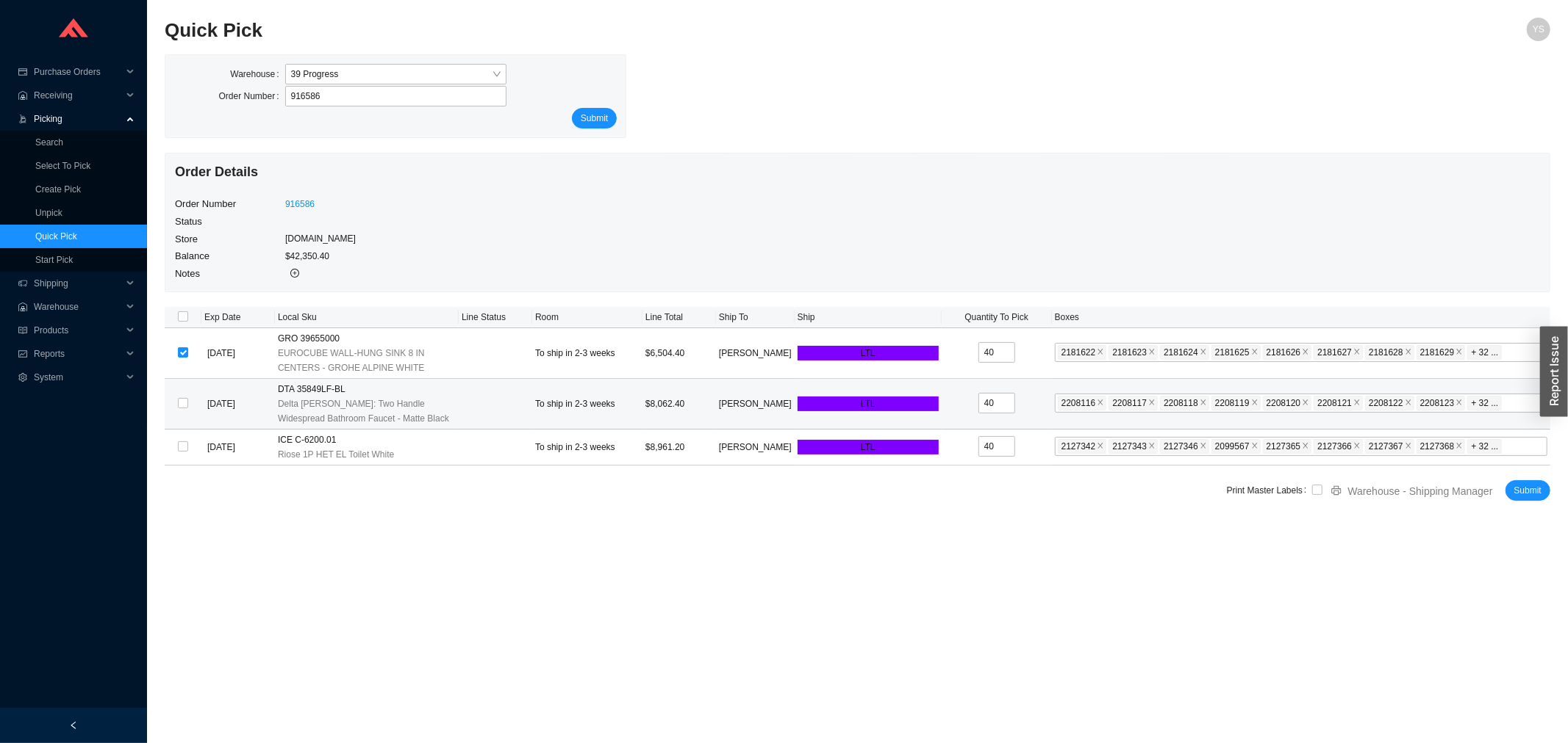
click at [181, 412] on td at bounding box center [183, 404] width 37 height 51
drag, startPoint x: 183, startPoint y: 405, endPoint x: 200, endPoint y: 400, distance: 17.7
click at [184, 405] on input "checkbox" at bounding box center [183, 403] width 11 height 11
checkbox input "true"
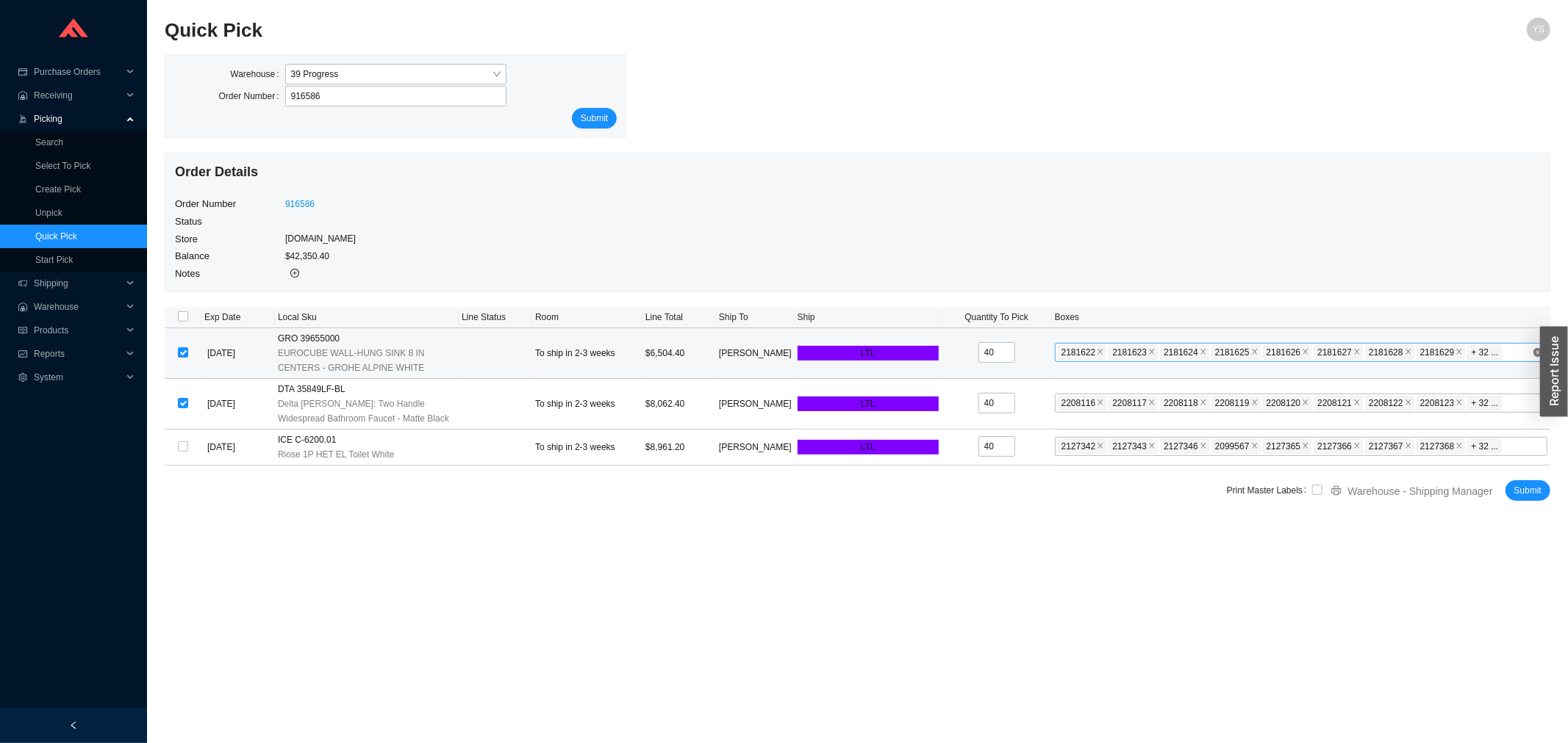
click at [1511, 355] on div "2181622 2181623 2181624 2181625 2181626 2181627 2181628 2181629 2181630 2181631…" at bounding box center [1295, 352] width 474 height 18
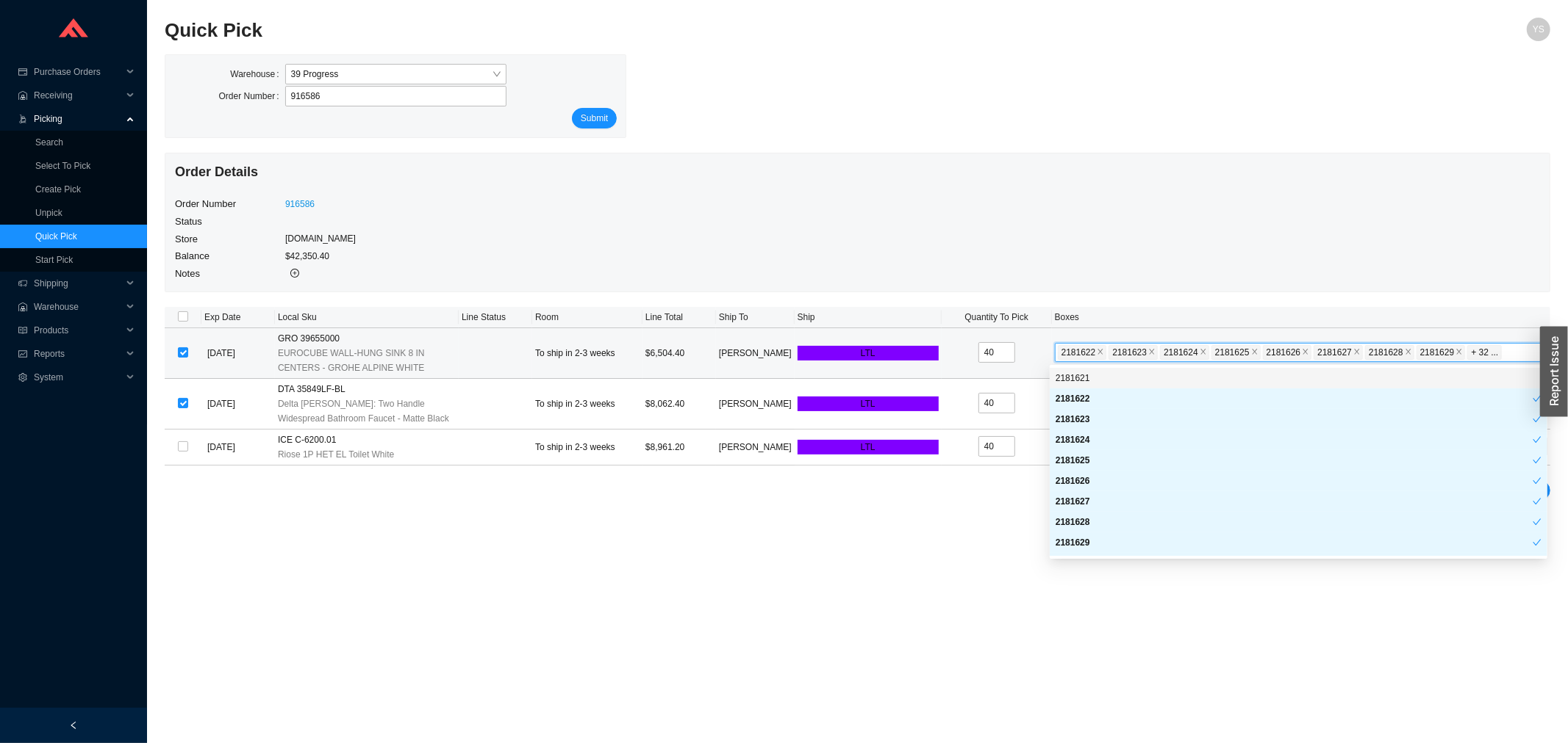
click at [1126, 384] on div "2181621" at bounding box center [1298, 378] width 486 height 13
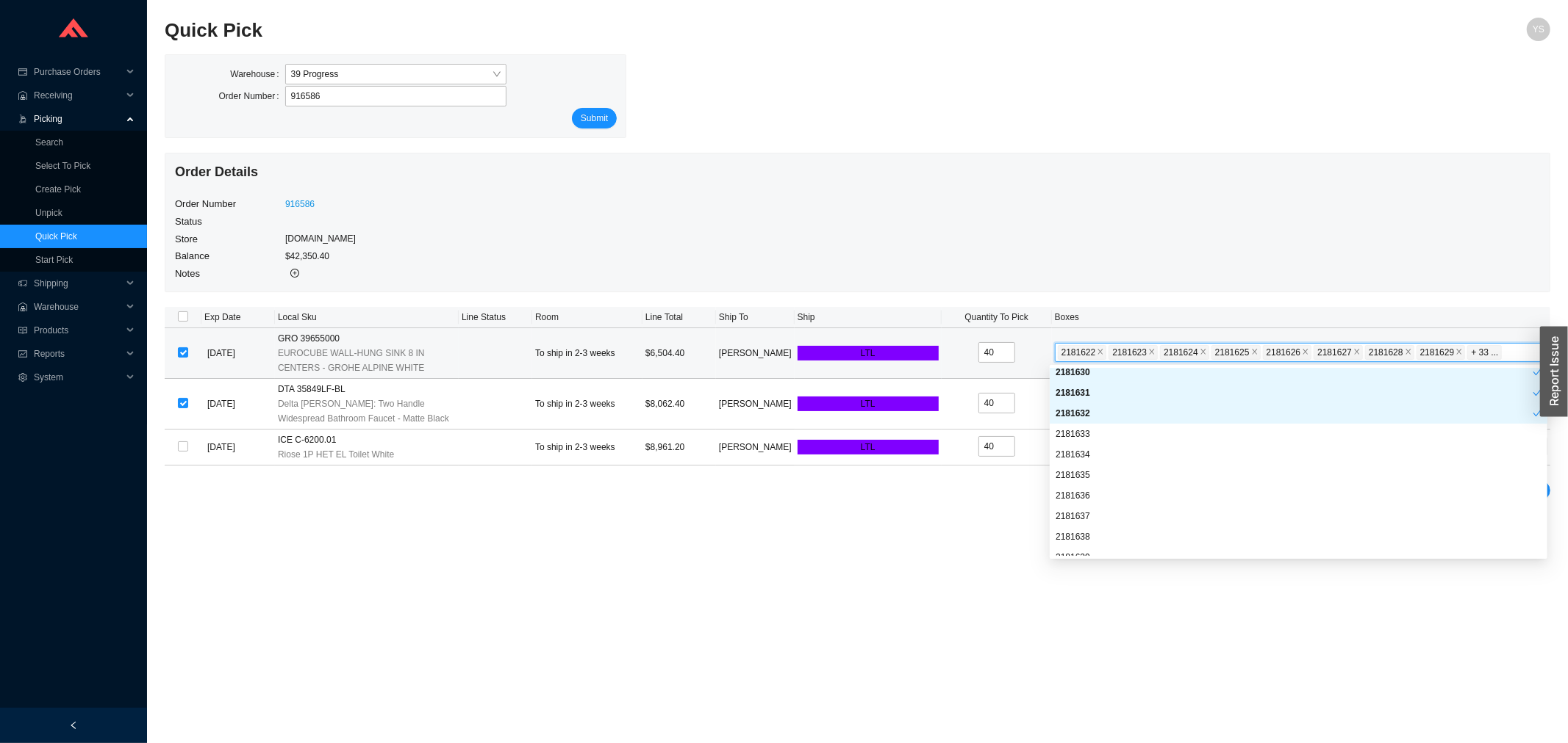
scroll to position [163, 0]
click at [1125, 444] on div "2181632" at bounding box center [1294, 441] width 477 height 13
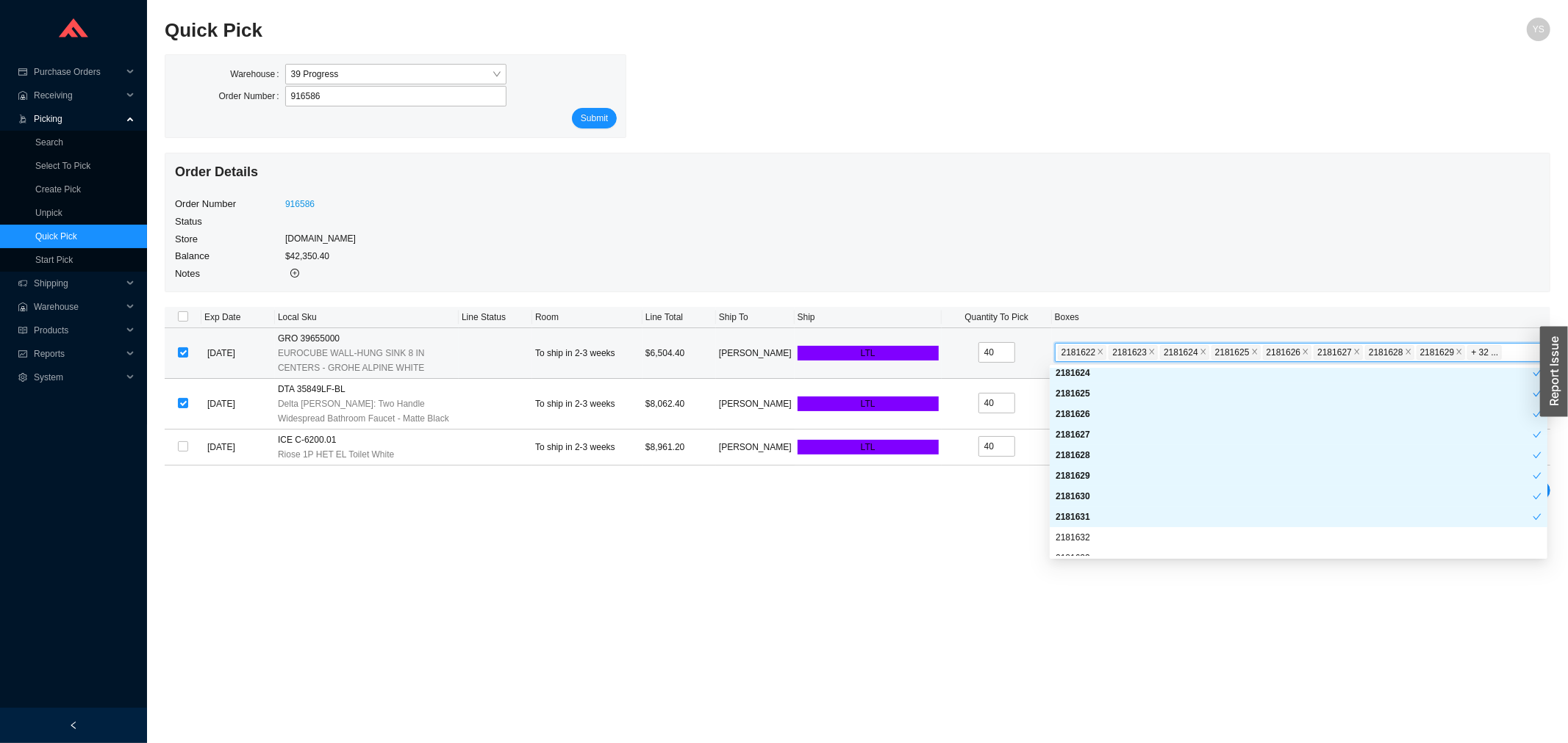
scroll to position [0, 0]
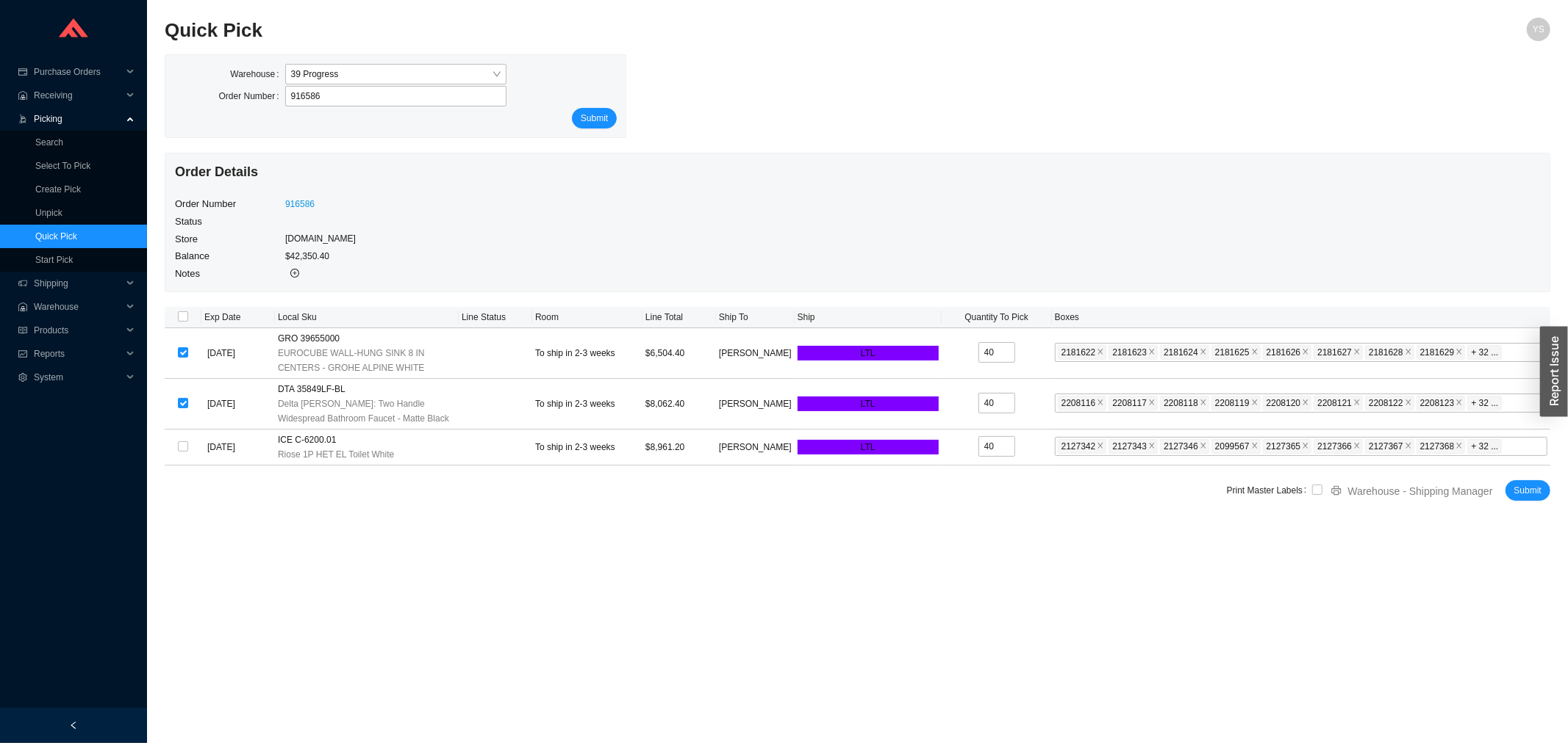
click at [1007, 524] on main "Quick Pick YS Warehouse 39 Progress Order Number 916586 Submit Order Details Or…" at bounding box center [857, 381] width 1385 height 726
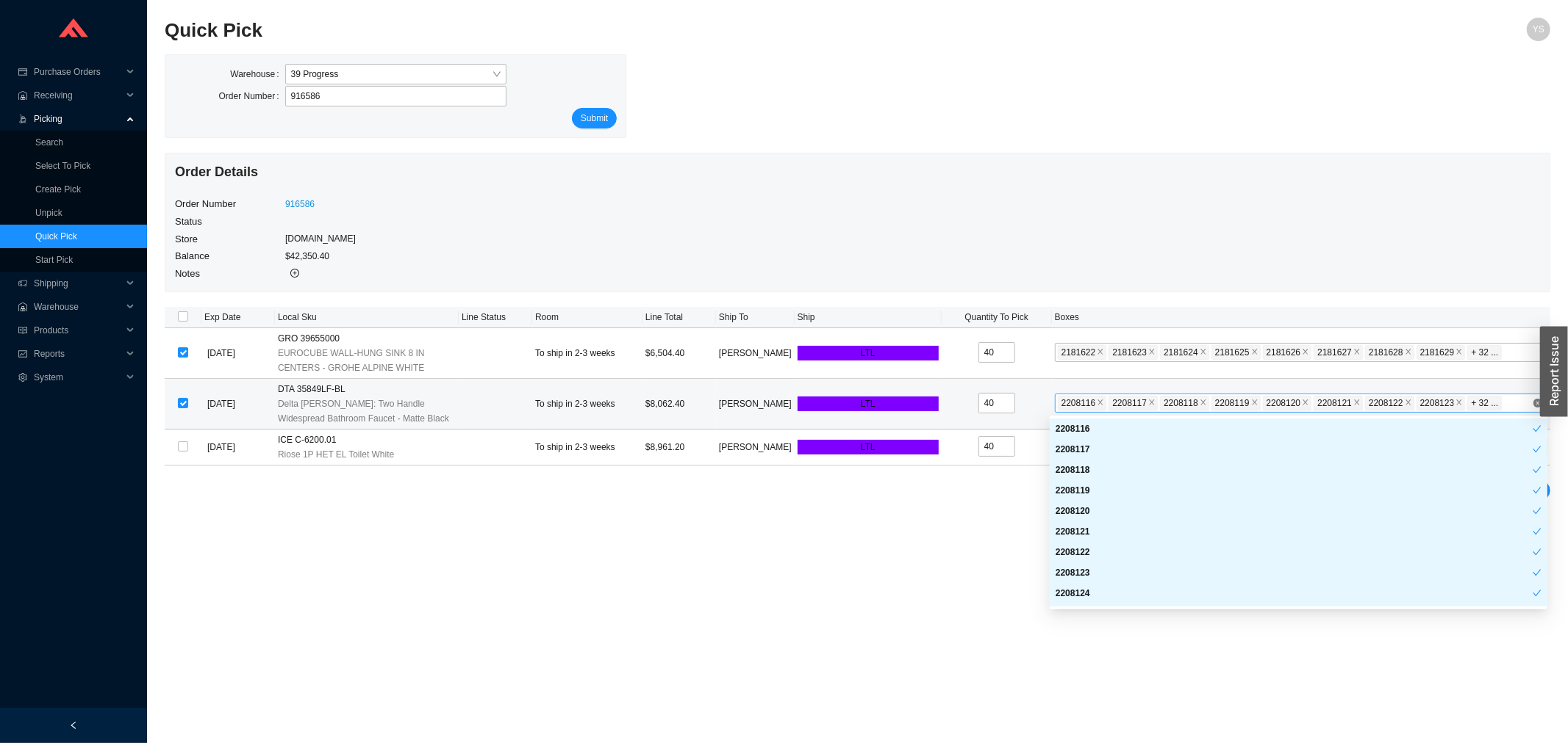
click at [1517, 404] on div "2208116 2208117 2208118 2208119 2208120 2208121 2208122 2208123 2208124 2208125…" at bounding box center [1295, 403] width 474 height 18
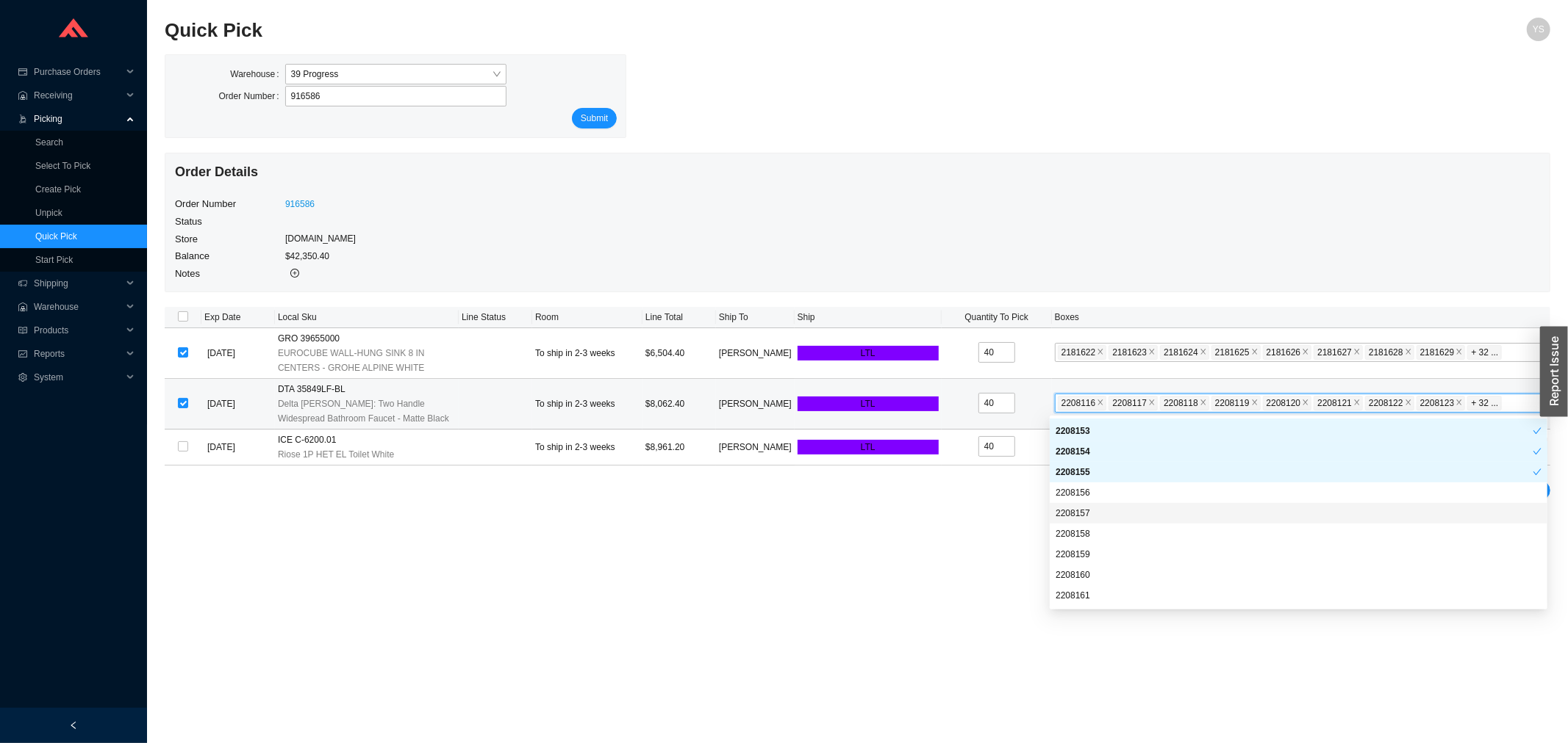
scroll to position [734, 0]
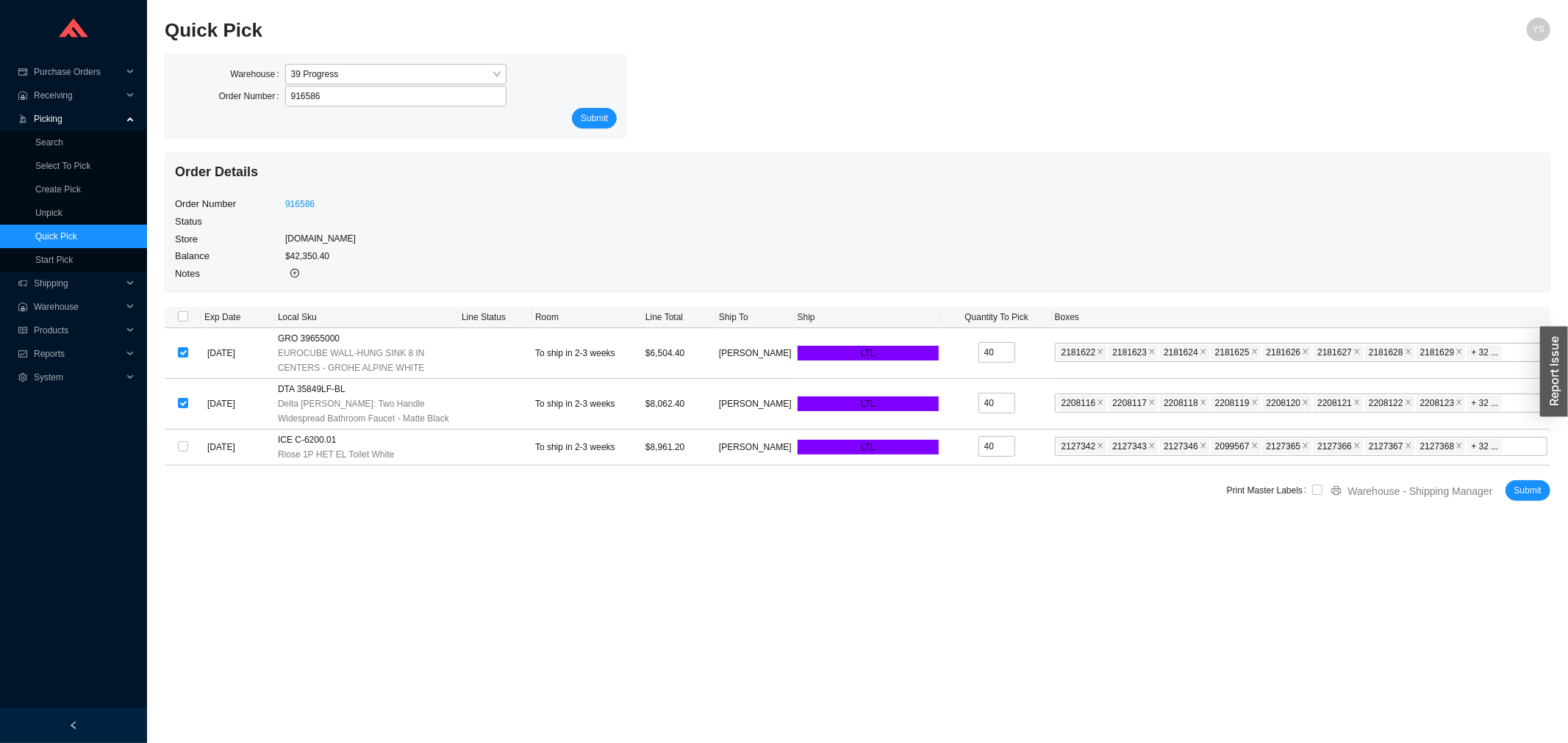
click at [985, 545] on main "Quick Pick YS Warehouse 39 Progress Order Number 916586 Submit Order Details Or…" at bounding box center [857, 381] width 1385 height 726
type input "0"
click at [1313, 492] on input "checkbox" at bounding box center [1317, 490] width 11 height 11
checkbox input "true"
click at [1518, 499] on button "Submit" at bounding box center [1527, 490] width 45 height 20
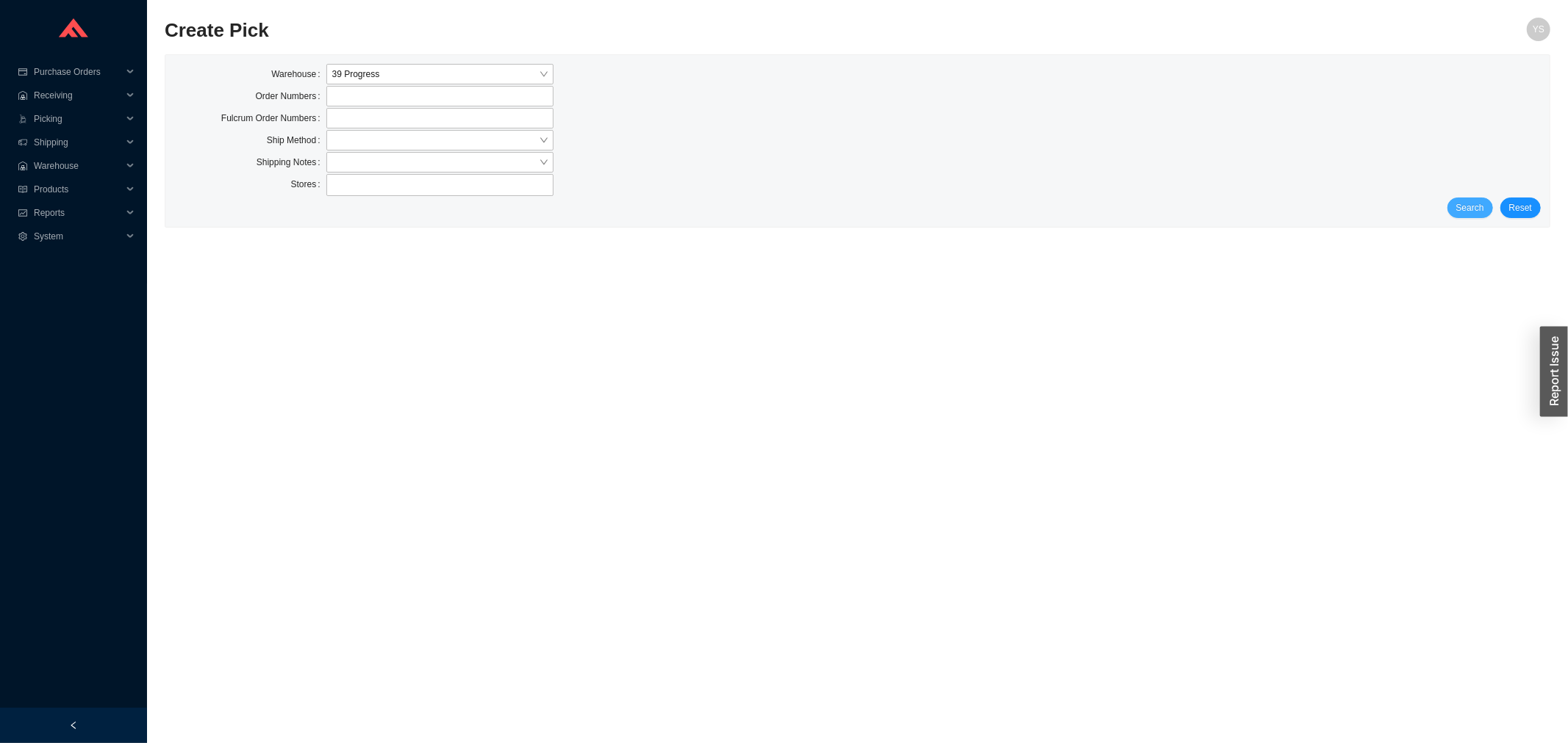
click at [1481, 204] on span "Search" at bounding box center [1469, 207] width 28 height 15
